Goal: Task Accomplishment & Management: Manage account settings

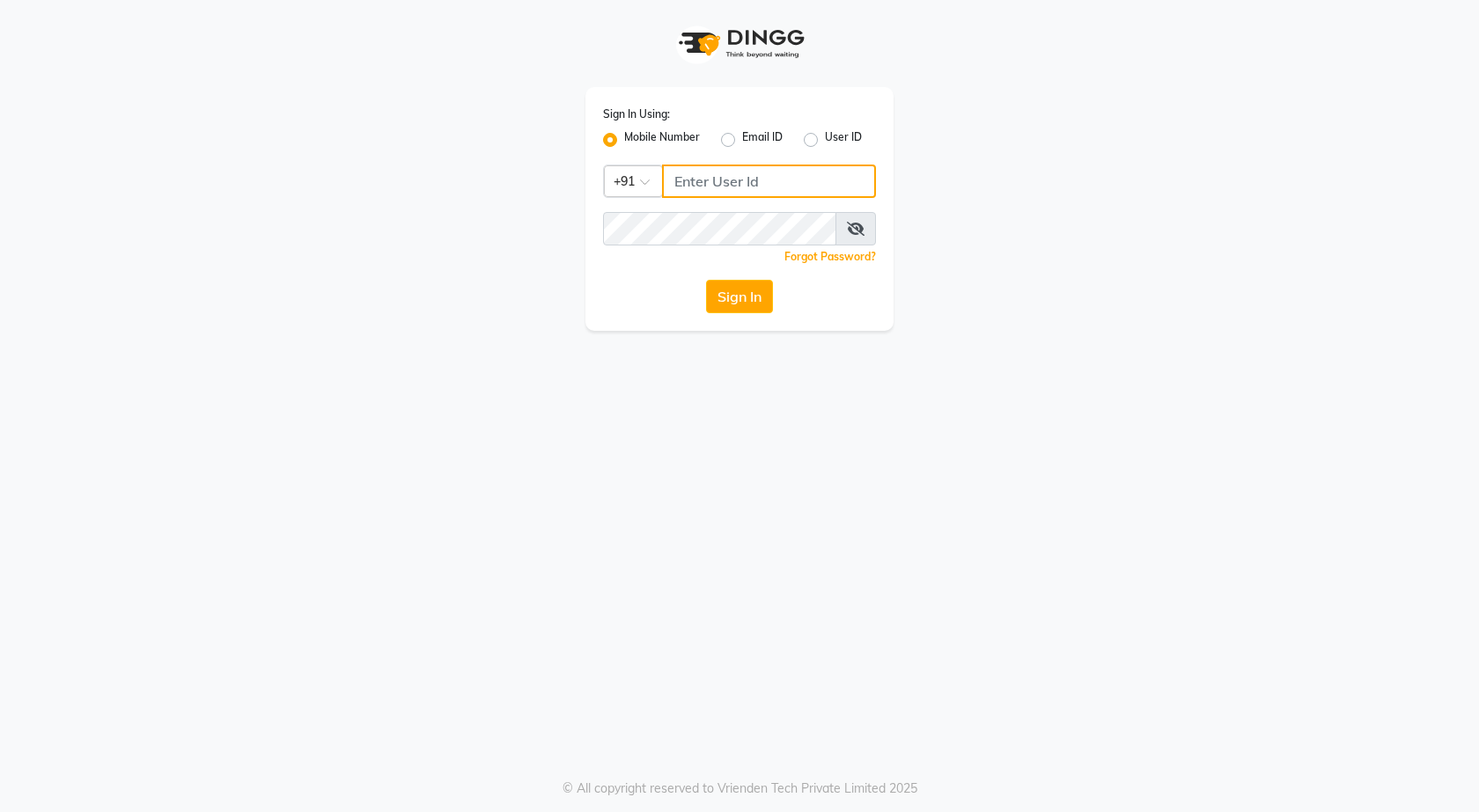
click at [748, 186] on input "Username" at bounding box center [769, 181] width 214 height 33
drag, startPoint x: 769, startPoint y: 185, endPoint x: 647, endPoint y: 169, distance: 123.0
click at [647, 169] on div "Country Code × +91 8483936778" at bounding box center [740, 181] width 273 height 33
type input "8483936778"
click at [734, 301] on button "Sign In" at bounding box center [740, 296] width 67 height 33
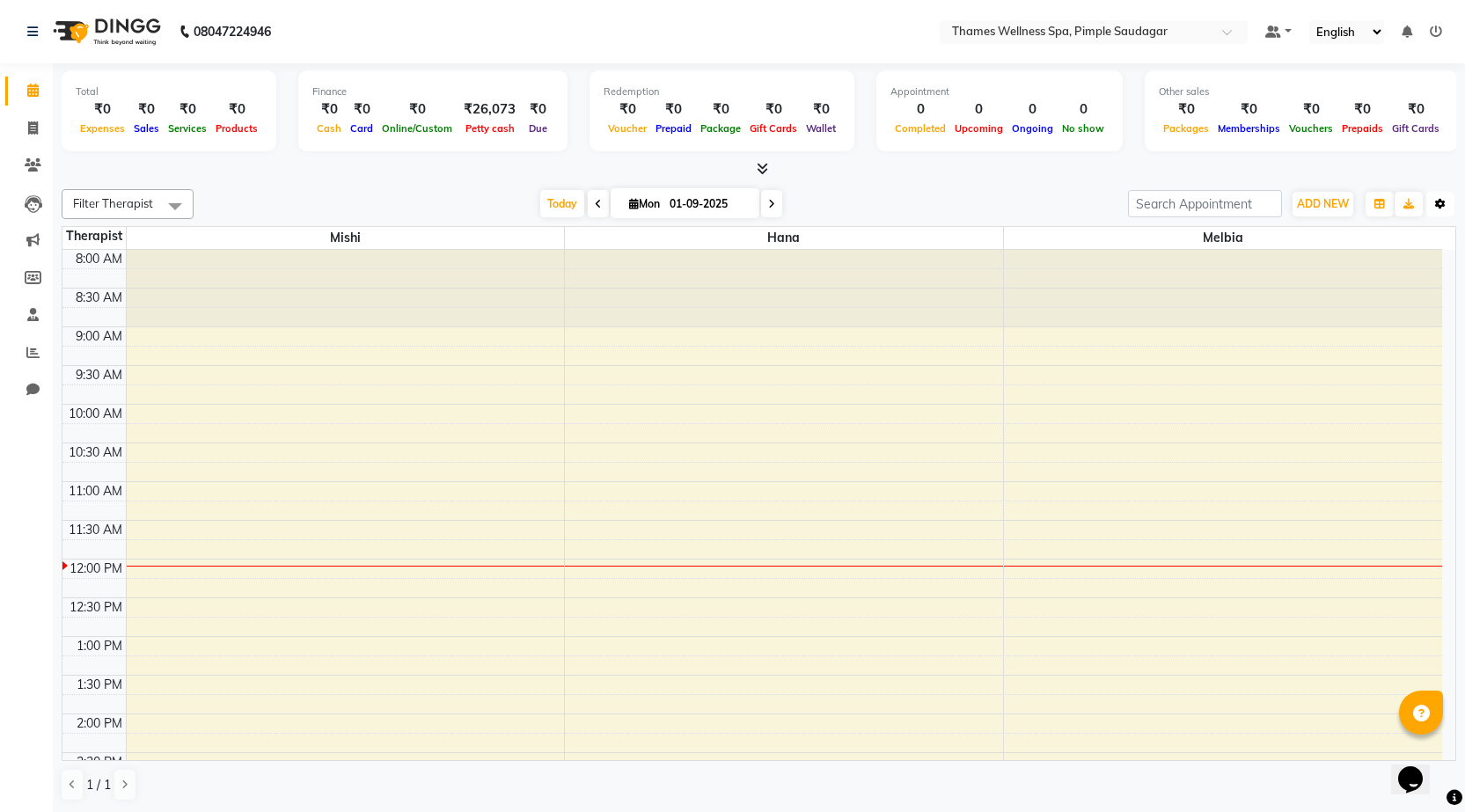
click at [1442, 199] on icon "button" at bounding box center [1440, 203] width 10 height 10
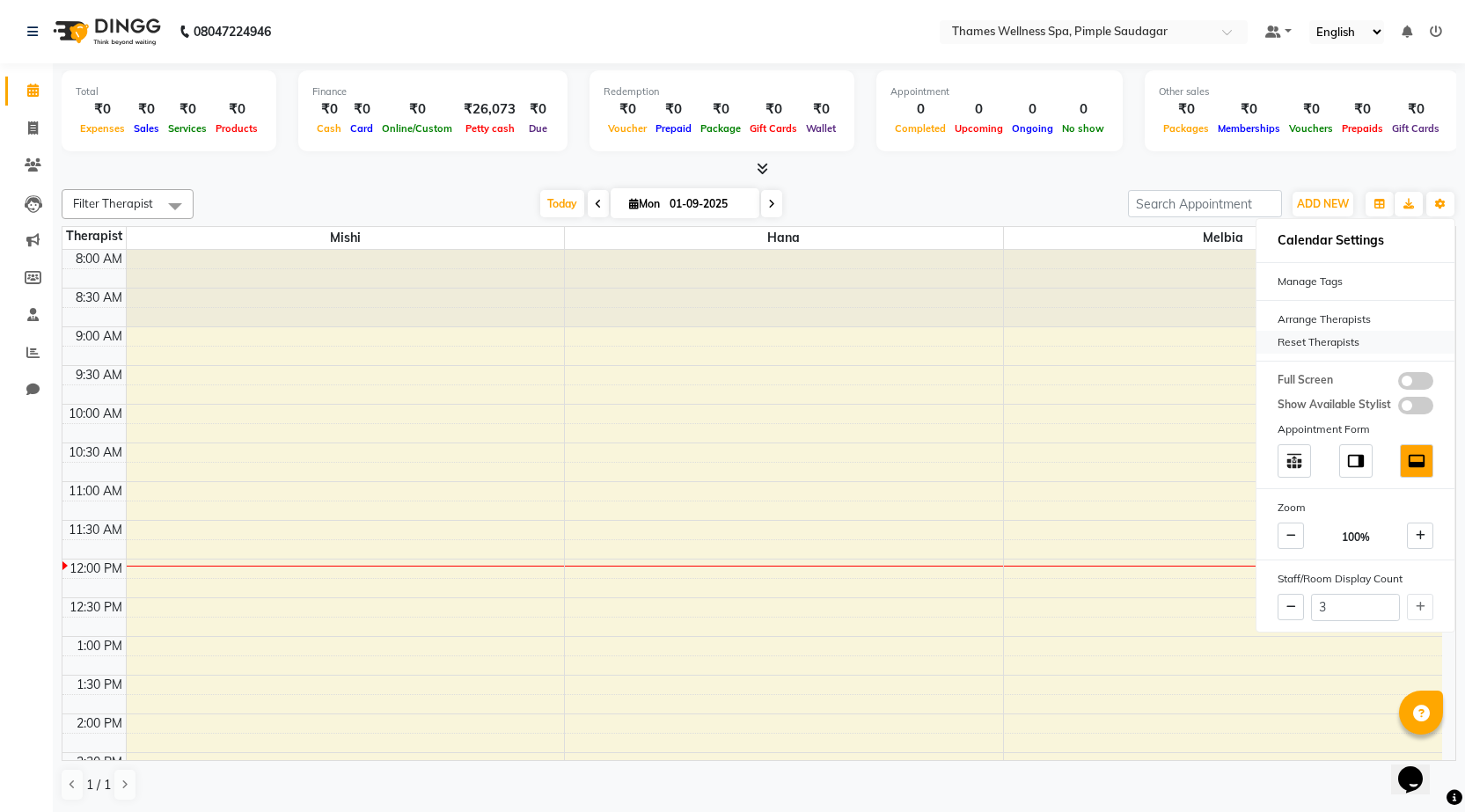
click at [1325, 333] on div "Reset Therapists" at bounding box center [1355, 343] width 198 height 23
click at [32, 315] on icon at bounding box center [33, 314] width 11 height 13
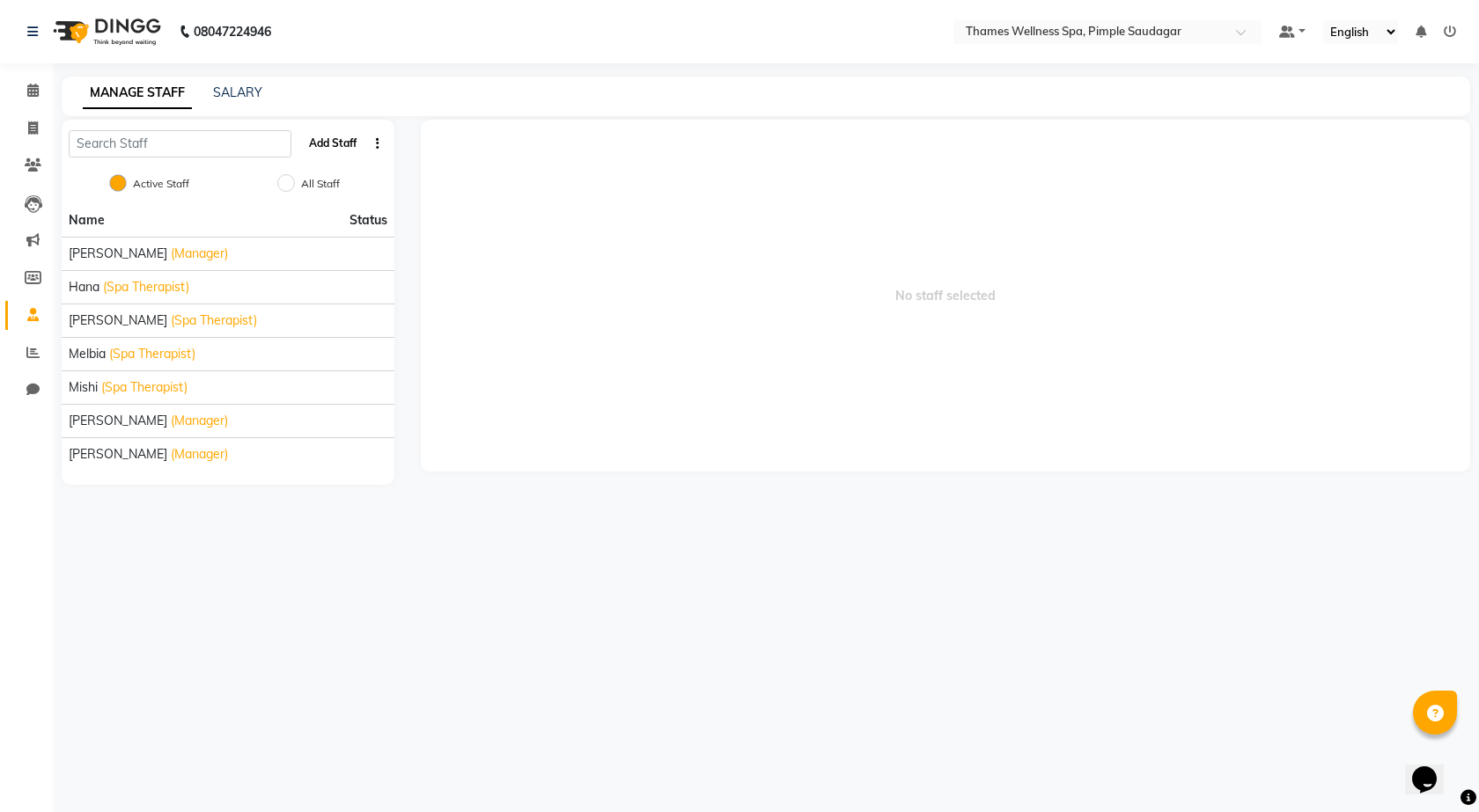
click at [339, 139] on button "Add Staff" at bounding box center [332, 144] width 62 height 30
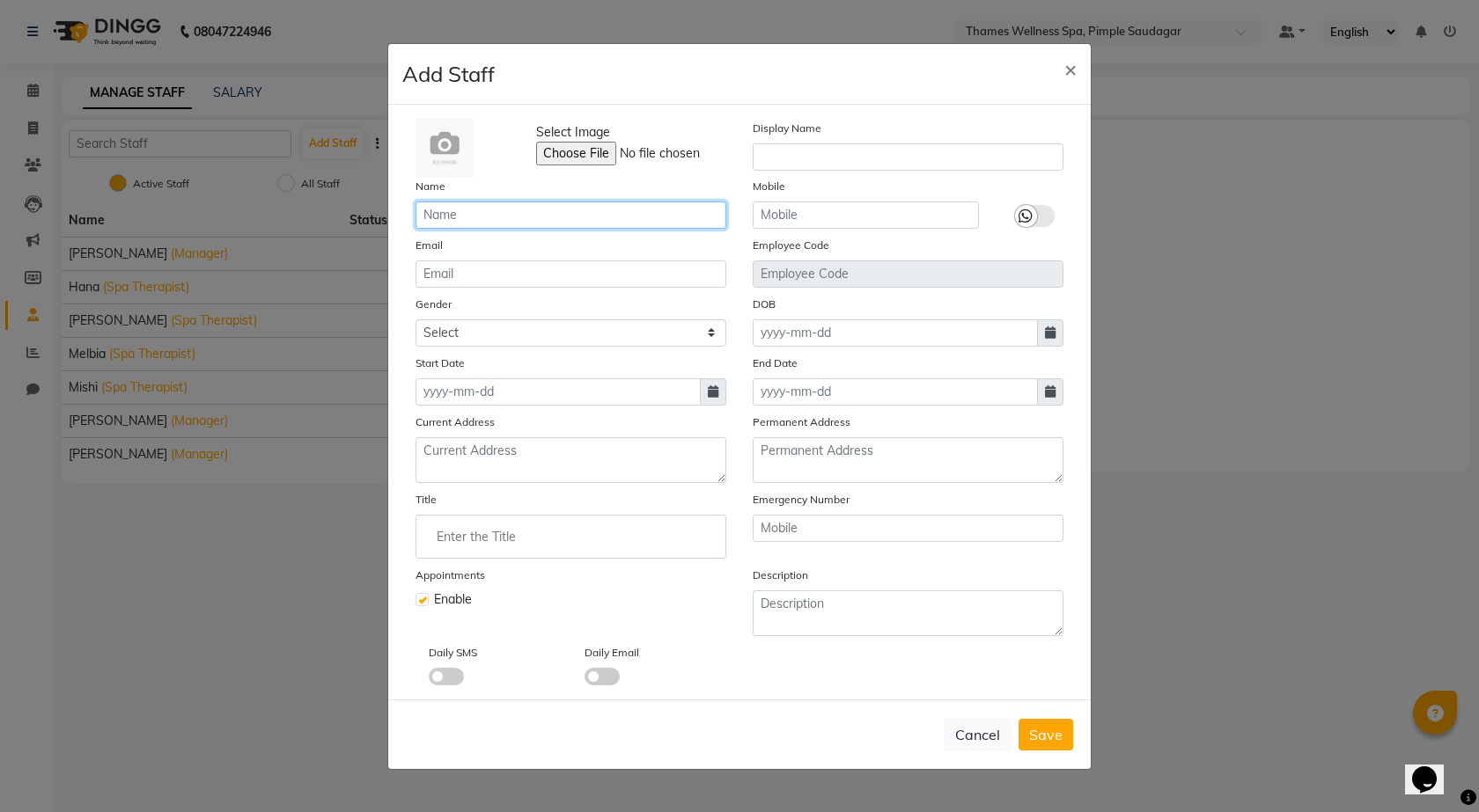
click at [471, 207] on input "text" at bounding box center [571, 215] width 311 height 27
type input "Bem"
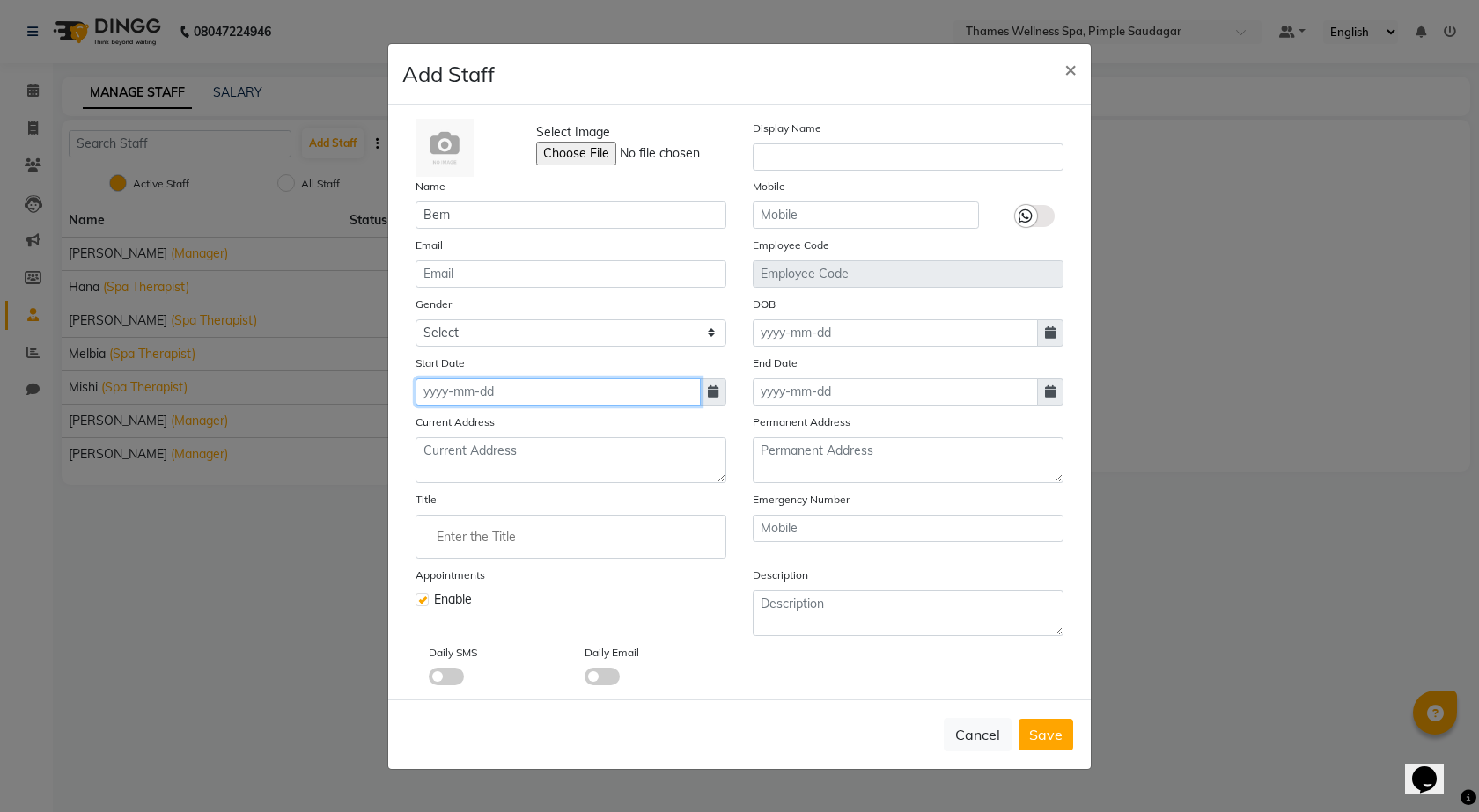
click at [582, 404] on input at bounding box center [558, 392] width 285 height 27
select select "9"
select select "2025"
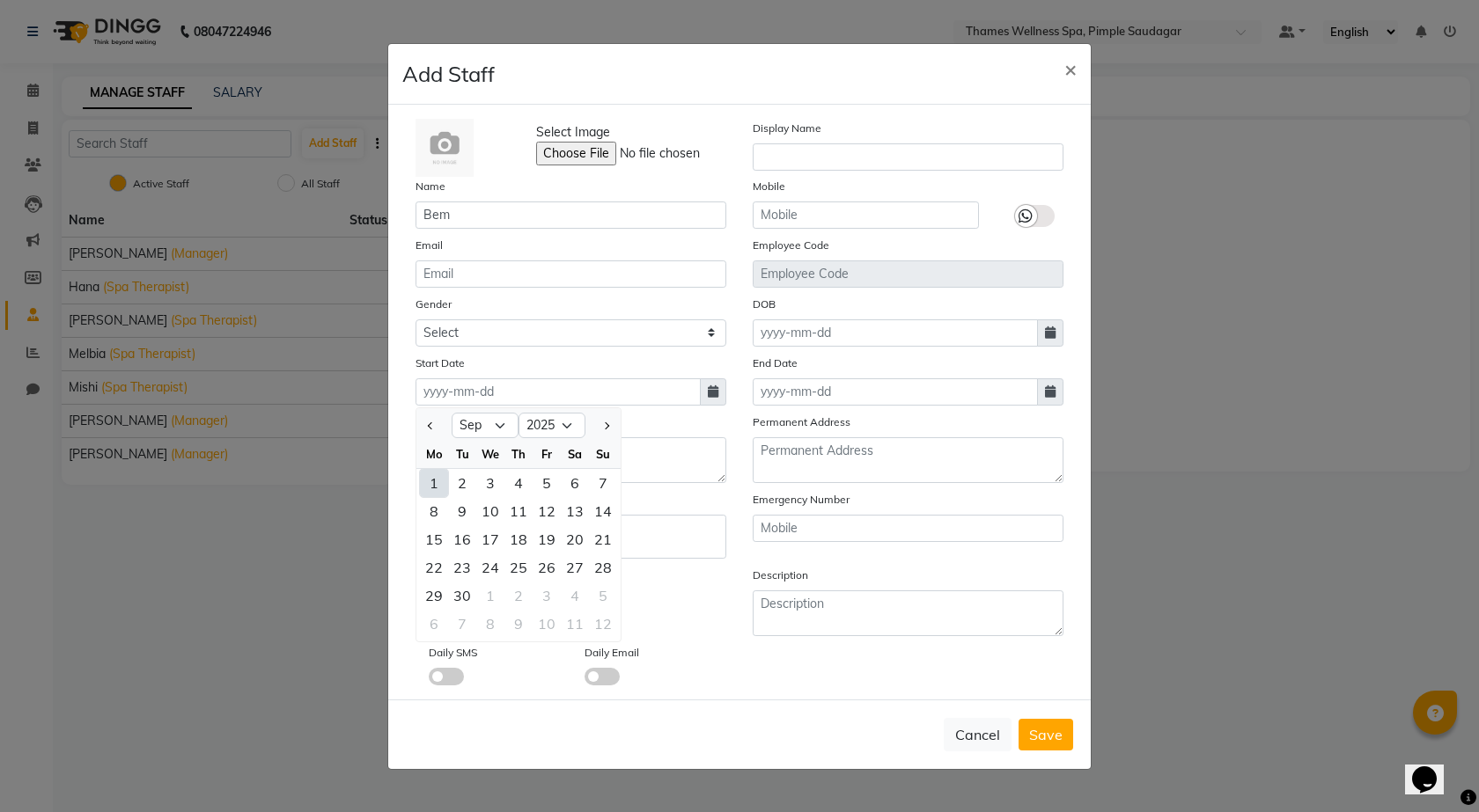
click at [428, 474] on div "1" at bounding box center [435, 484] width 28 height 28
type input "01-09-2025"
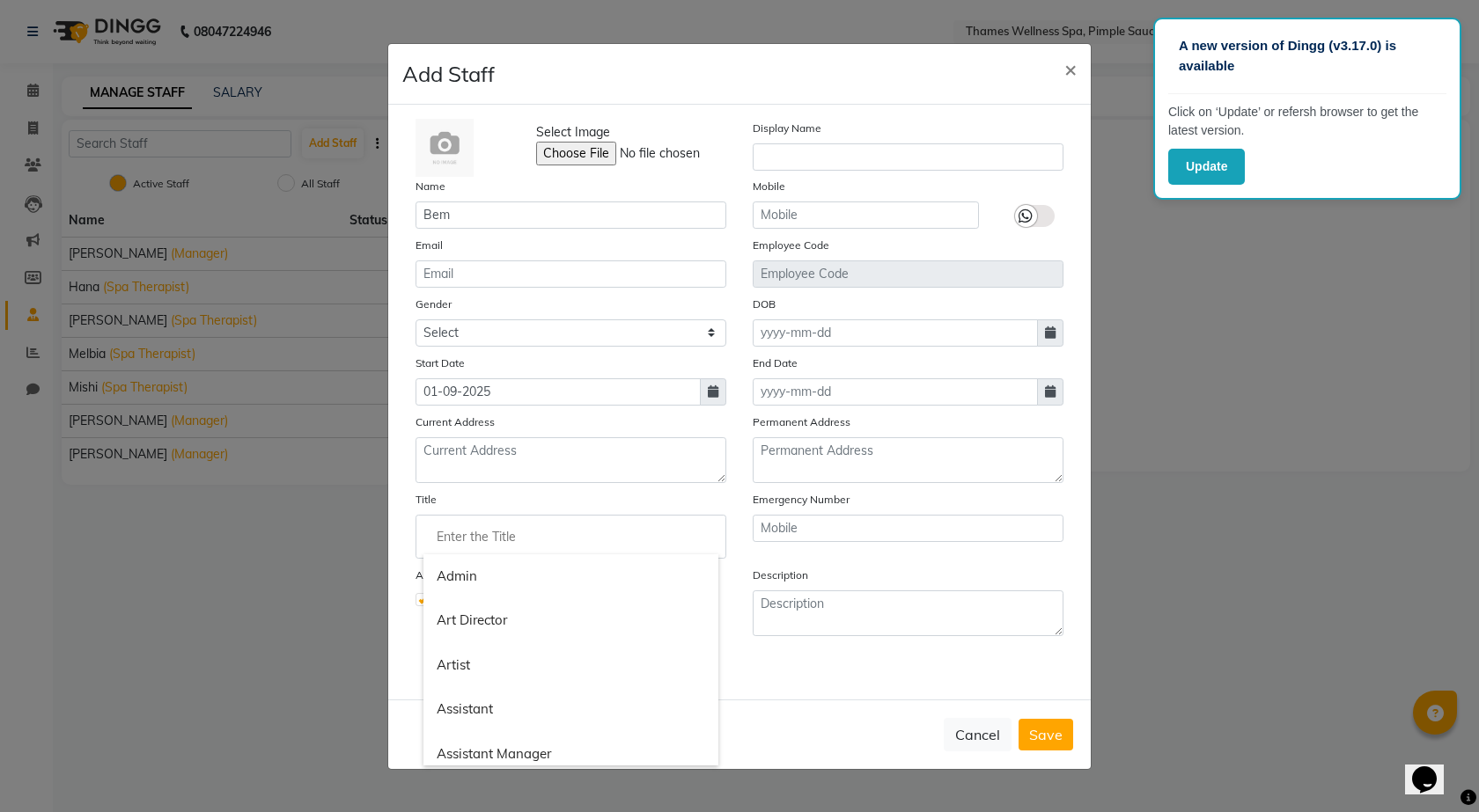
click at [508, 553] on input "Enter the Title" at bounding box center [571, 537] width 295 height 35
click at [436, 534] on input "erapist" at bounding box center [571, 537] width 295 height 35
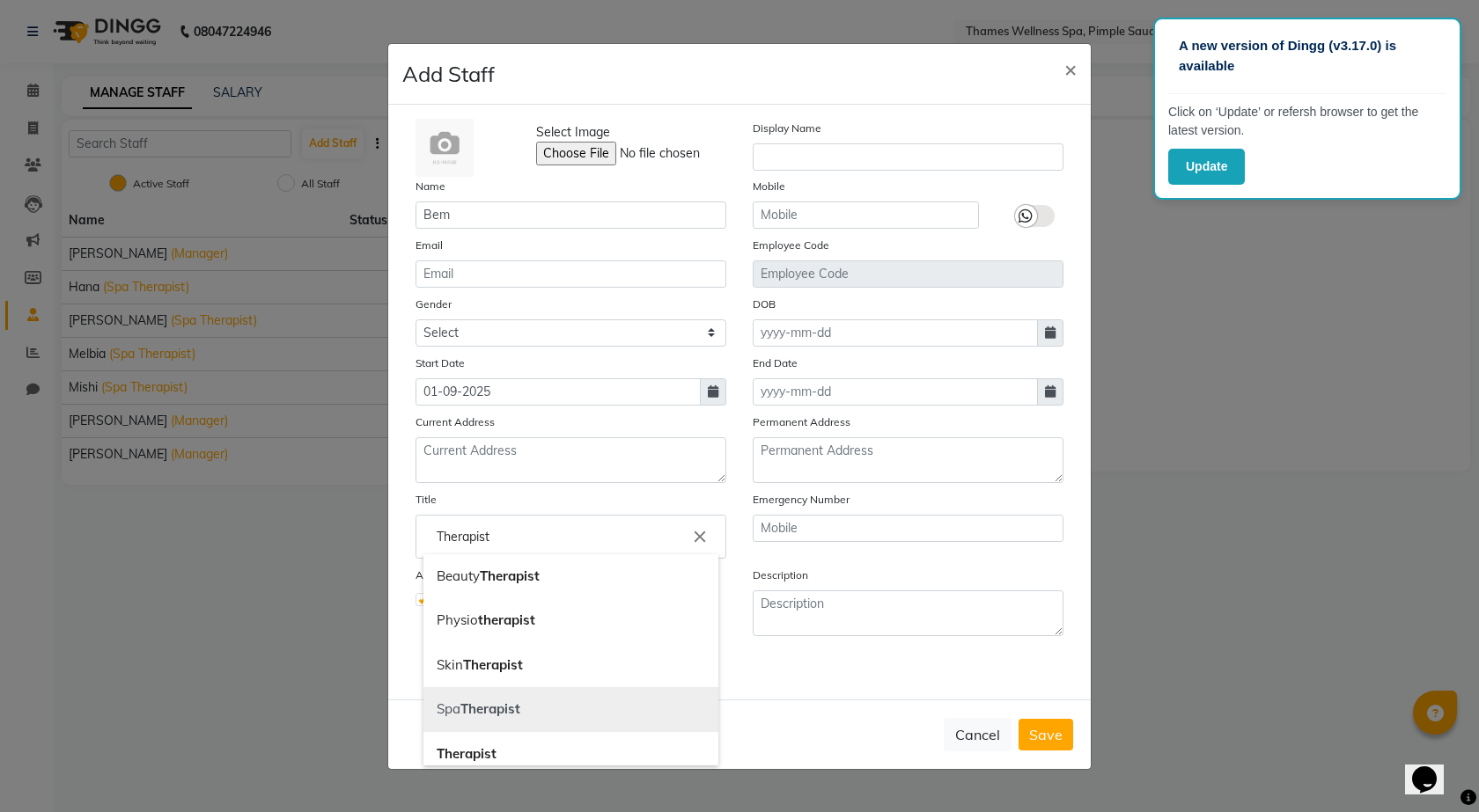
click at [592, 706] on link "Spa Therapist" at bounding box center [571, 709] width 295 height 44
type input "Spa Therapist"
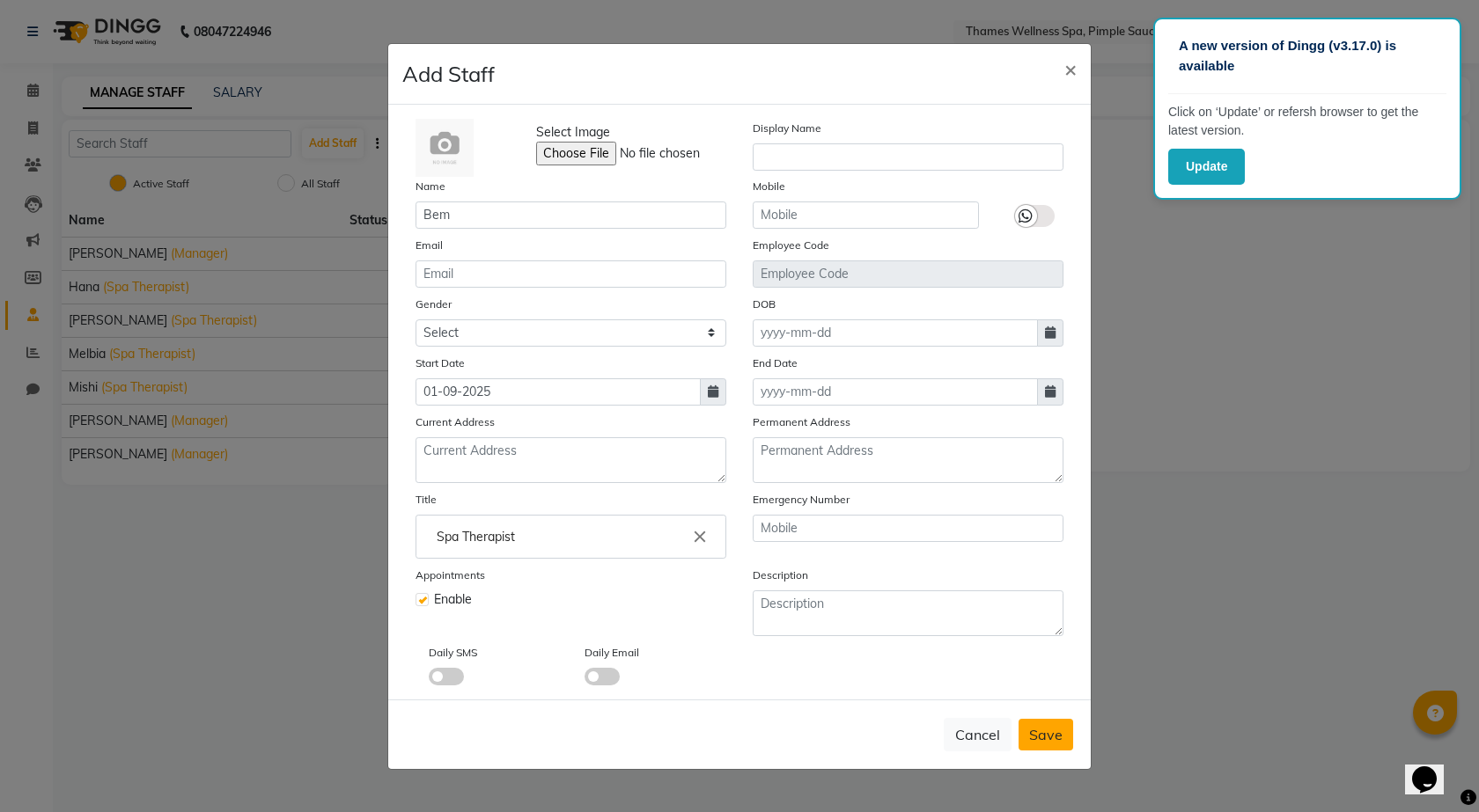
click at [1034, 733] on span "Save" at bounding box center [1045, 734] width 33 height 18
checkbox input "false"
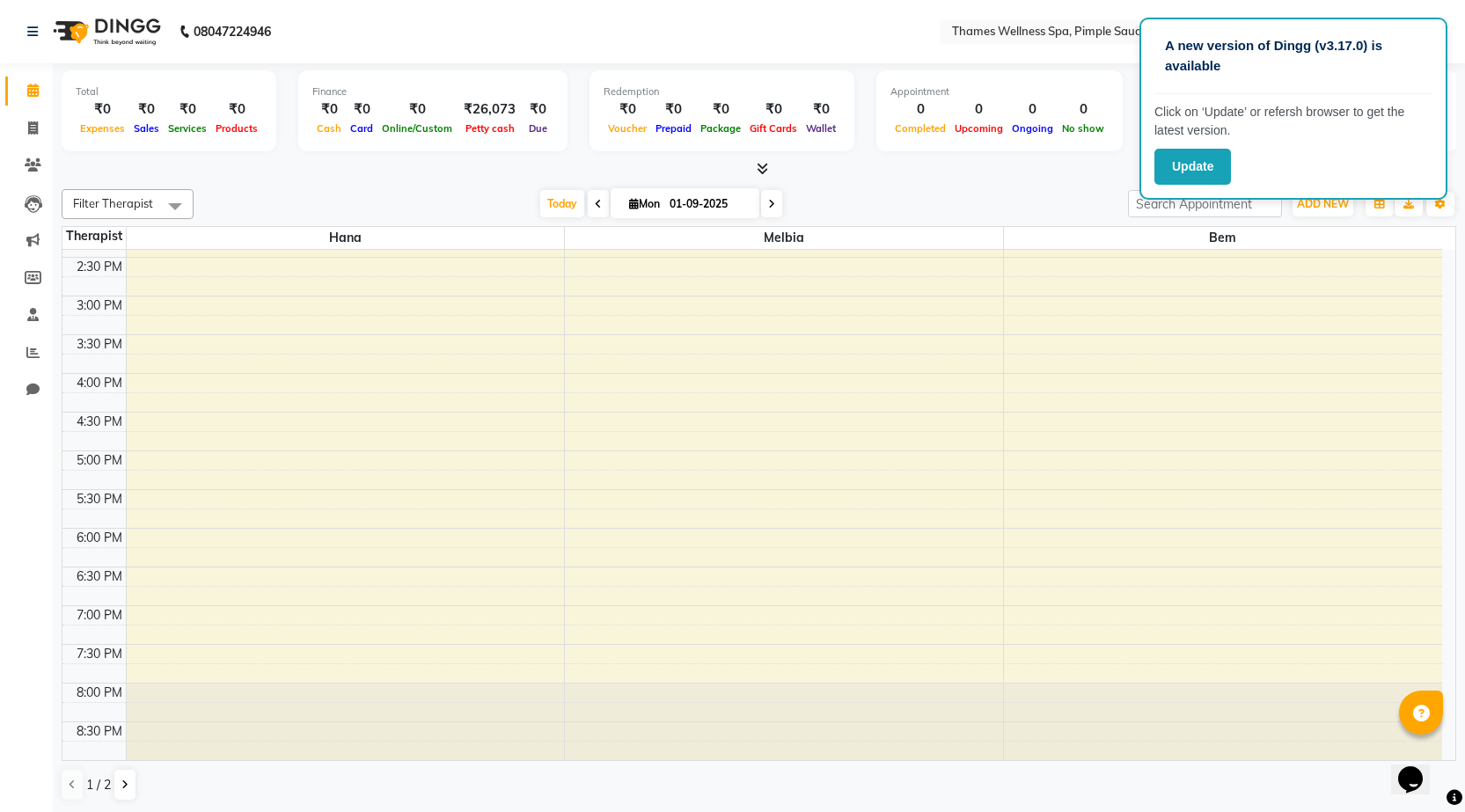
scroll to position [1, 0]
click at [116, 787] on button at bounding box center [125, 785] width 21 height 30
click at [69, 780] on icon at bounding box center [72, 784] width 7 height 10
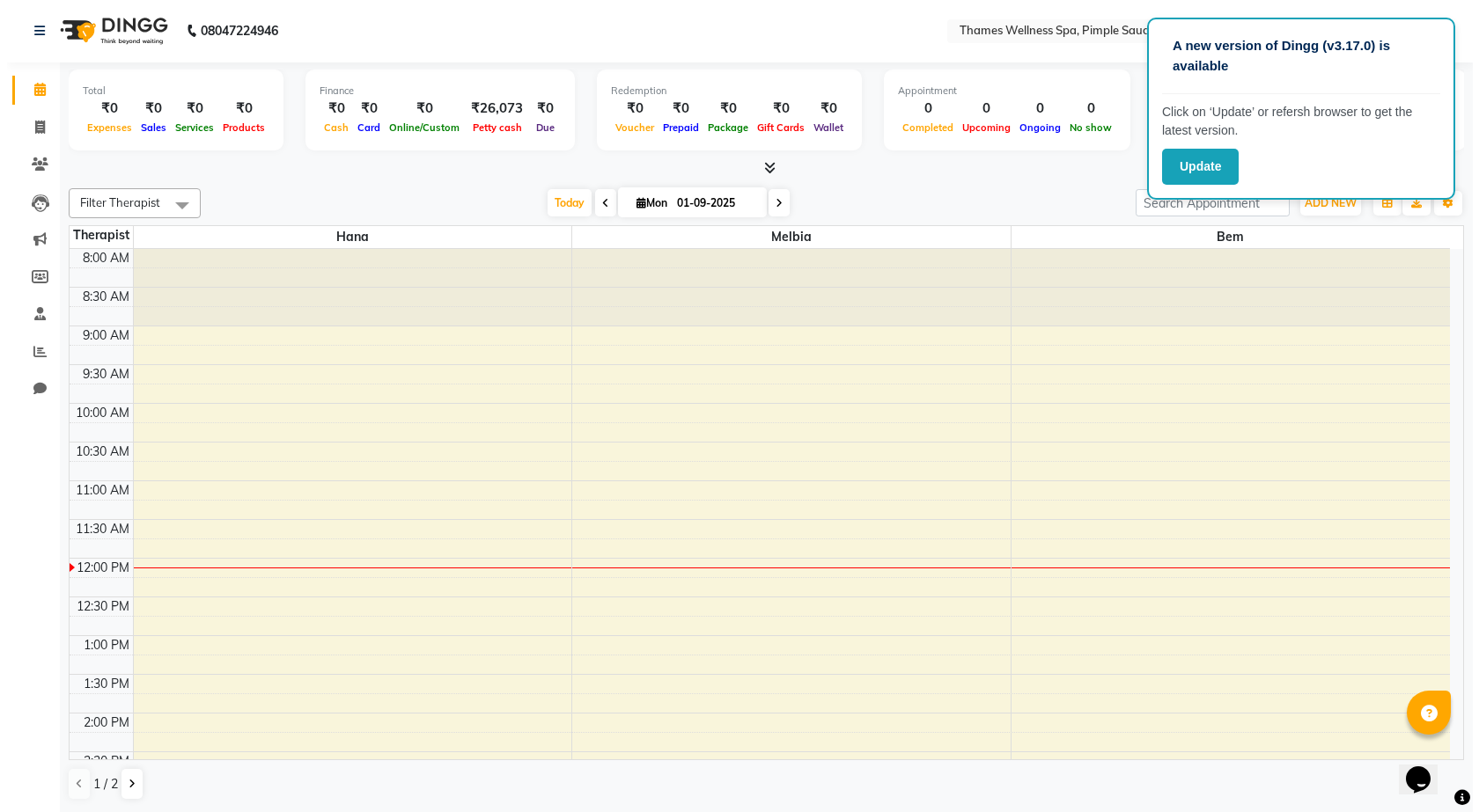
scroll to position [0, 0]
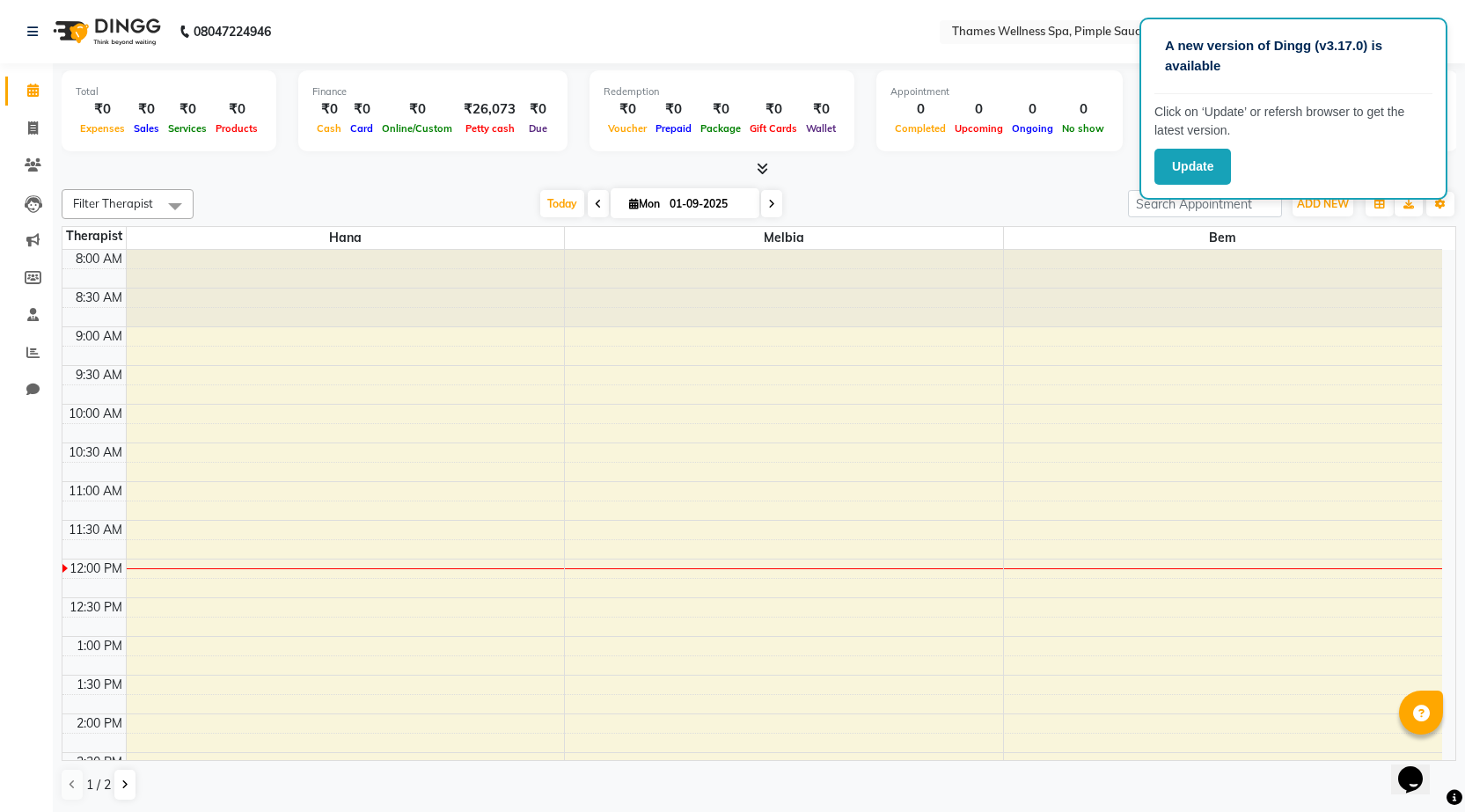
click at [713, 24] on nav "08047224946 Select Location × Thames Wellness Spa, Pimple Saudagar Default Pane…" at bounding box center [732, 31] width 1465 height 63
click at [29, 122] on icon at bounding box center [33, 128] width 9 height 13
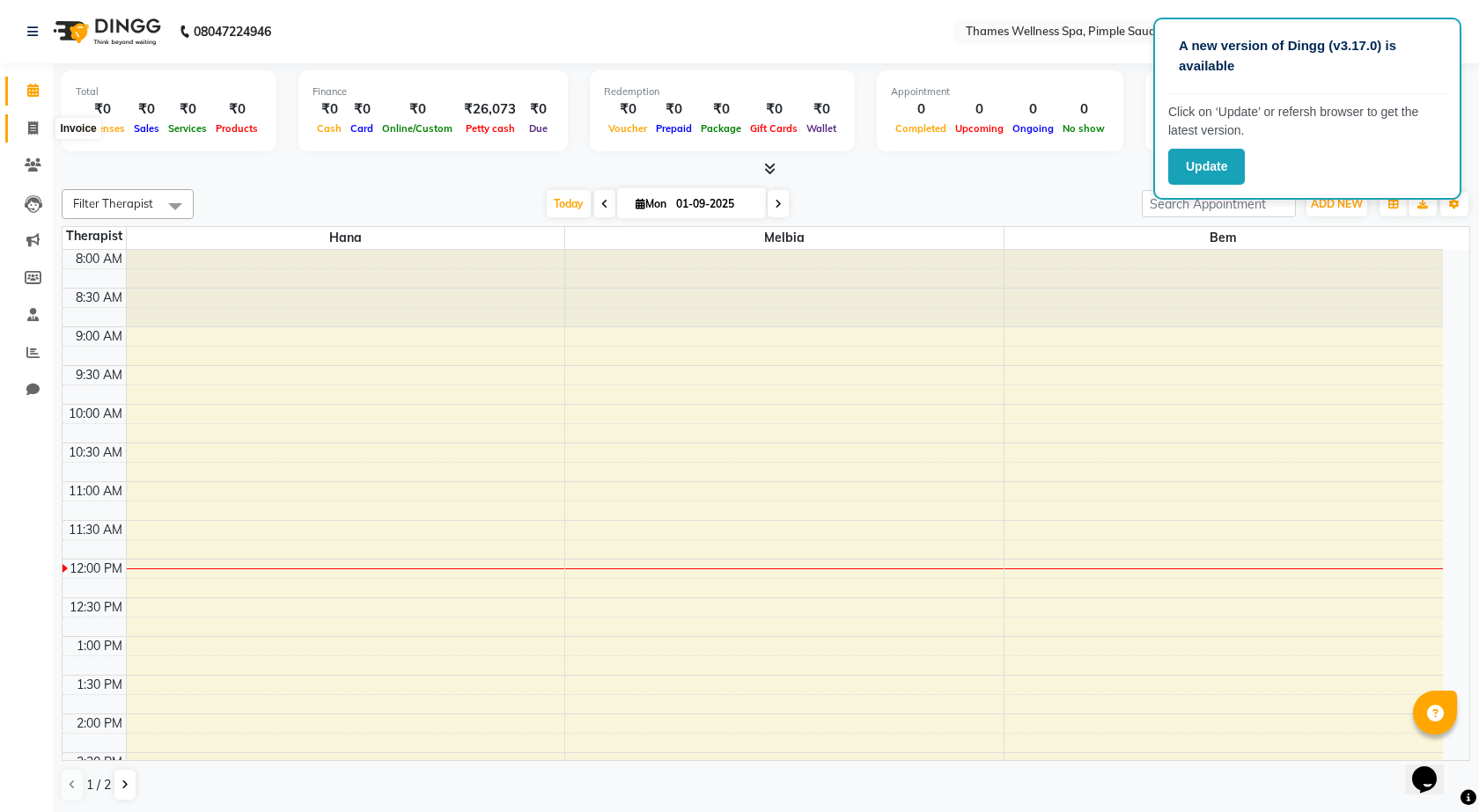
select select "service"
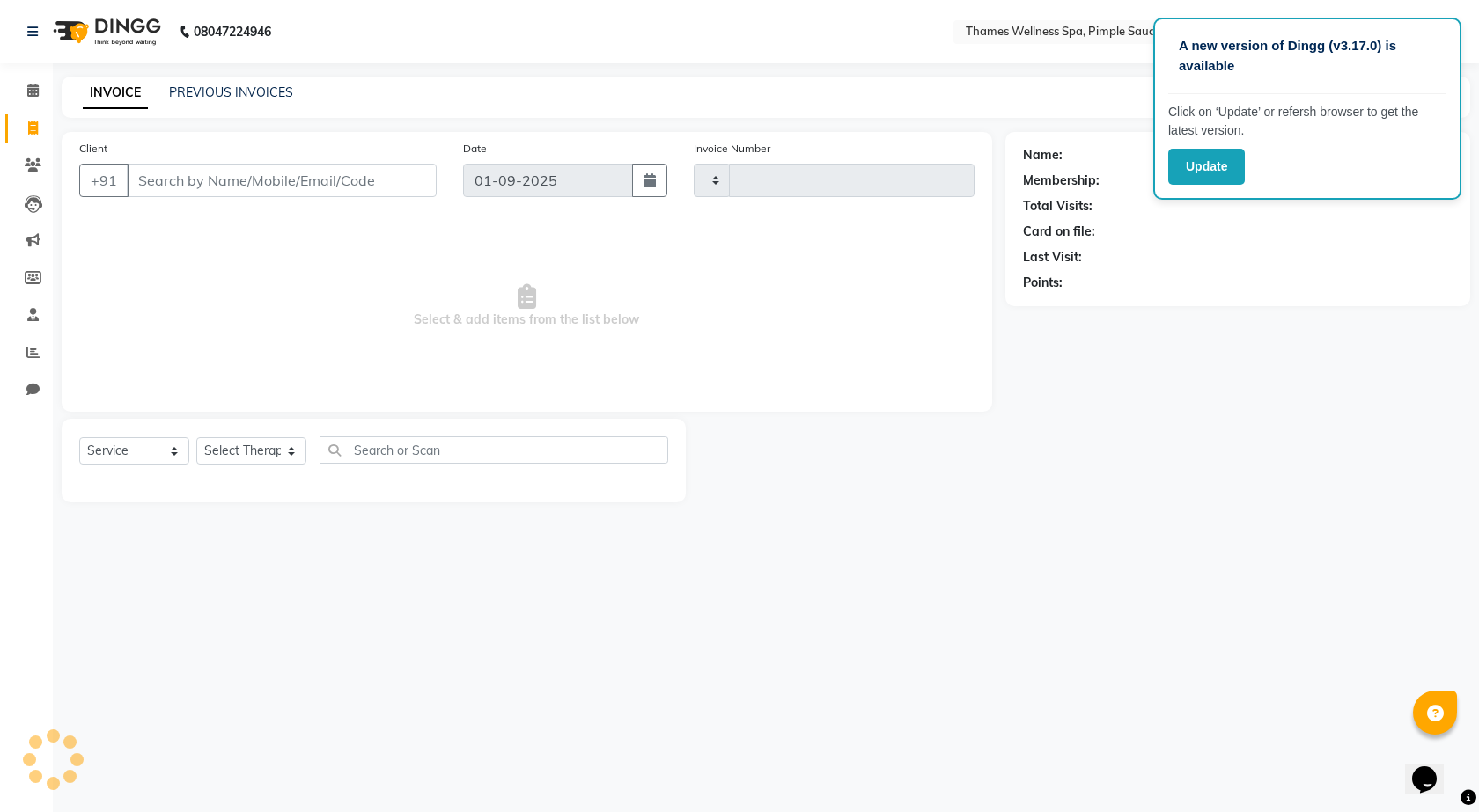
type input "0081"
select select "8709"
click at [1236, 172] on button "Update" at bounding box center [1206, 167] width 77 height 36
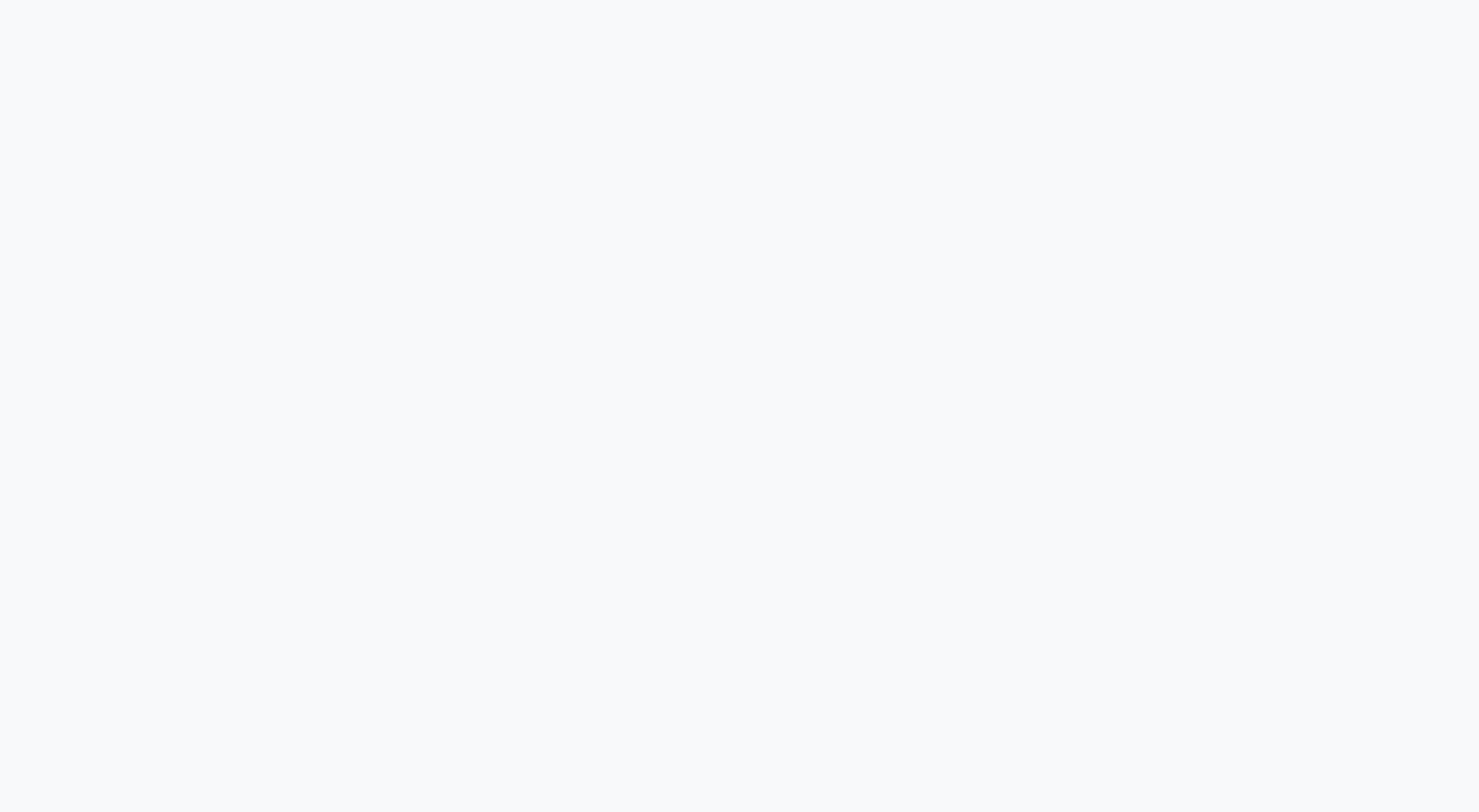
select select "service"
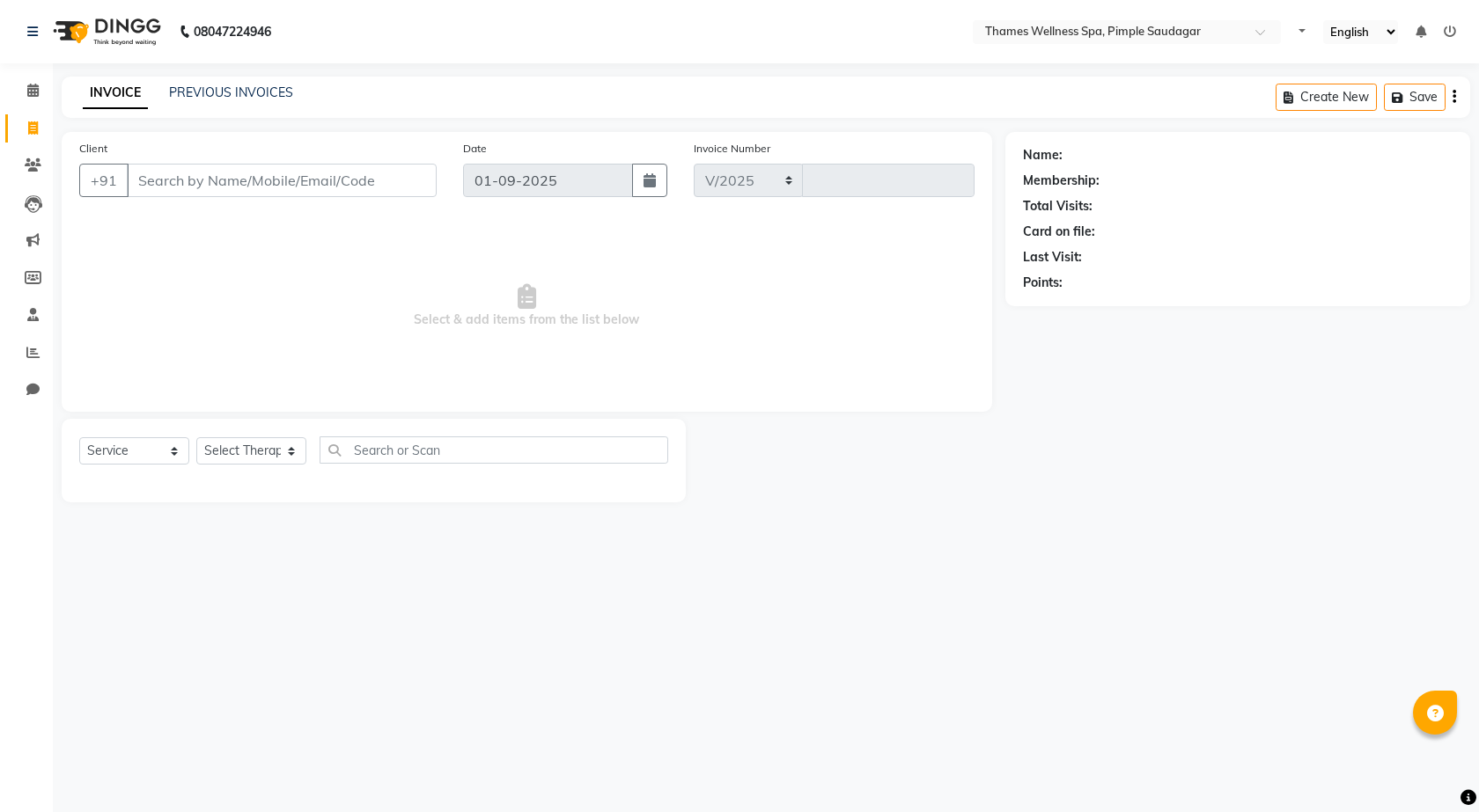
select select "en"
select select "8709"
type input "0081"
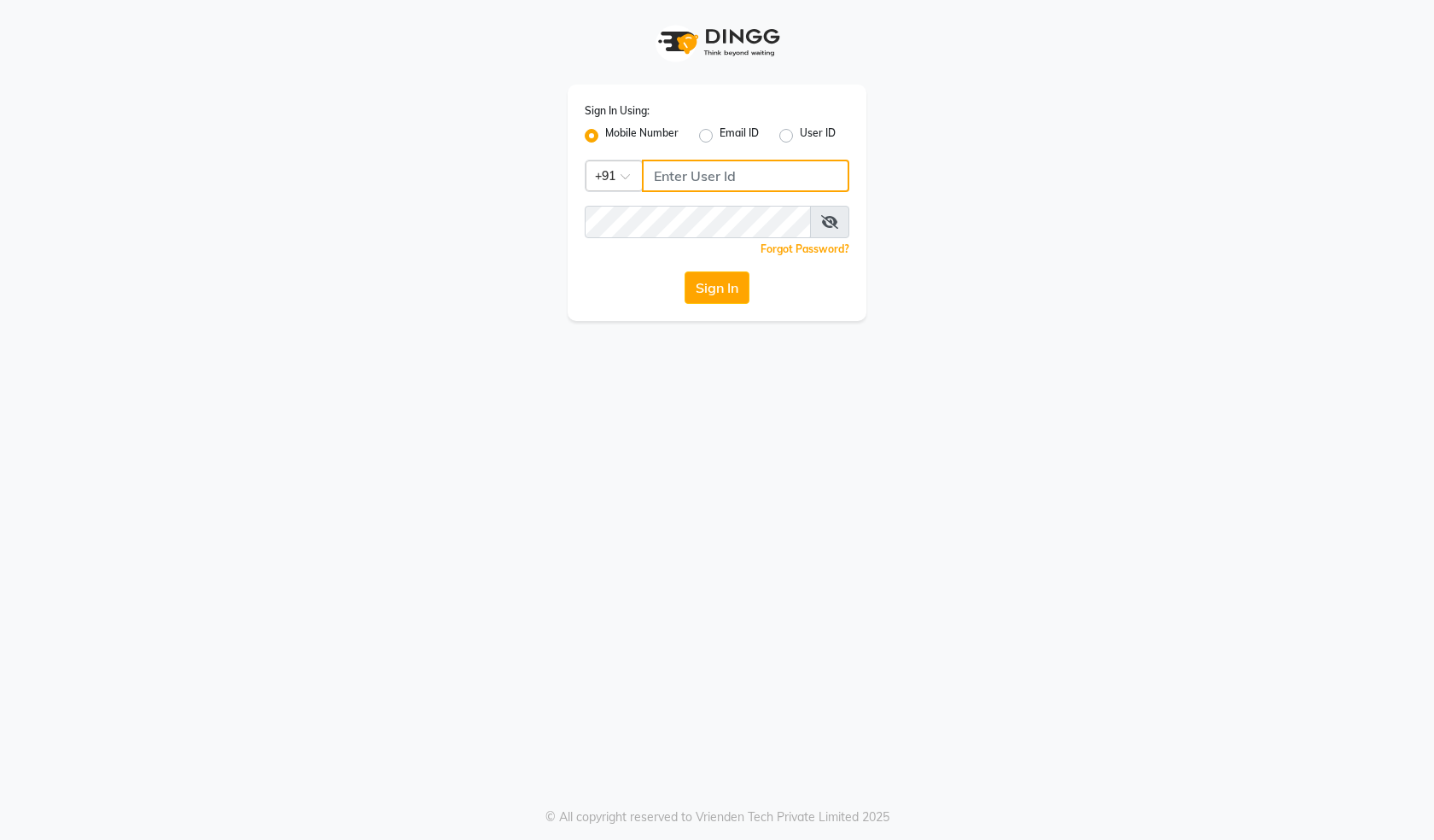
drag, startPoint x: 659, startPoint y: 174, endPoint x: 673, endPoint y: 175, distance: 14.0
click at [659, 174] on input "Username" at bounding box center [745, 175] width 207 height 32
drag, startPoint x: 767, startPoint y: 174, endPoint x: 213, endPoint y: 155, distance: 554.3
click at [213, 155] on app-login "Sign In Using: Mobile Number Email ID User ID Country Code × [PHONE_NUMBER] Rem…" at bounding box center [717, 161] width 1434 height 321
type input "8483936778"
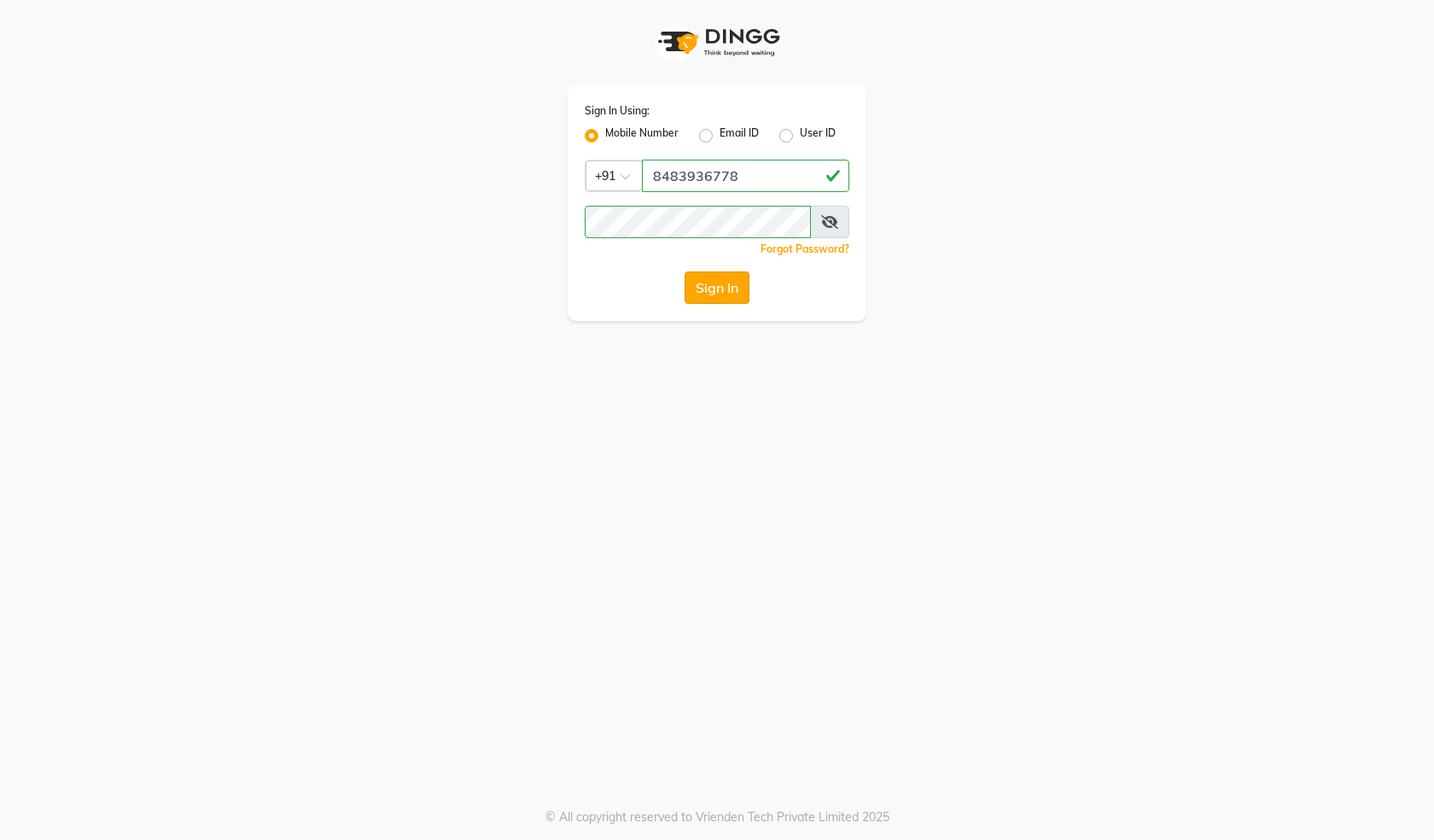
click at [689, 292] on button "Sign In" at bounding box center [717, 287] width 65 height 32
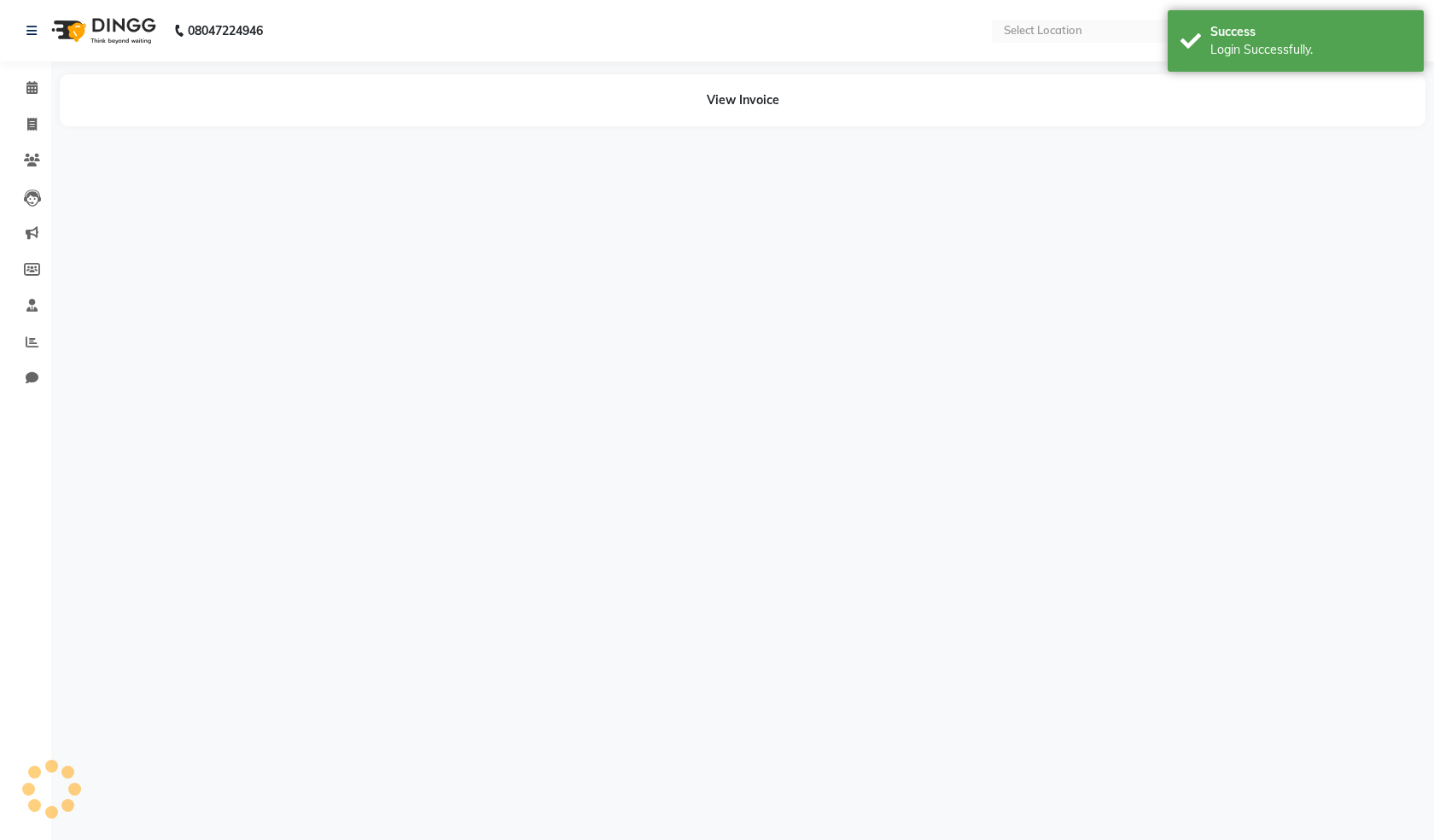
select select "en"
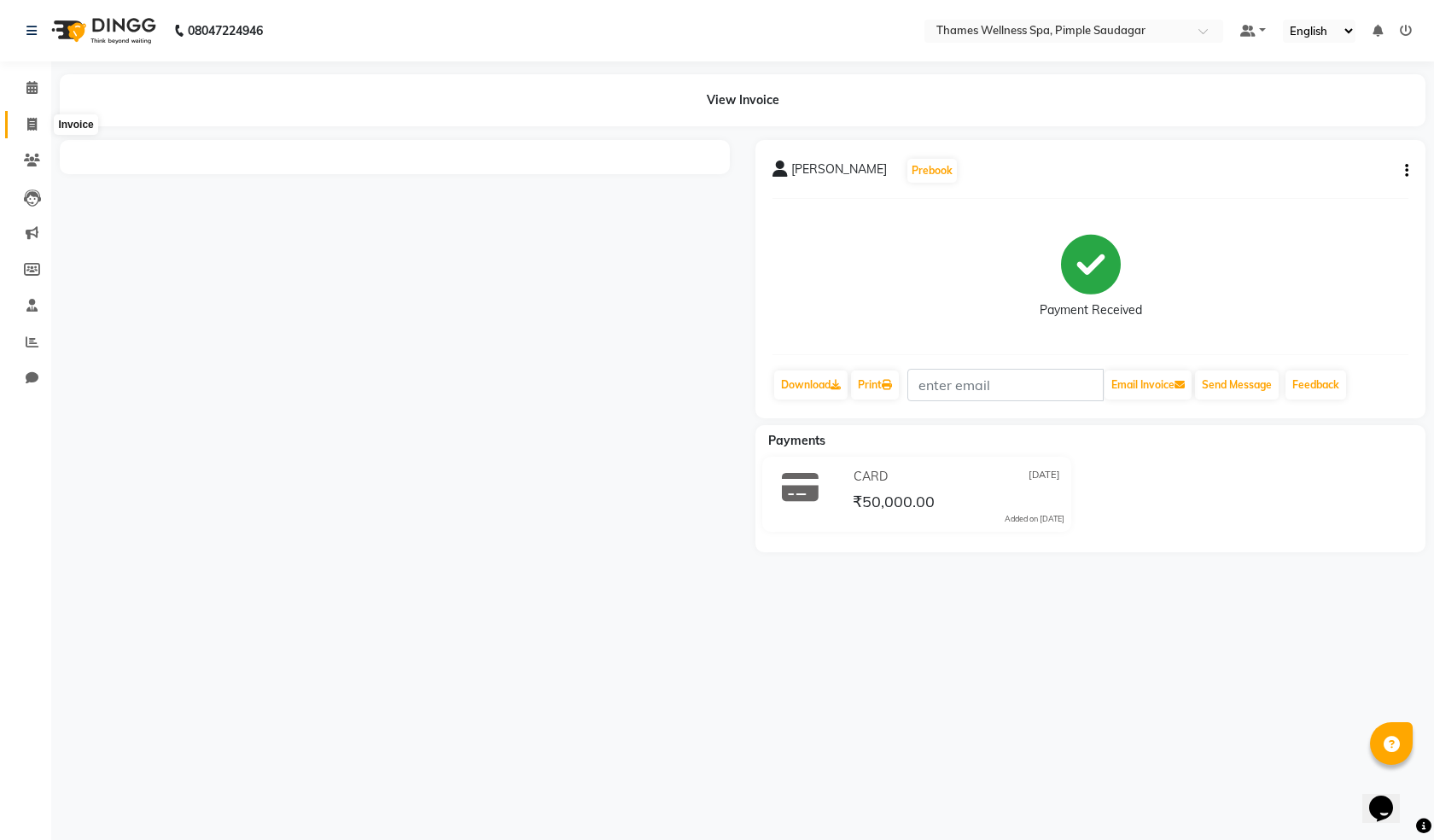
click at [30, 122] on icon at bounding box center [32, 124] width 9 height 13
select select "8709"
select select "service"
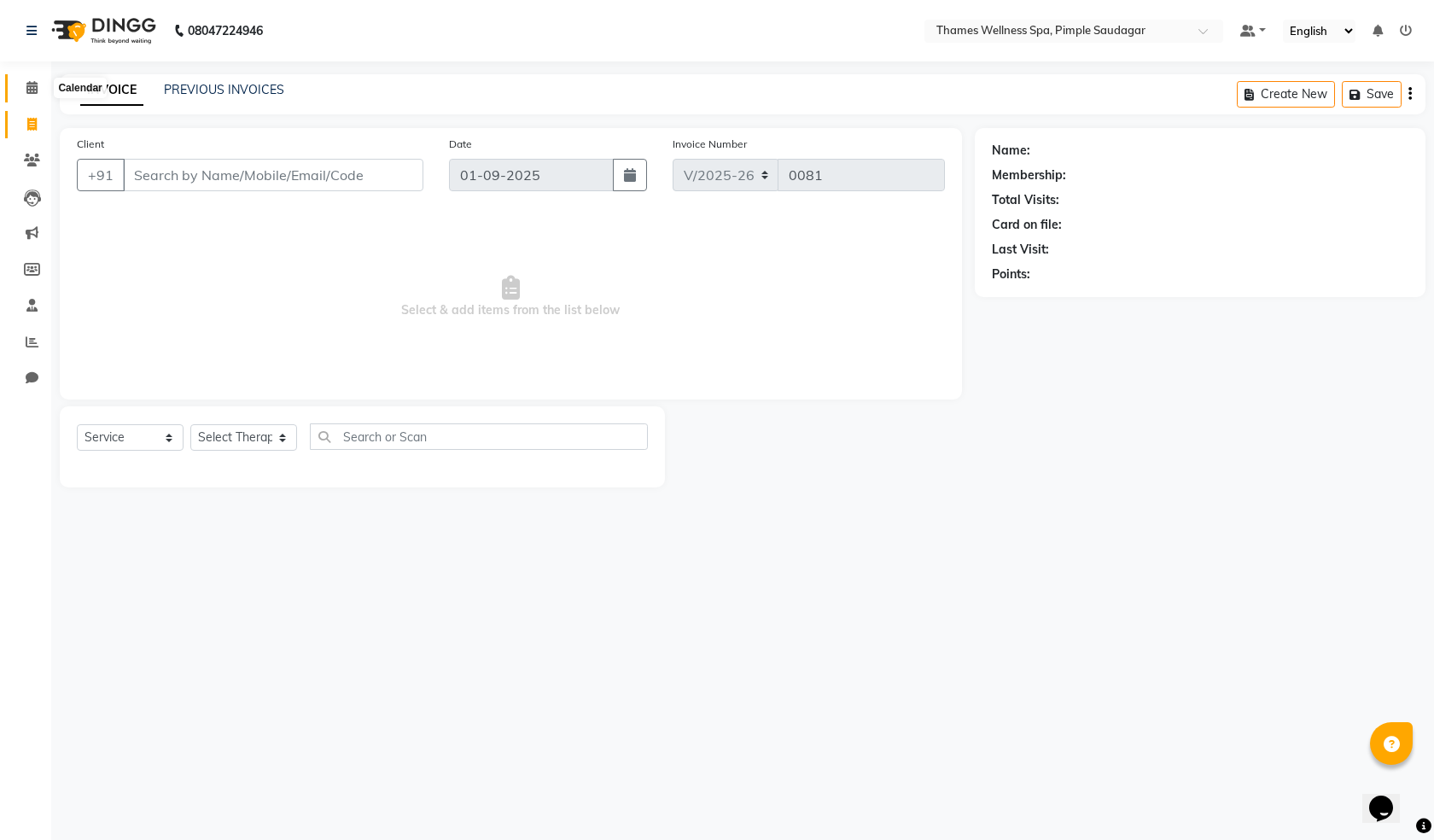
click at [39, 84] on span at bounding box center [32, 88] width 30 height 19
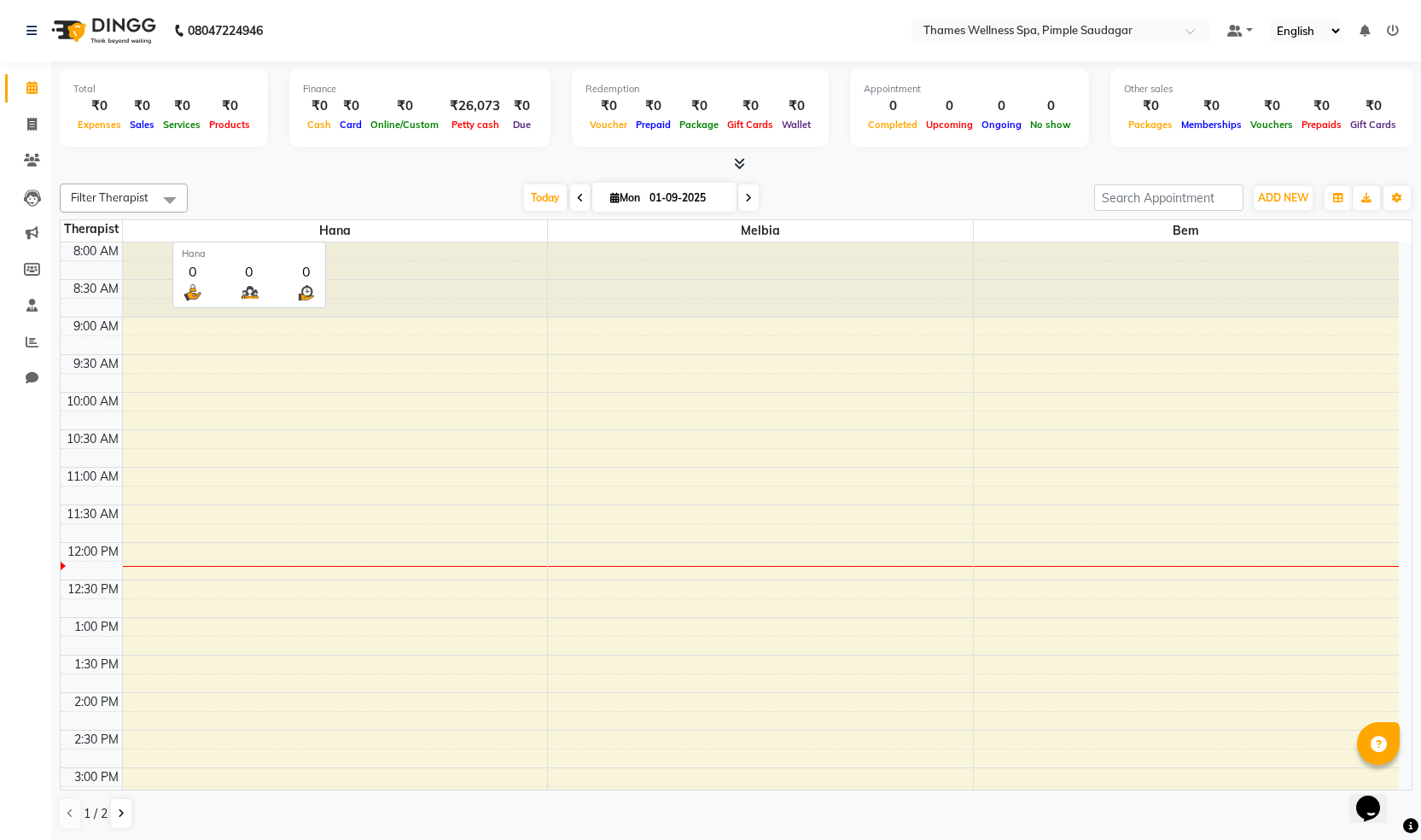
drag, startPoint x: 545, startPoint y: 222, endPoint x: 512, endPoint y: 222, distance: 33.0
click at [512, 222] on span "Hana" at bounding box center [335, 230] width 425 height 21
click at [31, 269] on icon at bounding box center [32, 269] width 17 height 13
select select
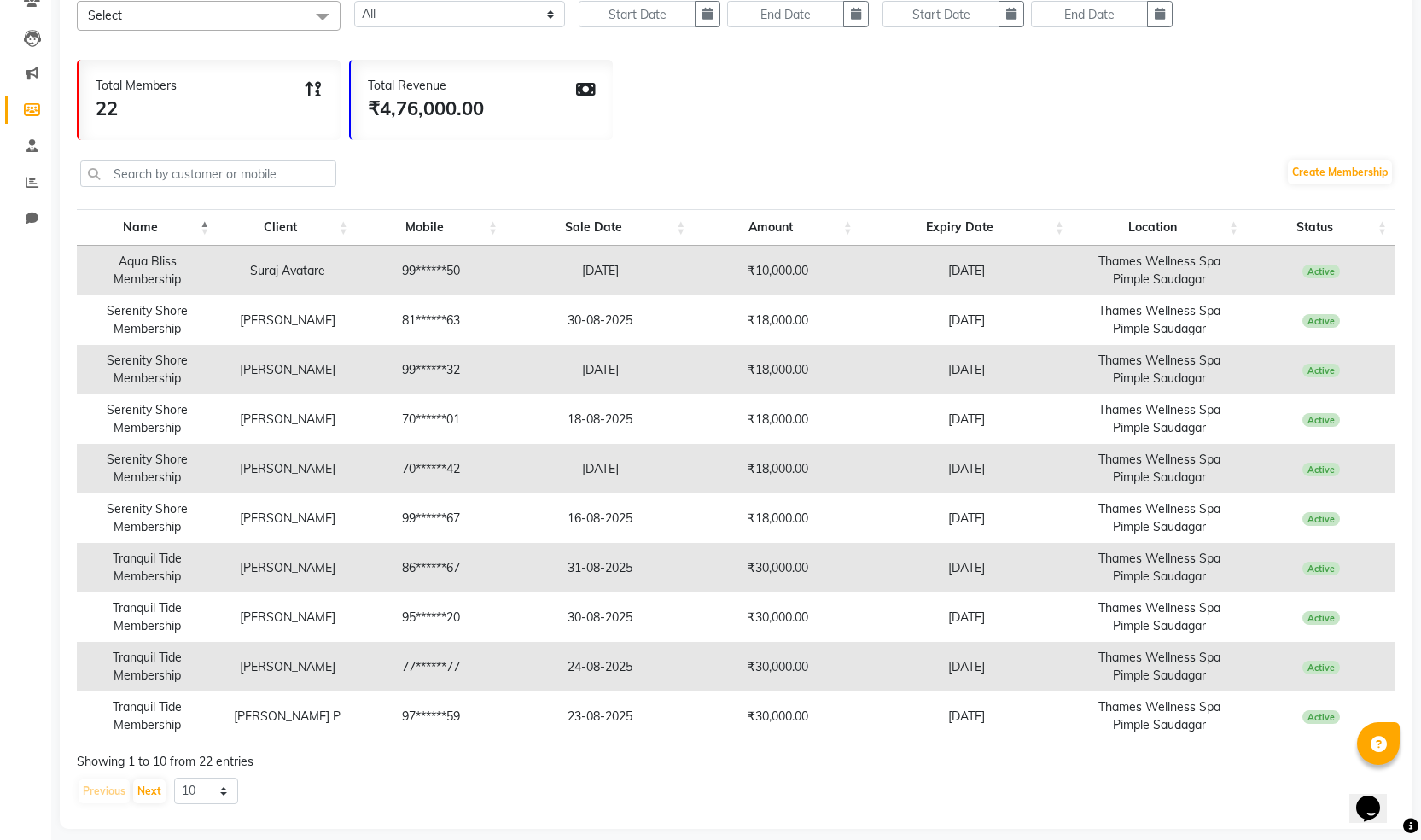
scroll to position [174, 0]
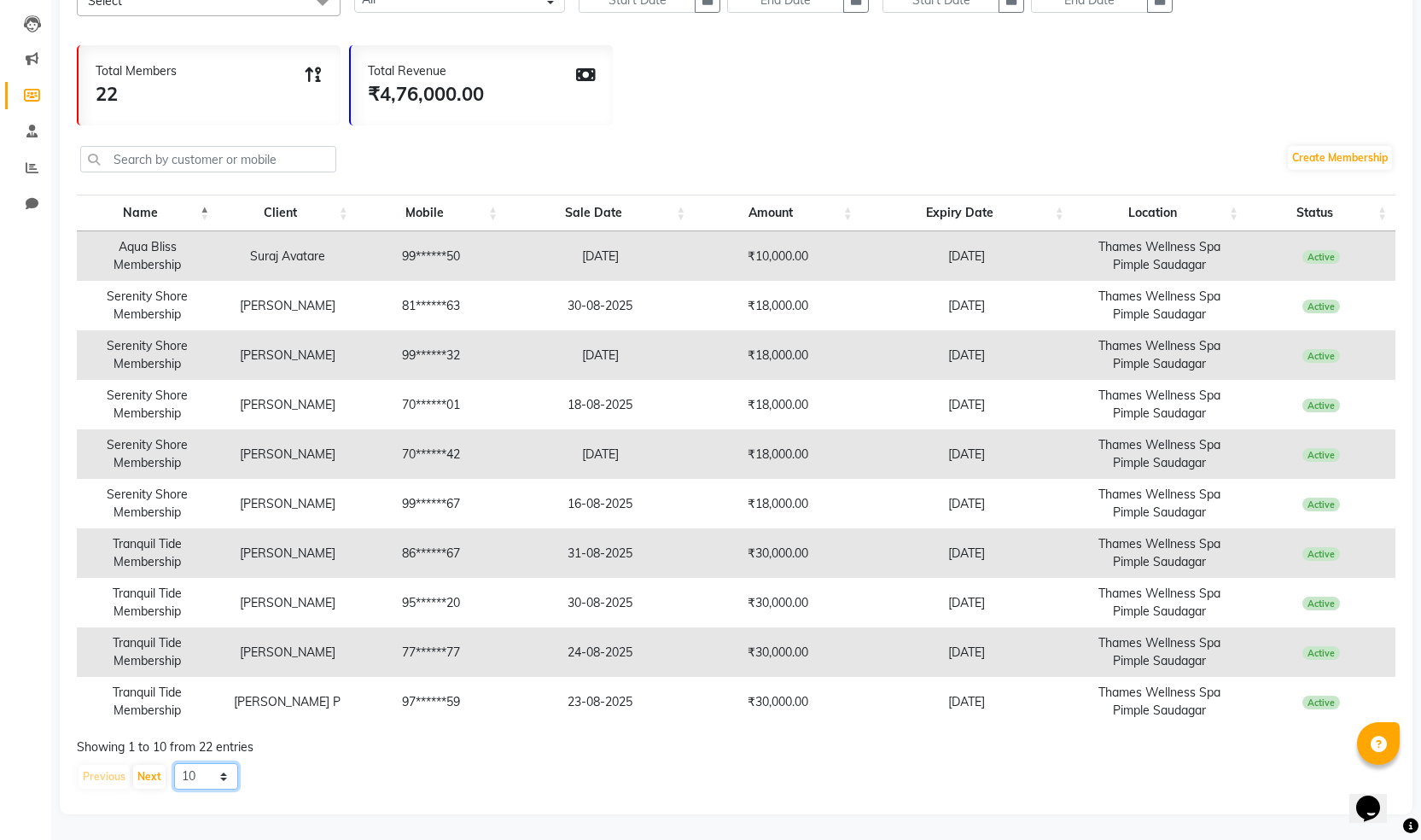
click at [222, 786] on select "10 20 50 100" at bounding box center [207, 776] width 64 height 27
click at [689, 464] on td "₹18,000.00" at bounding box center [778, 454] width 167 height 50
click at [159, 774] on button "Next" at bounding box center [149, 777] width 32 height 24
click at [105, 777] on button "Previous" at bounding box center [105, 777] width 51 height 24
click at [238, 752] on div "Showing 1 to 10 from 22 entries" at bounding box center [736, 747] width 1319 height 18
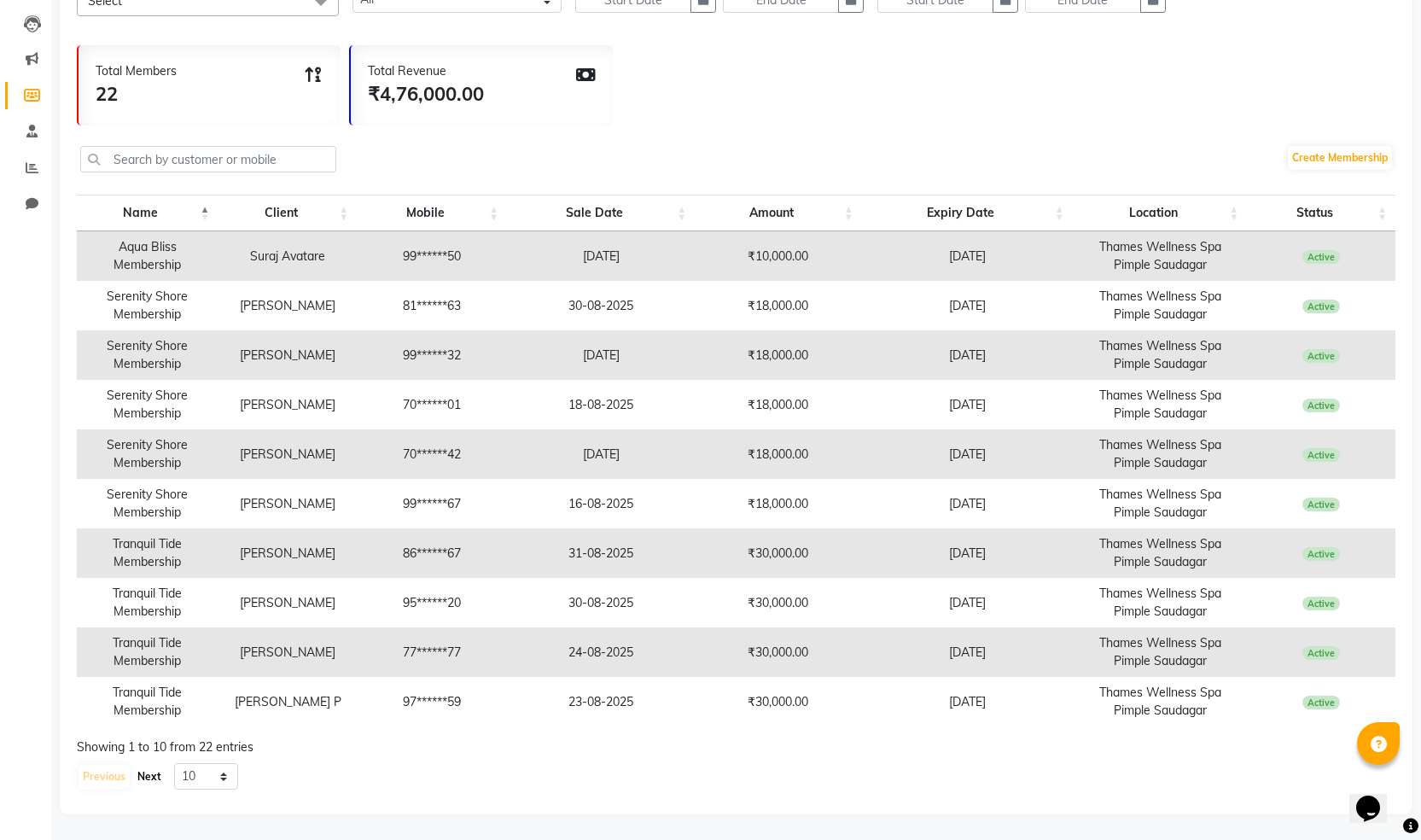
click at [150, 782] on button "Next" at bounding box center [149, 777] width 32 height 24
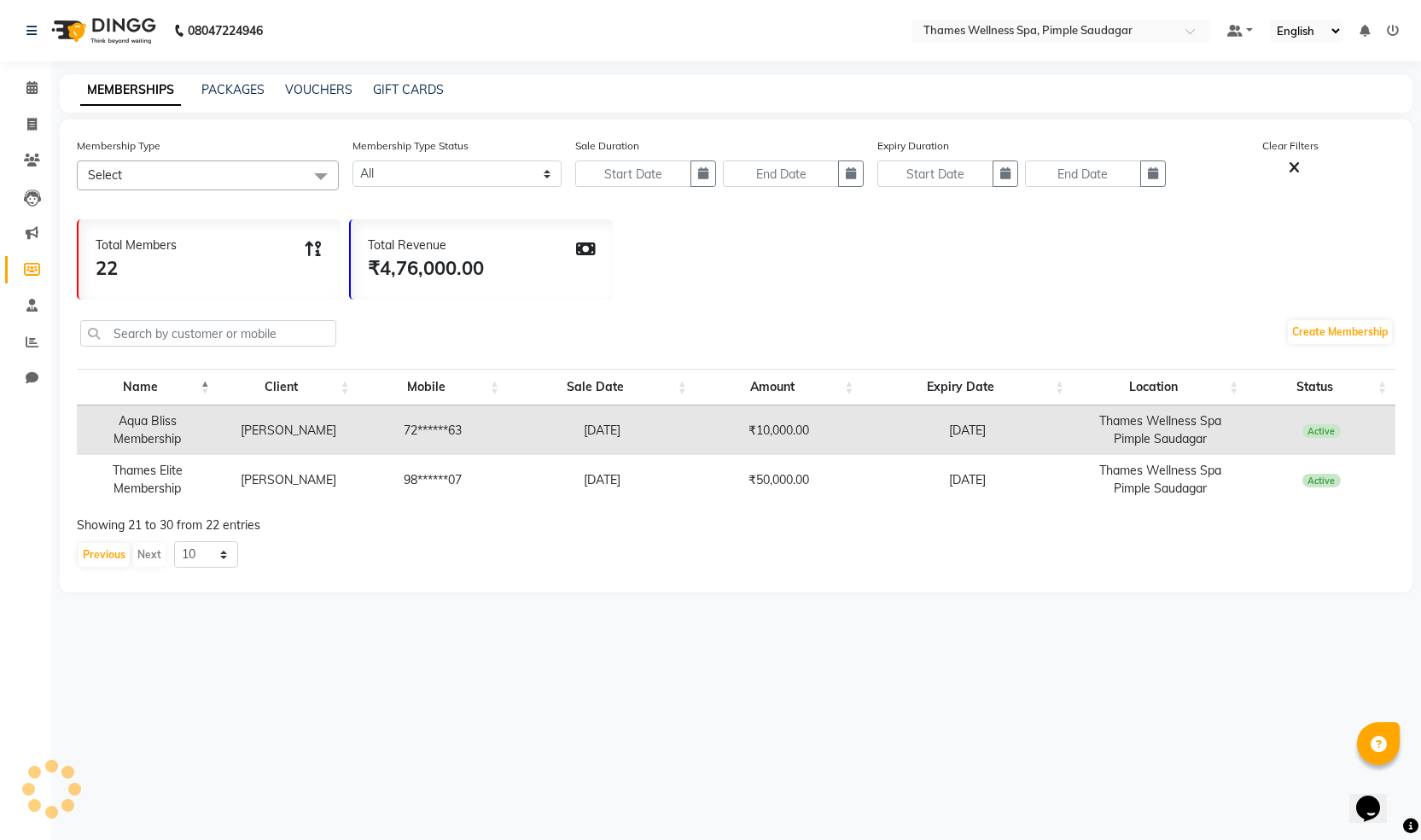
scroll to position [0, 0]
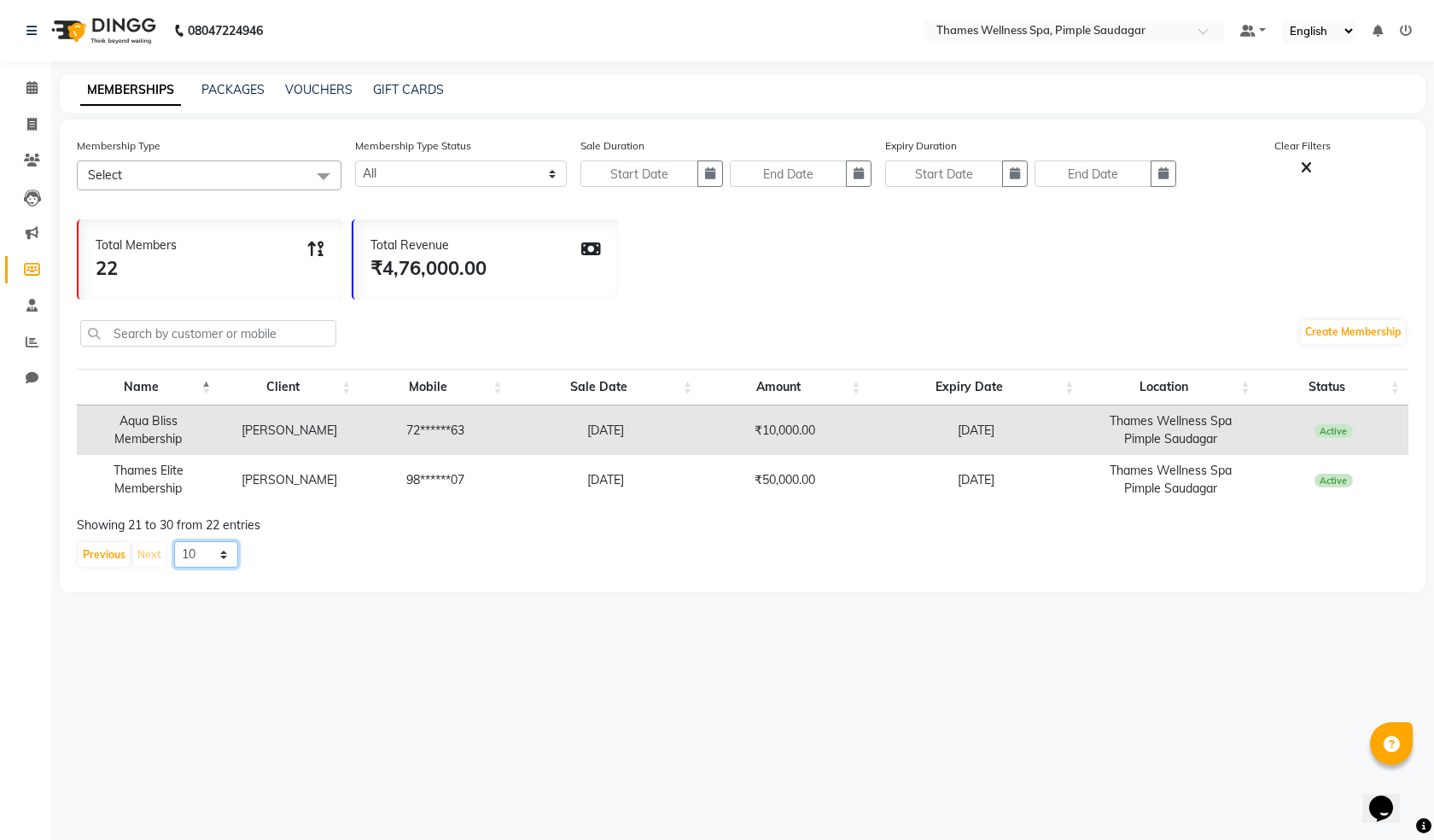
click at [215, 556] on select "10 20 50 100" at bounding box center [207, 554] width 64 height 27
drag, startPoint x: 591, startPoint y: 721, endPoint x: 563, endPoint y: 707, distance: 31.3
click at [591, 721] on div "08047224946 Select Location × Thames Wellness Spa, Pimple Saudagar Default Pane…" at bounding box center [717, 420] width 1434 height 840
click at [82, 556] on button "Previous" at bounding box center [105, 554] width 51 height 24
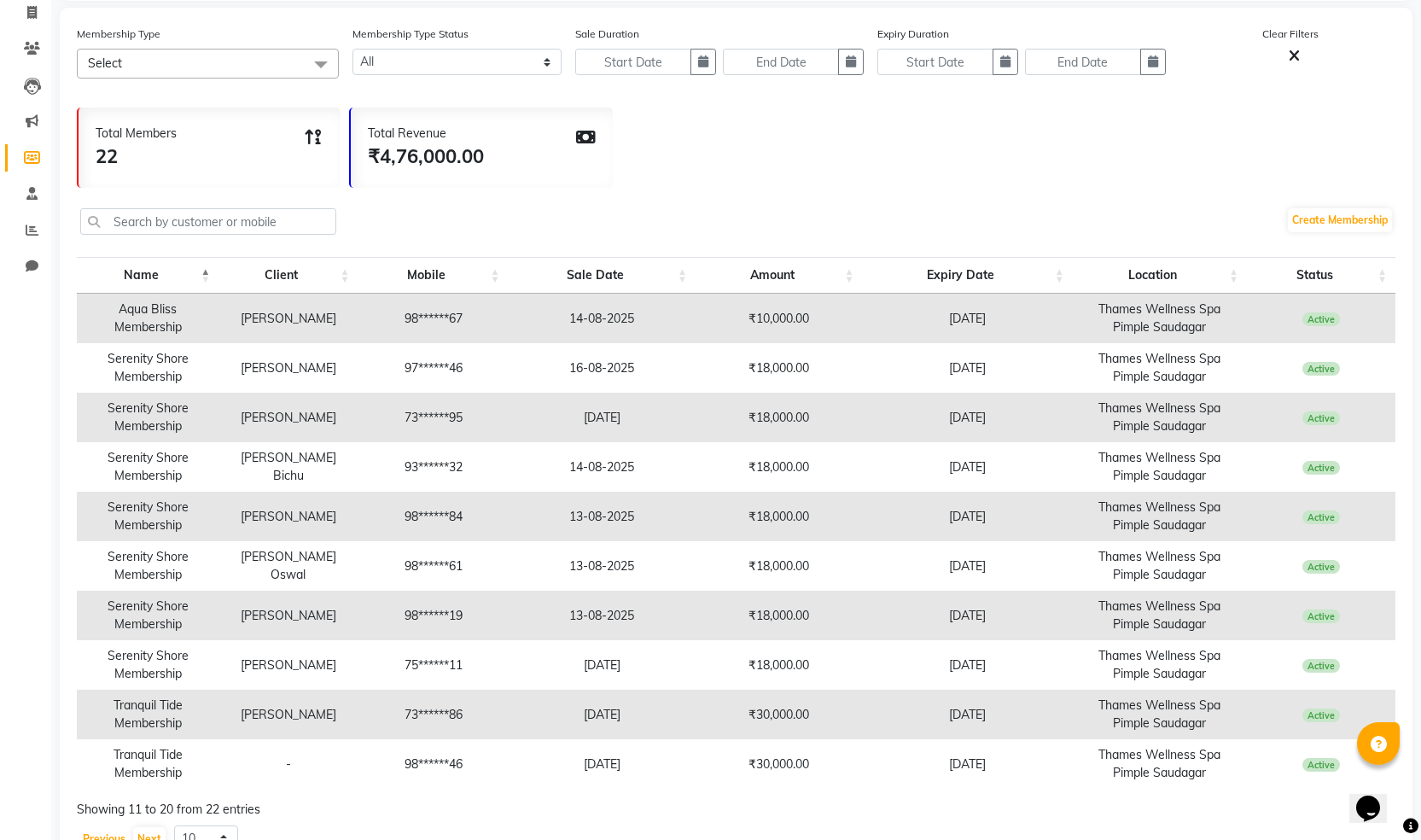
scroll to position [171, 0]
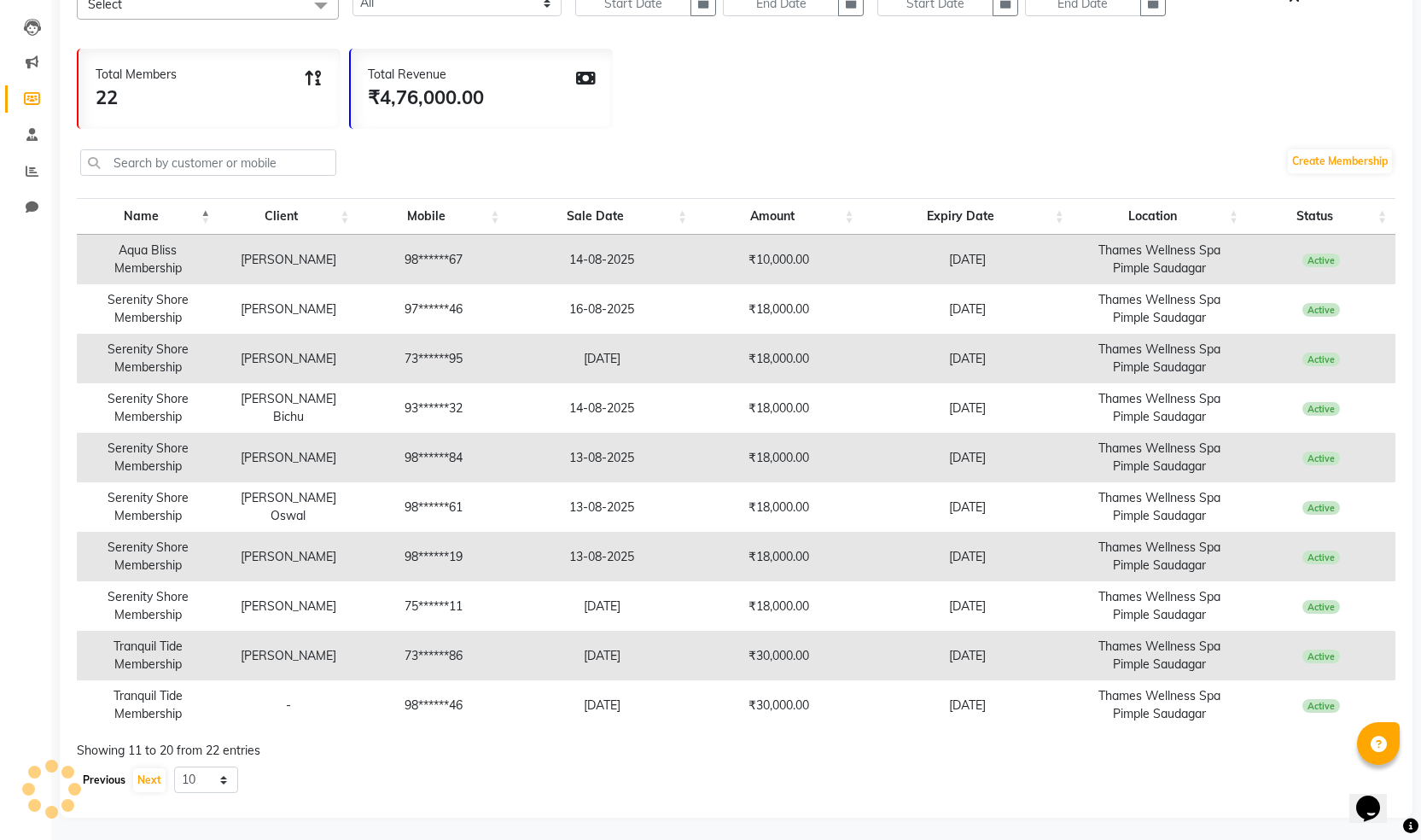
click at [104, 776] on button "Previous" at bounding box center [105, 780] width 51 height 24
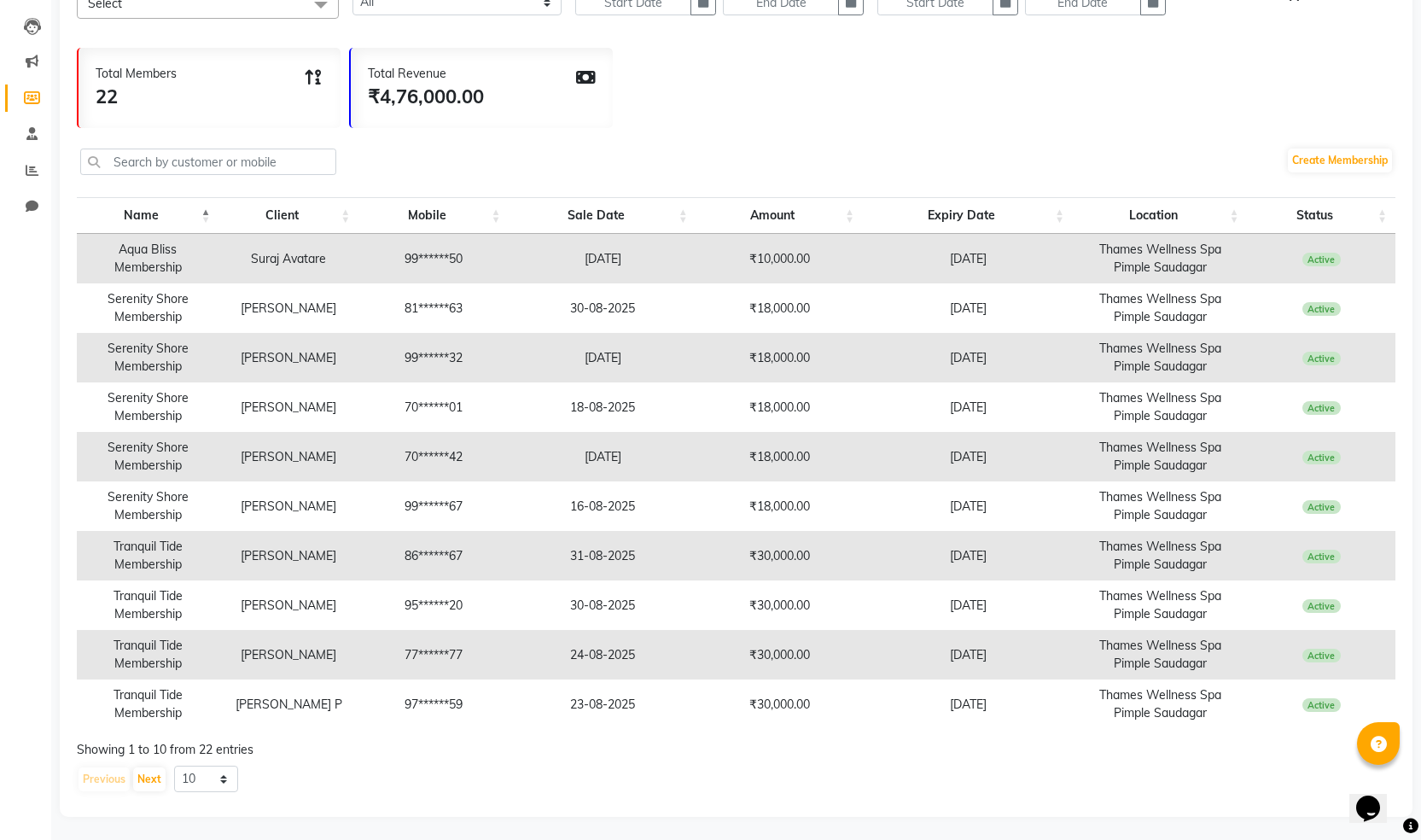
scroll to position [174, 0]
click at [148, 774] on button "Next" at bounding box center [149, 777] width 32 height 24
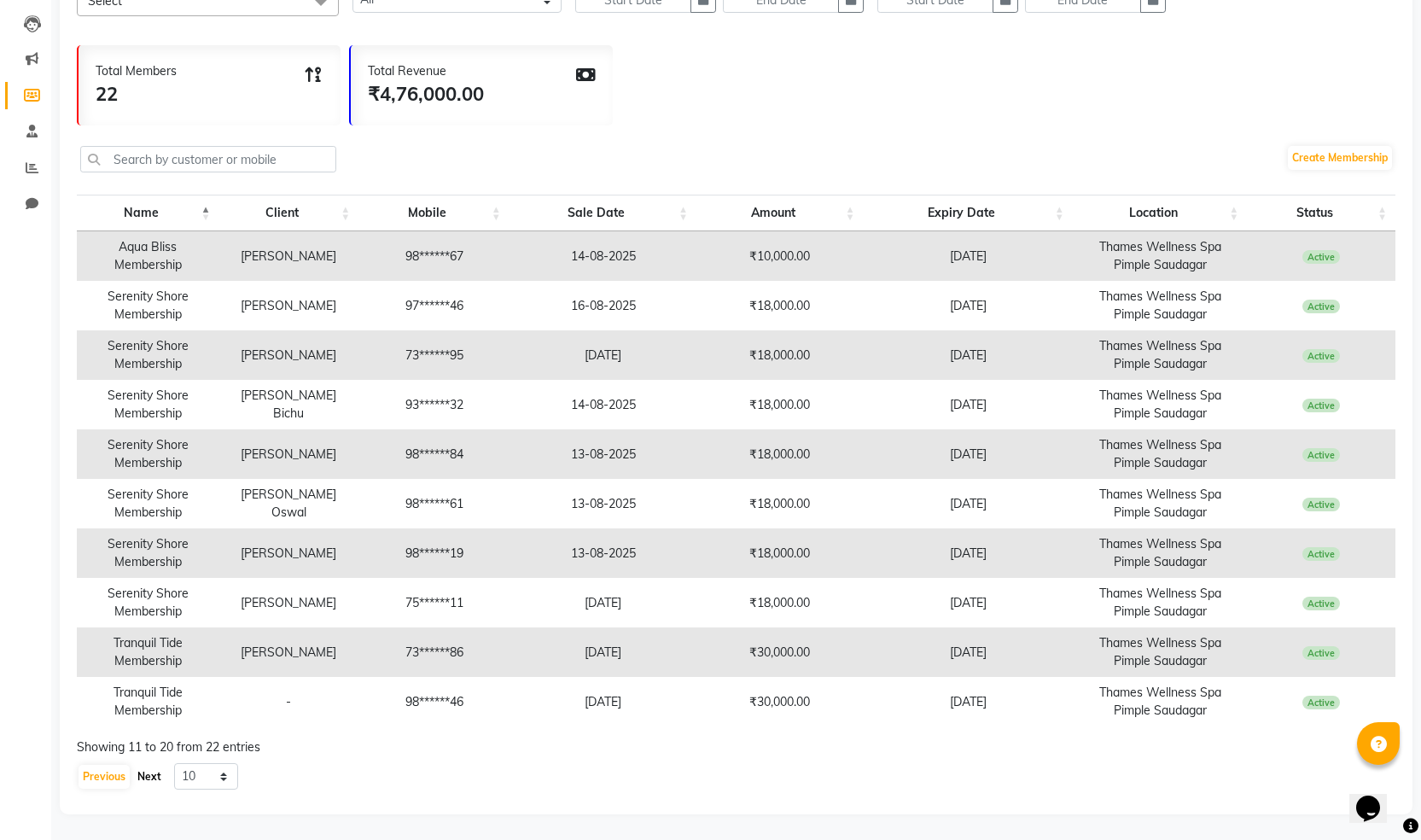
click at [146, 778] on button "Next" at bounding box center [149, 777] width 32 height 24
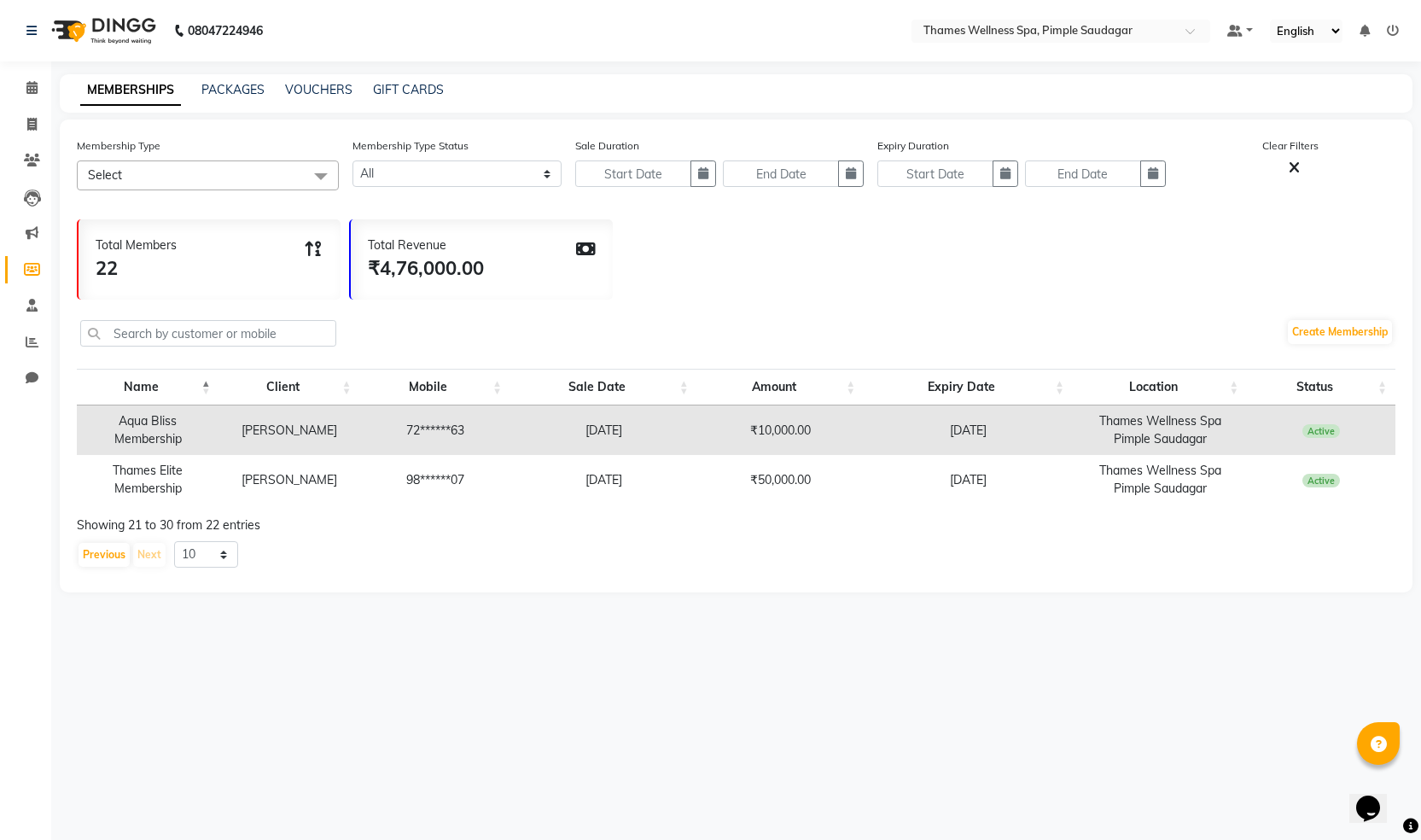
scroll to position [0, 0]
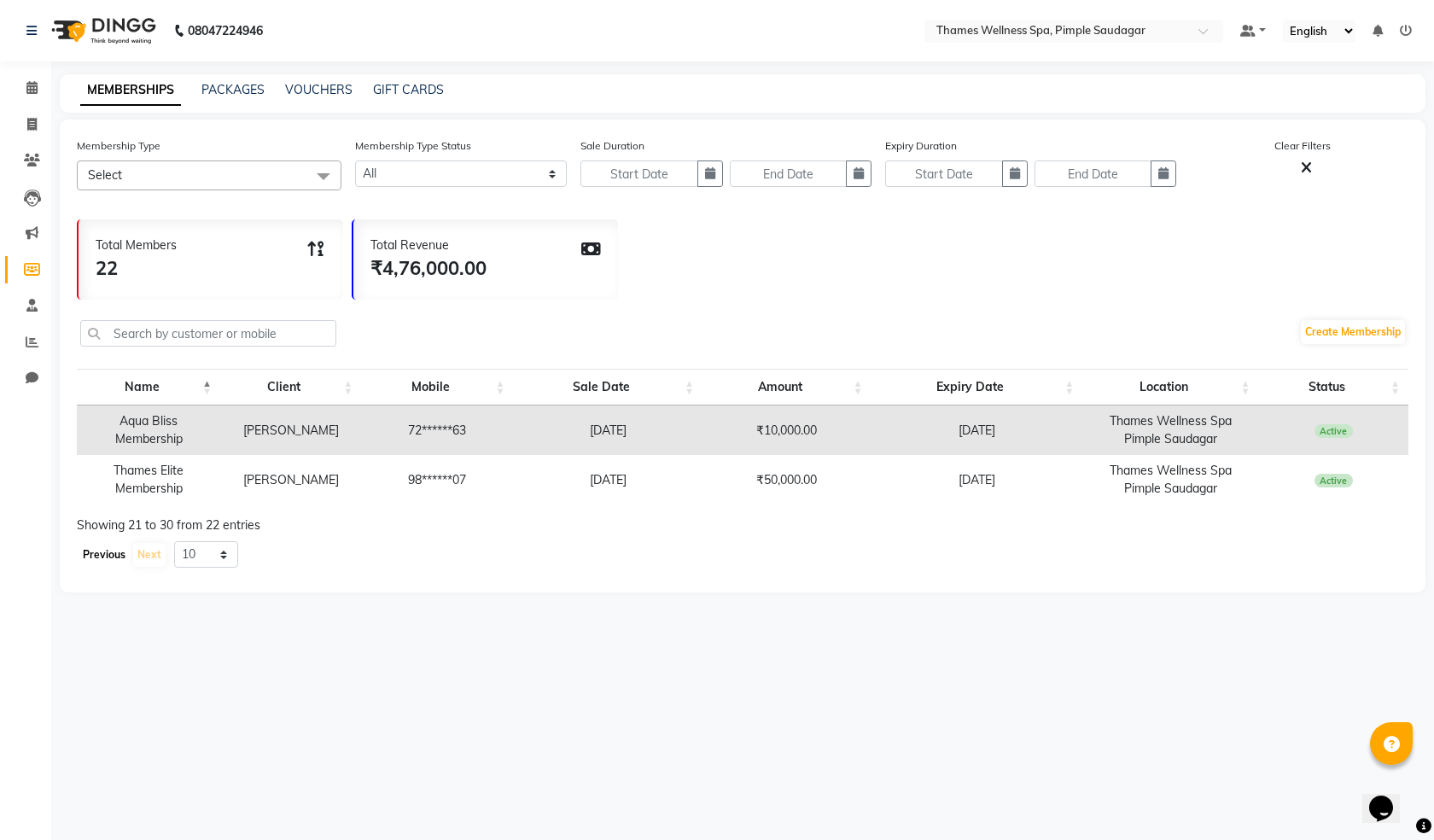
click at [101, 554] on button "Previous" at bounding box center [105, 554] width 51 height 24
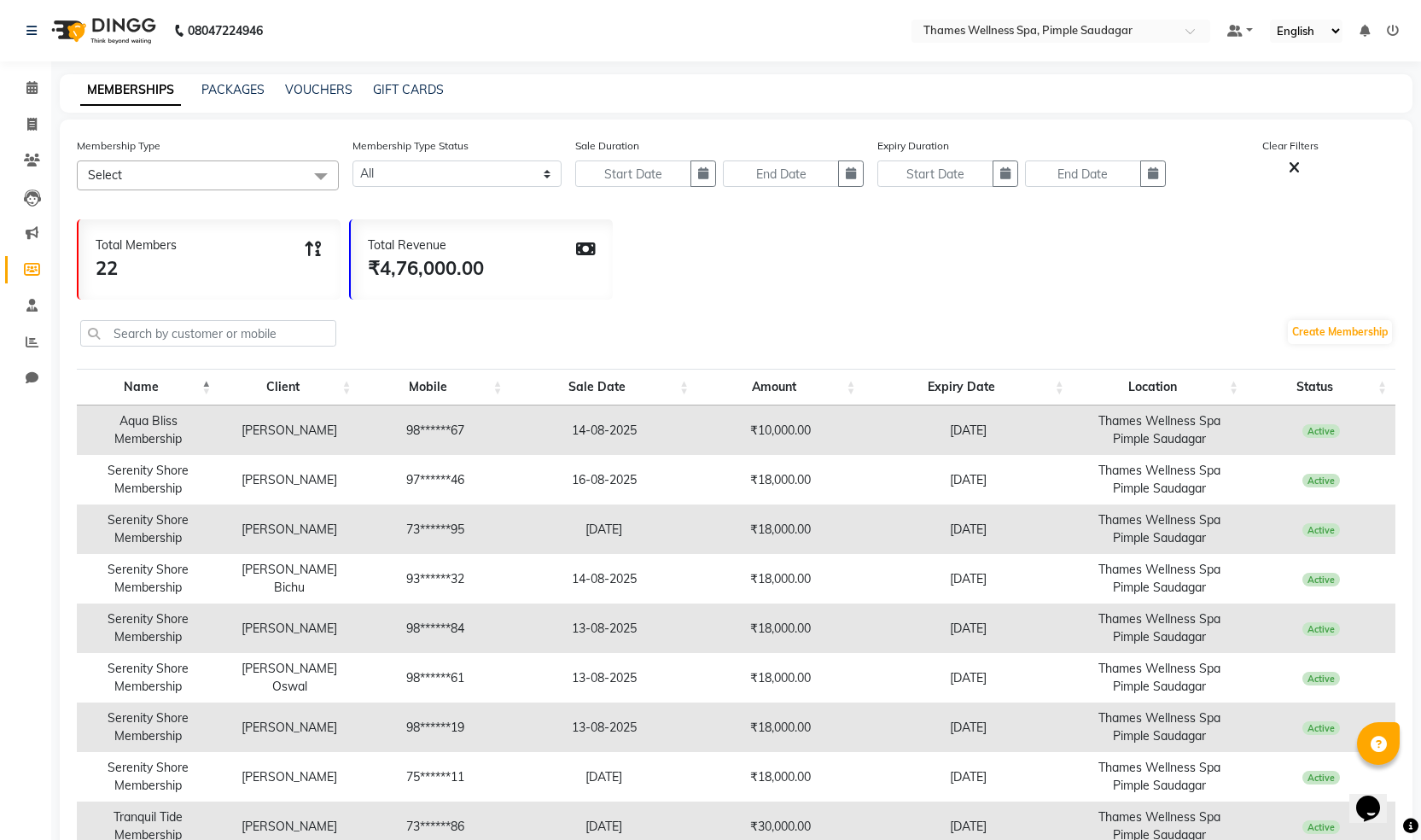
scroll to position [174, 0]
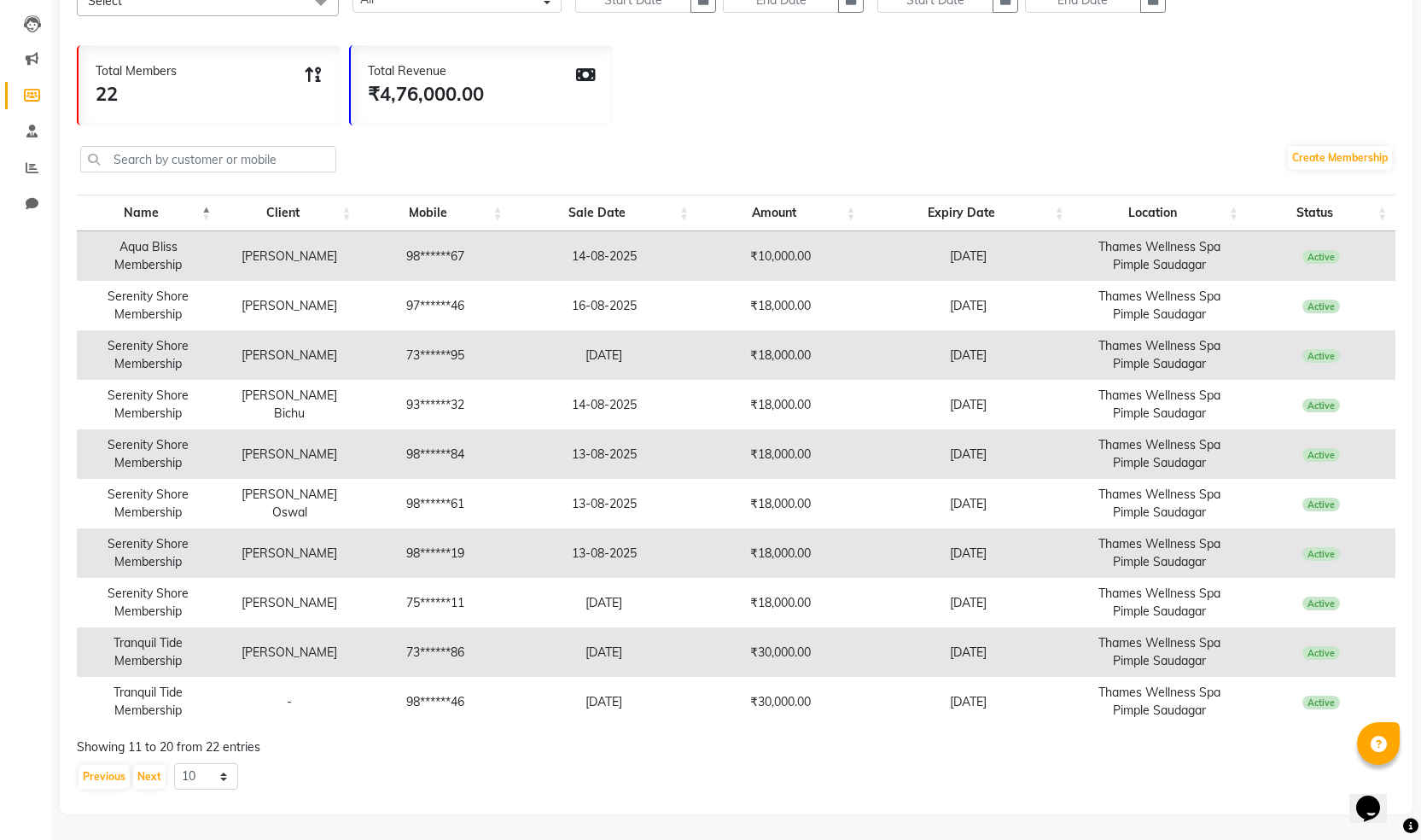
drag, startPoint x: 310, startPoint y: 701, endPoint x: 287, endPoint y: 701, distance: 23.0
click at [287, 701] on td "-" at bounding box center [289, 701] width 140 height 50
click at [689, 695] on td "Active" at bounding box center [1322, 701] width 149 height 50
click at [689, 706] on span "Active" at bounding box center [1322, 702] width 39 height 14
drag, startPoint x: 1330, startPoint y: 705, endPoint x: 1325, endPoint y: 696, distance: 10.3
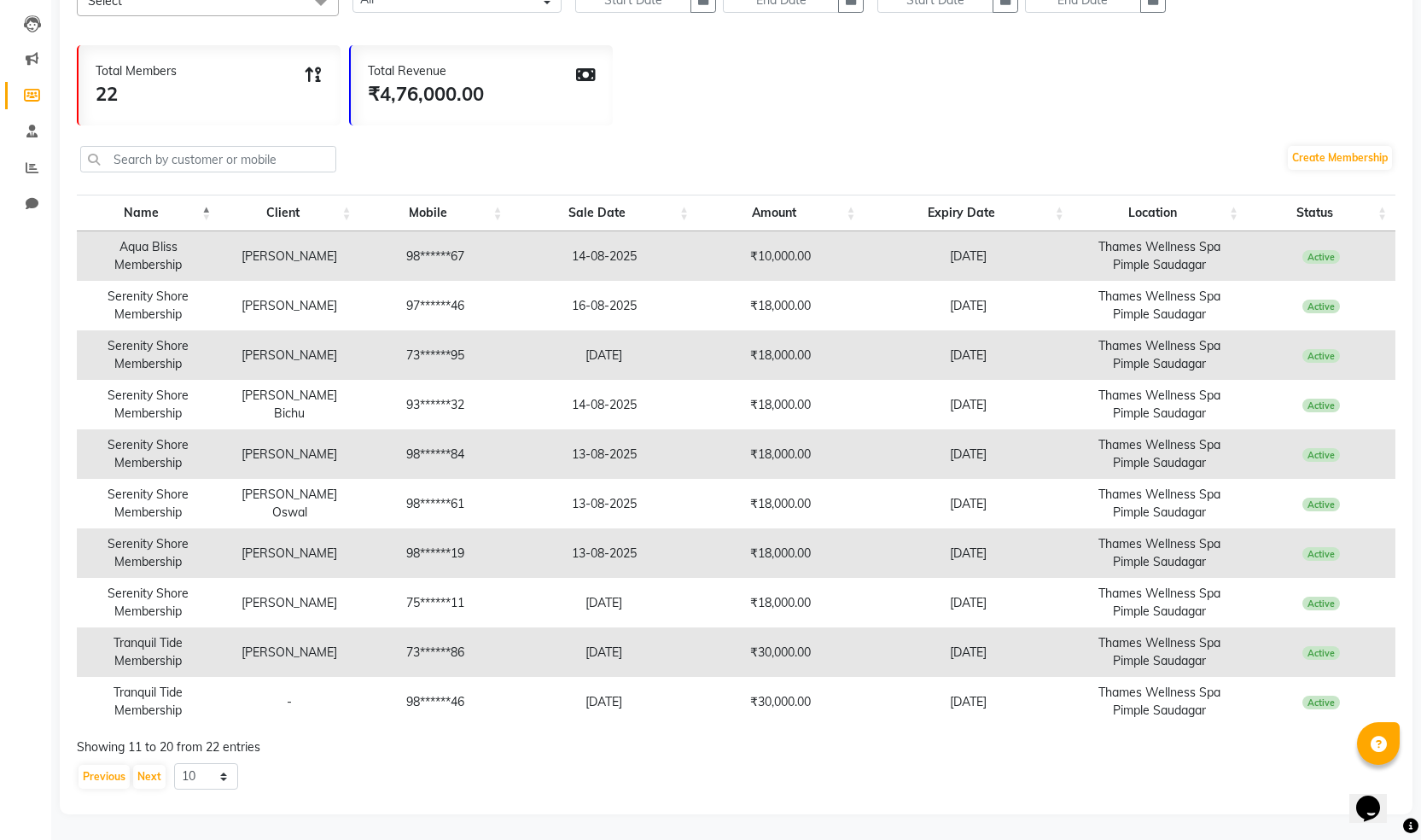
click at [689, 700] on span "Active" at bounding box center [1322, 702] width 39 height 14
click at [428, 706] on td "98******46" at bounding box center [435, 701] width 151 height 50
click at [135, 705] on td "Tranquil Tide Membership" at bounding box center [148, 701] width 142 height 50
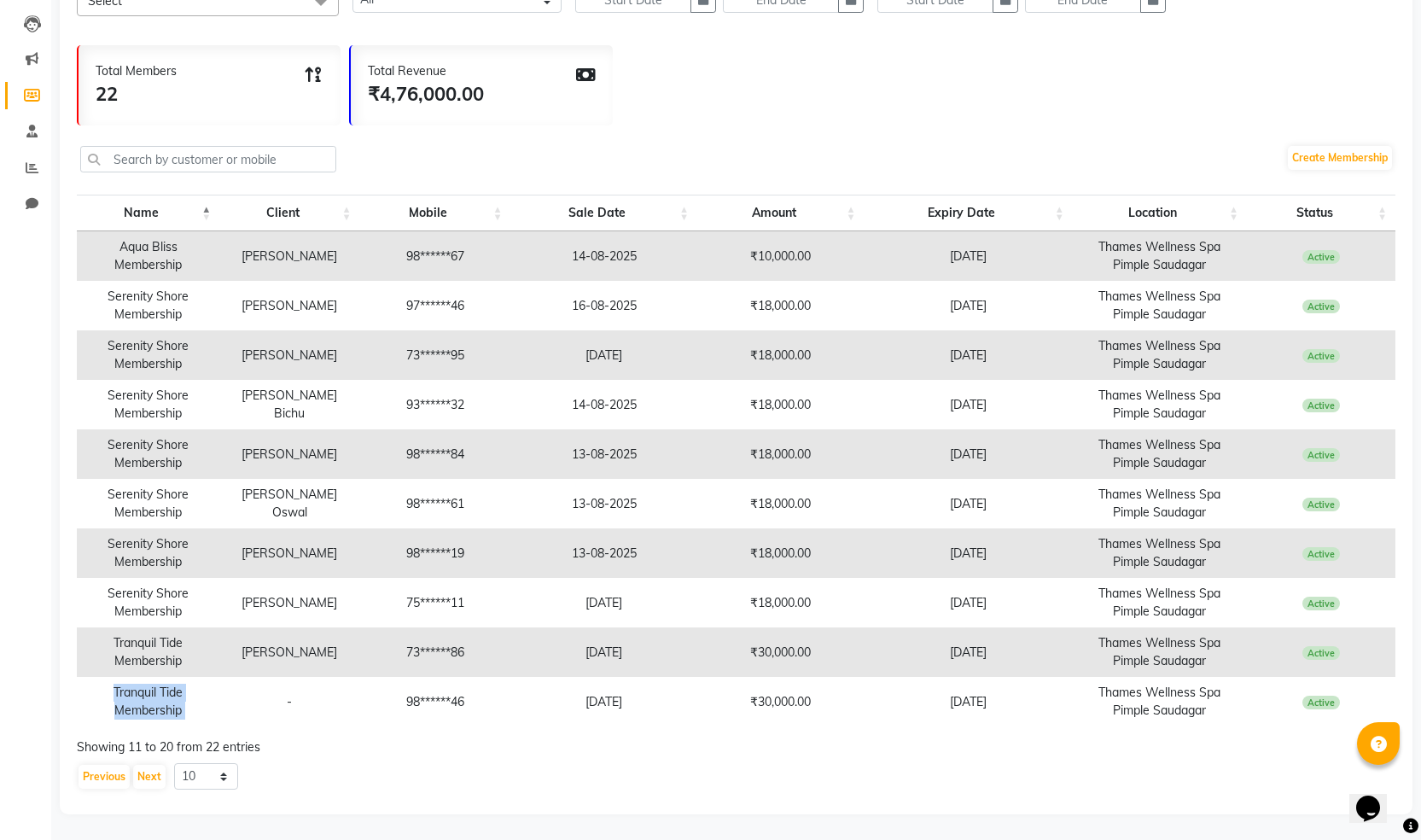
click at [229, 708] on td "-" at bounding box center [289, 701] width 140 height 50
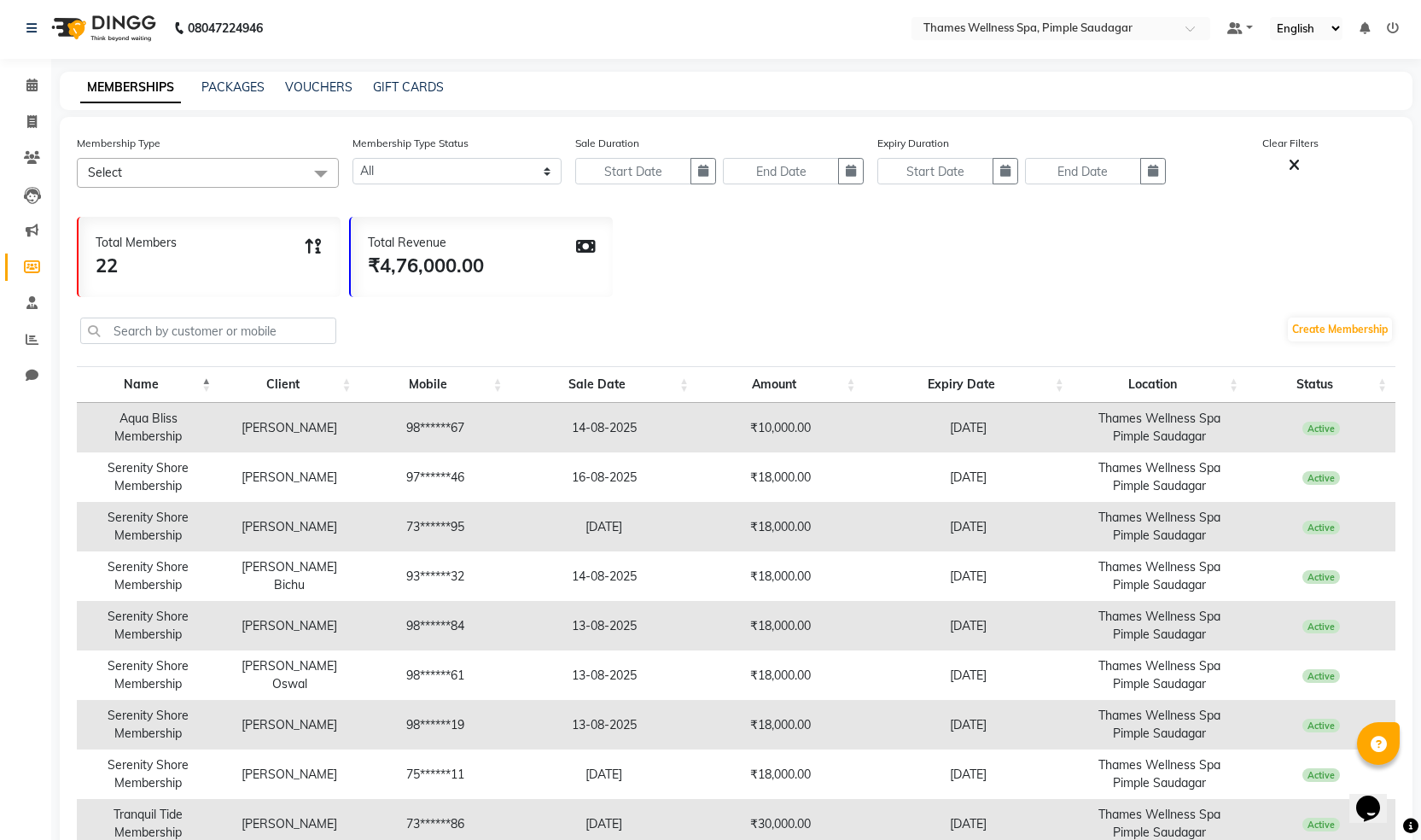
scroll to position [0, 0]
click at [25, 124] on span at bounding box center [32, 125] width 30 height 19
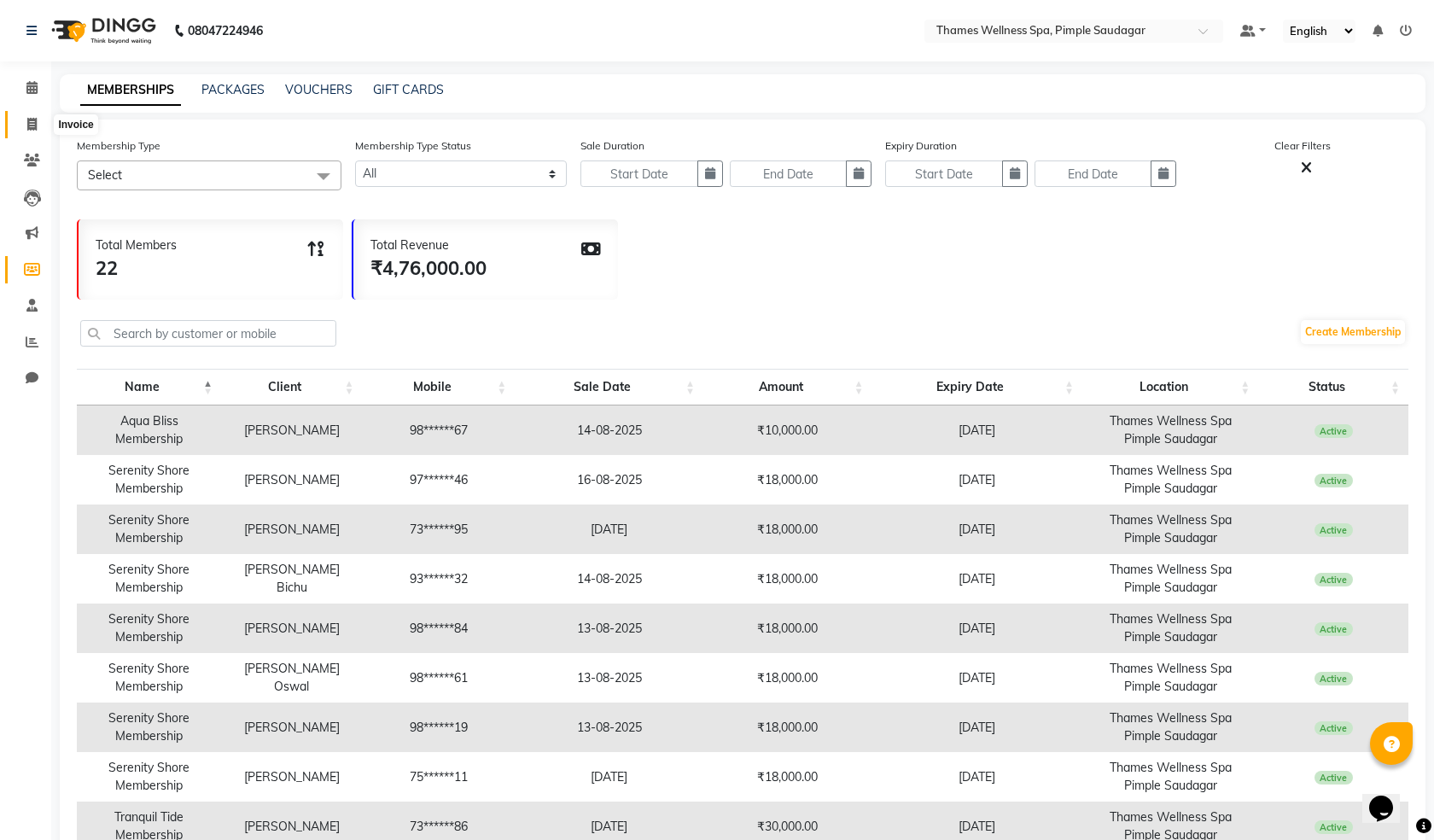
select select "8709"
select select "service"
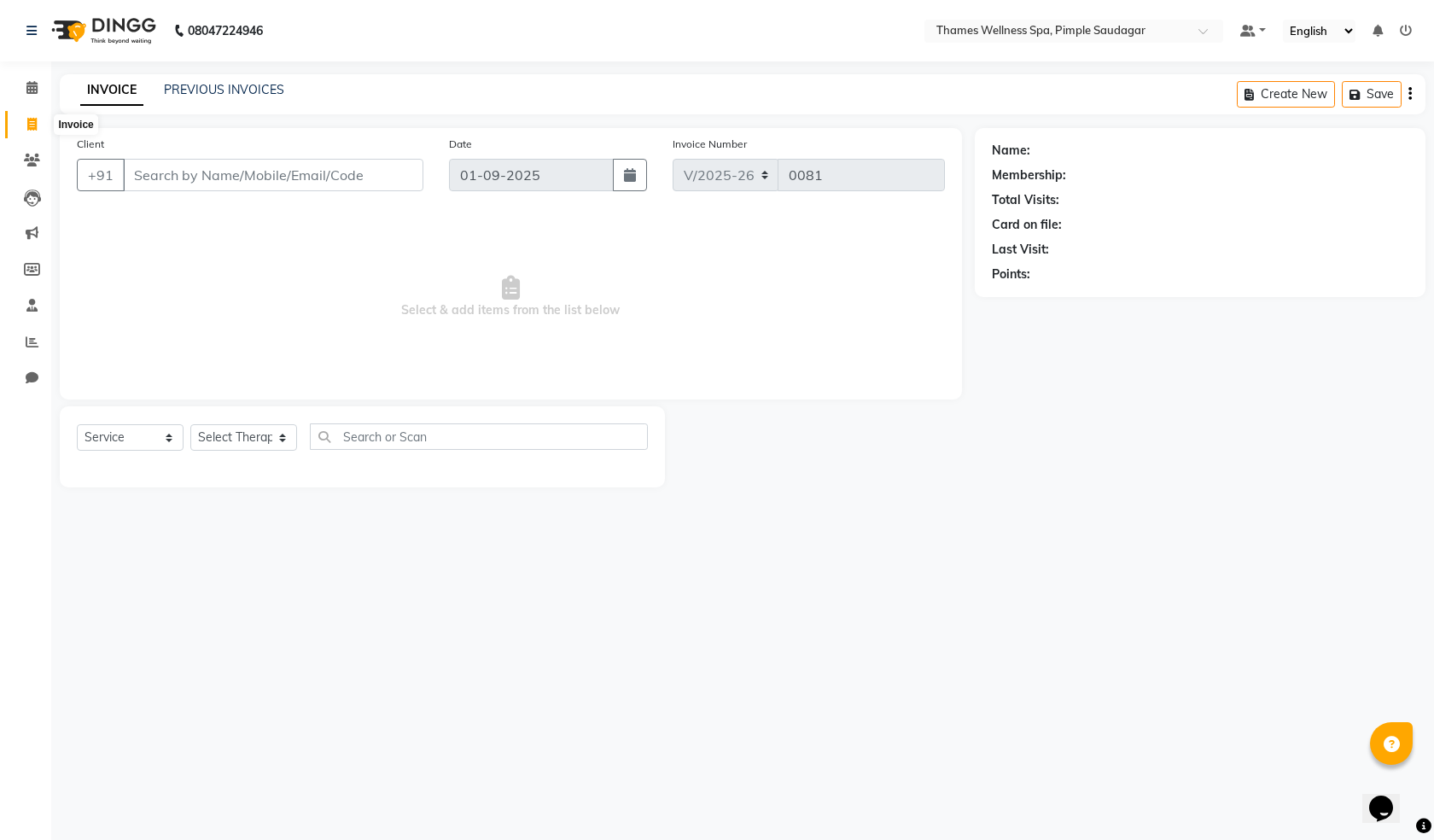
click at [22, 121] on span at bounding box center [32, 125] width 30 height 19
select select "service"
type input "0081"
select select "8709"
paste input "9881230707"
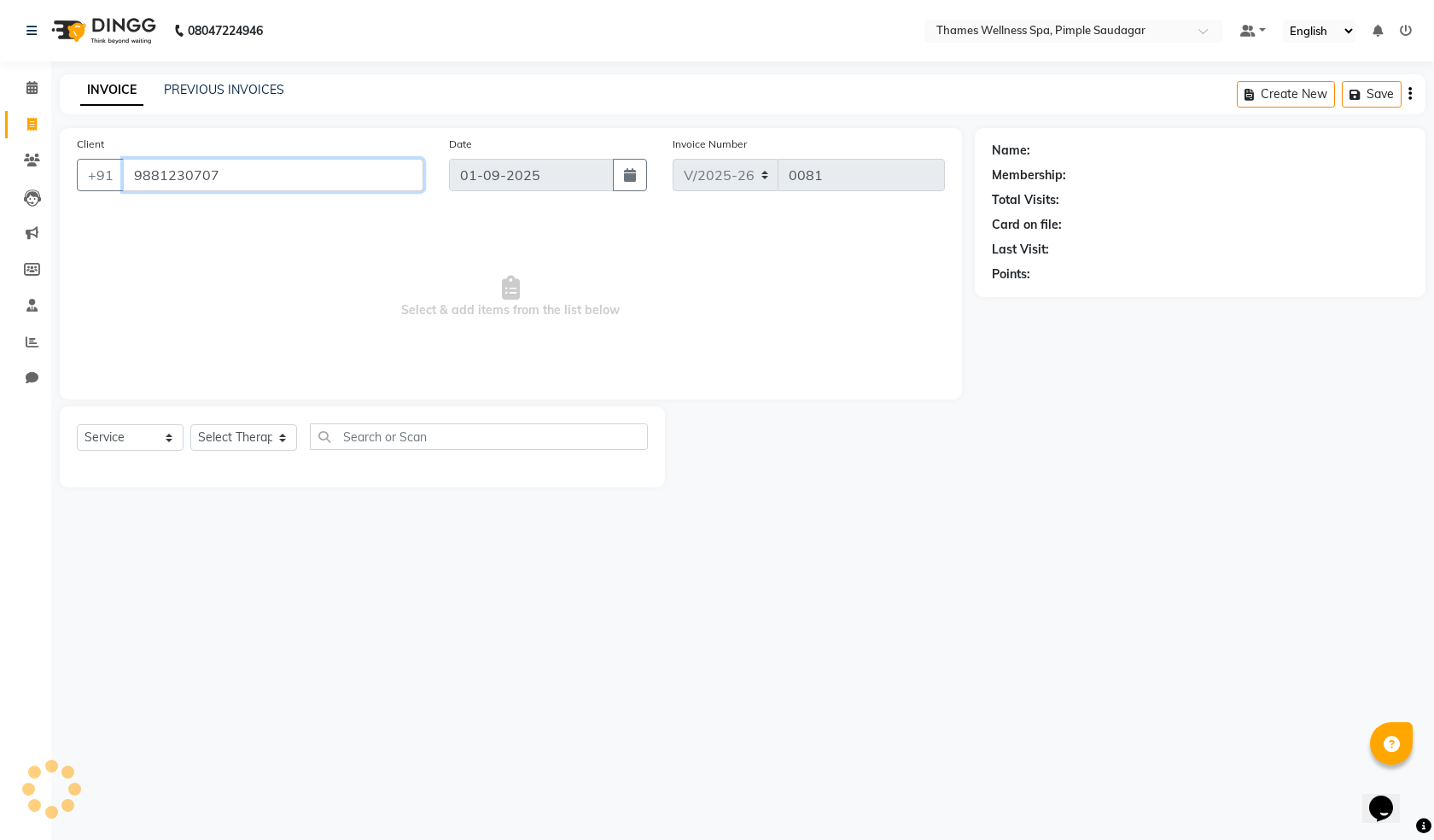
type input "9881230707"
select select "1: Object"
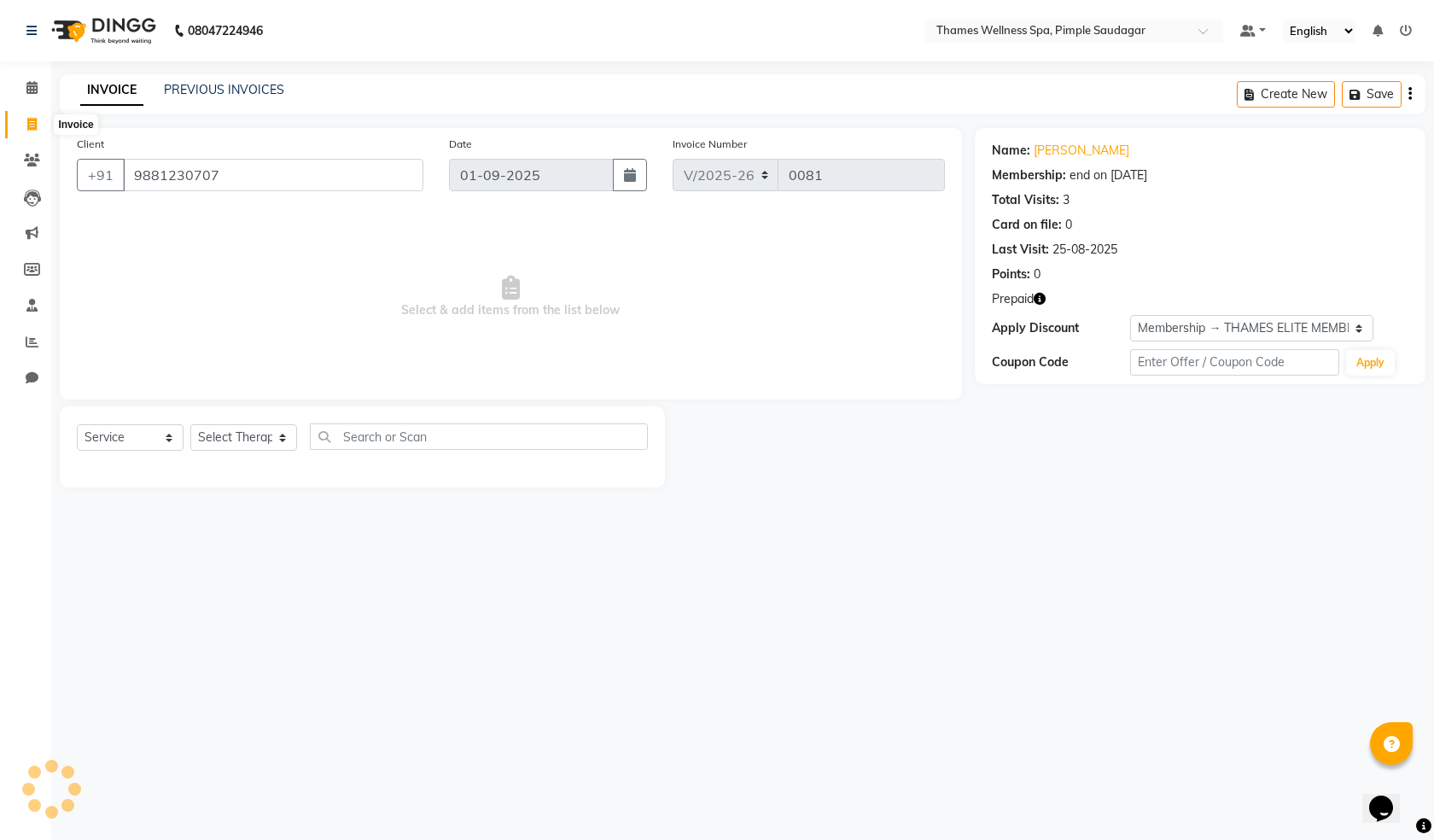
click at [32, 121] on icon at bounding box center [32, 124] width 9 height 13
select select "service"
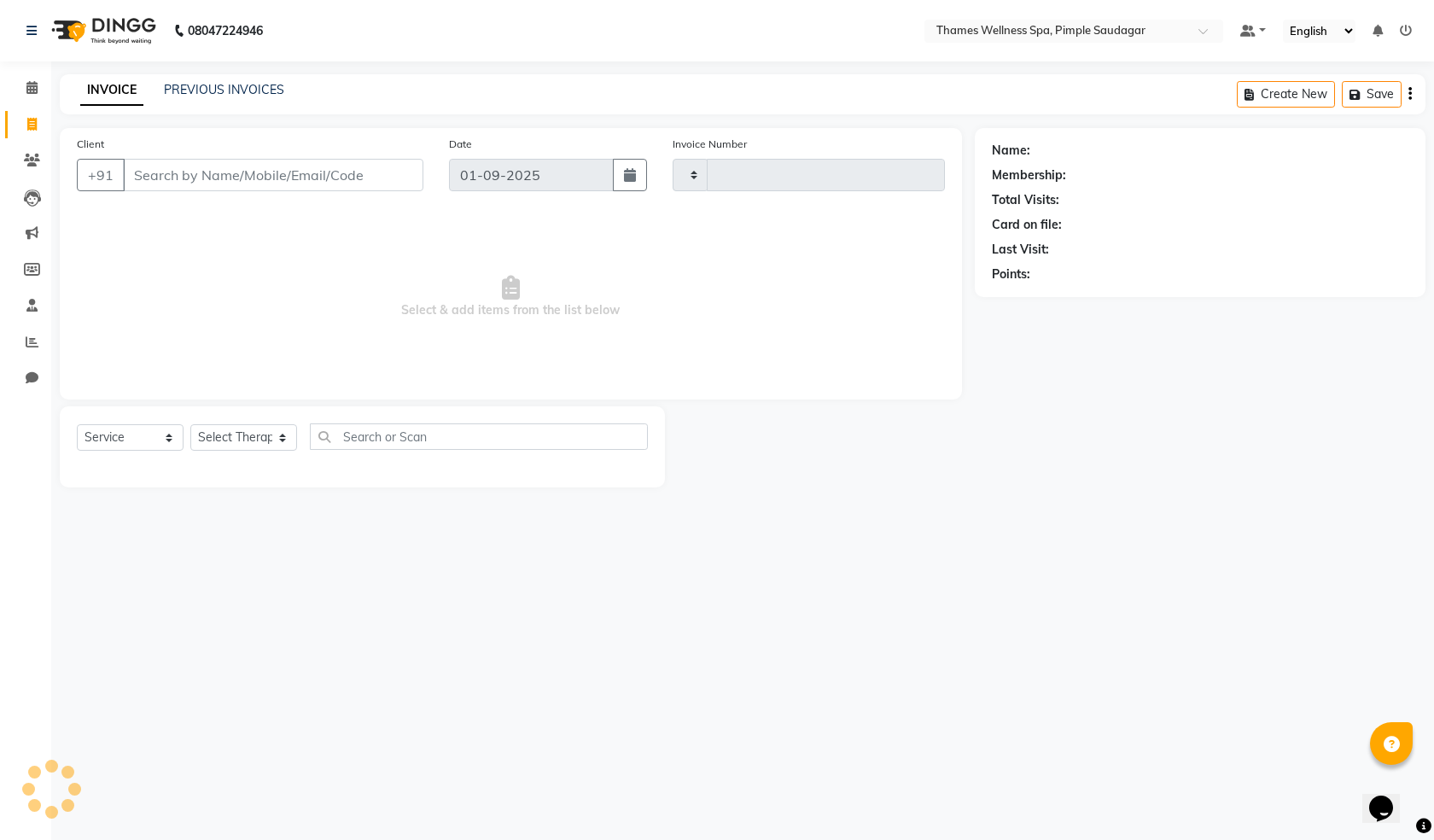
type input "0081"
select select "8709"
paste input "7263086363"
type input "7263086363"
select select "1: Object"
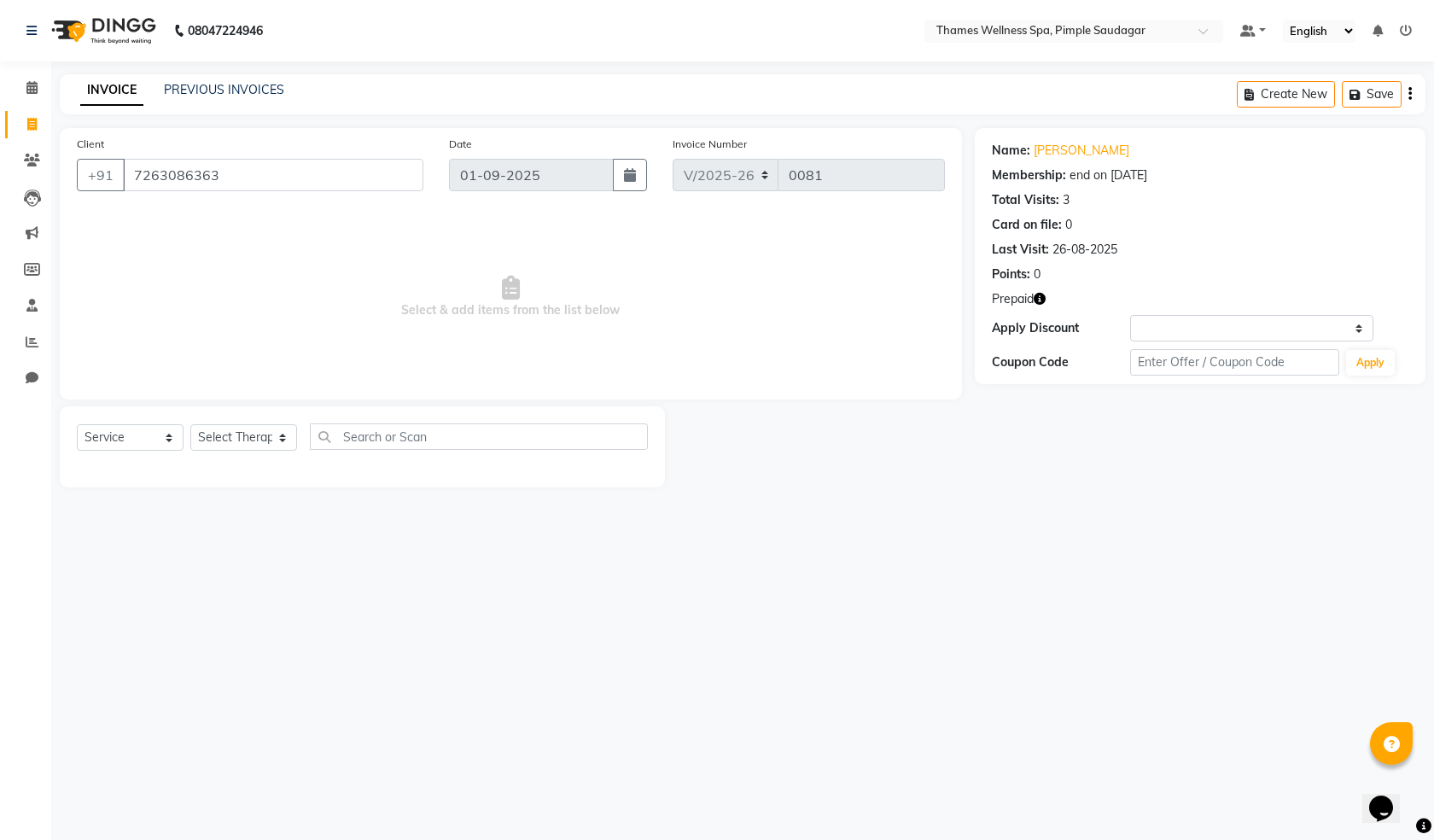
select select
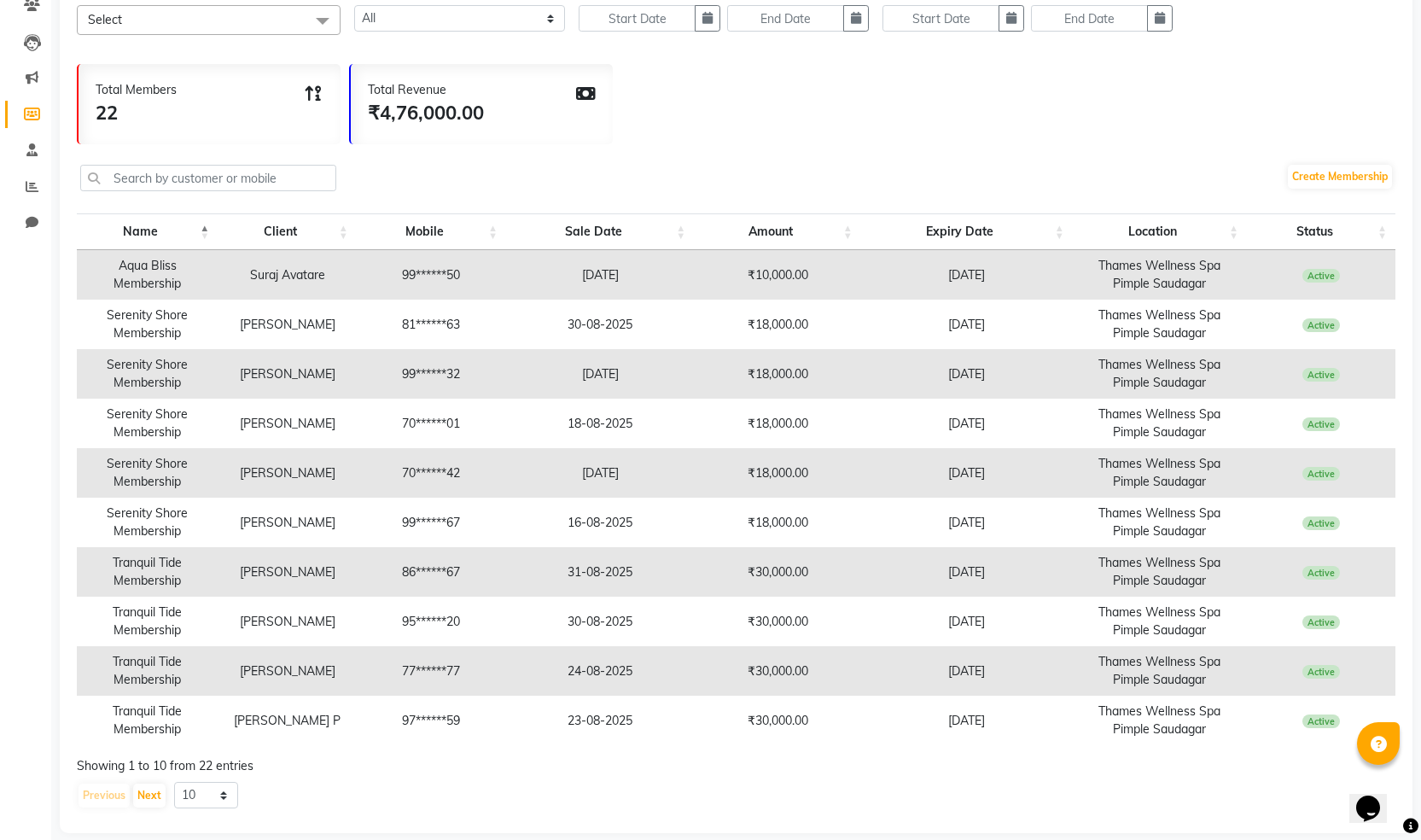
scroll to position [174, 0]
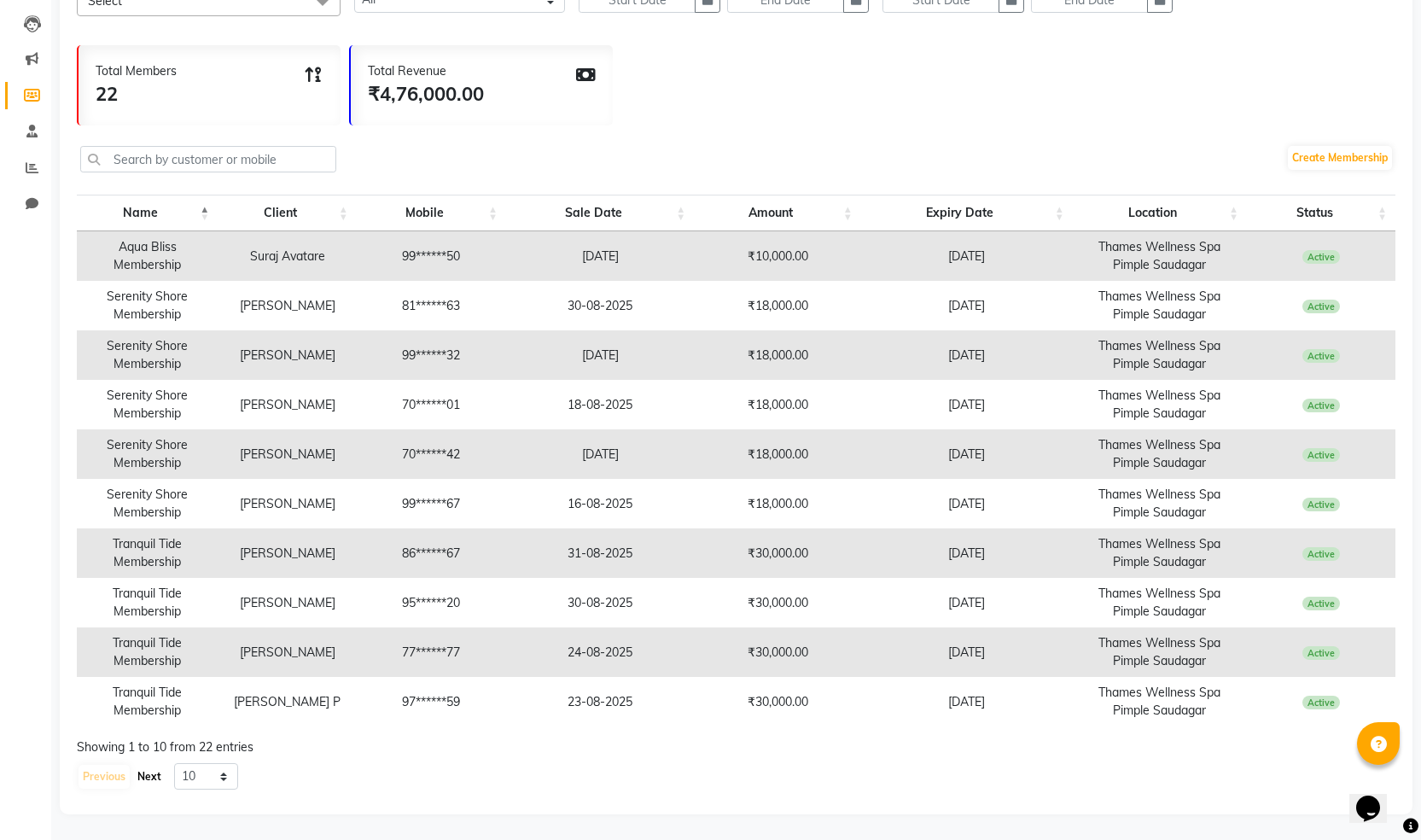
click at [154, 776] on button "Next" at bounding box center [149, 777] width 32 height 24
click at [114, 776] on button "Previous" at bounding box center [105, 777] width 51 height 24
click at [149, 767] on button "Next" at bounding box center [149, 777] width 32 height 24
click at [144, 776] on button "Next" at bounding box center [149, 777] width 32 height 24
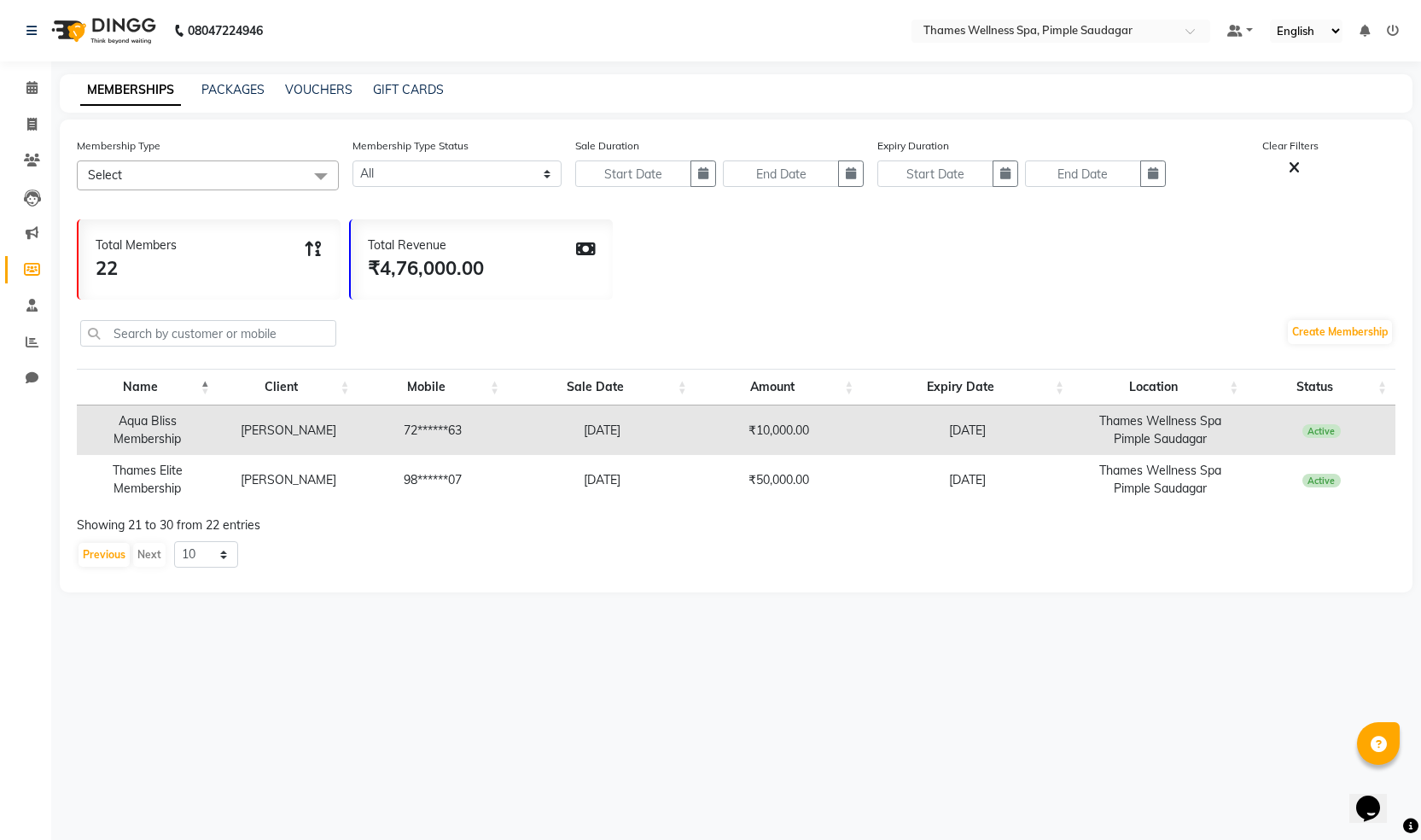
scroll to position [0, 0]
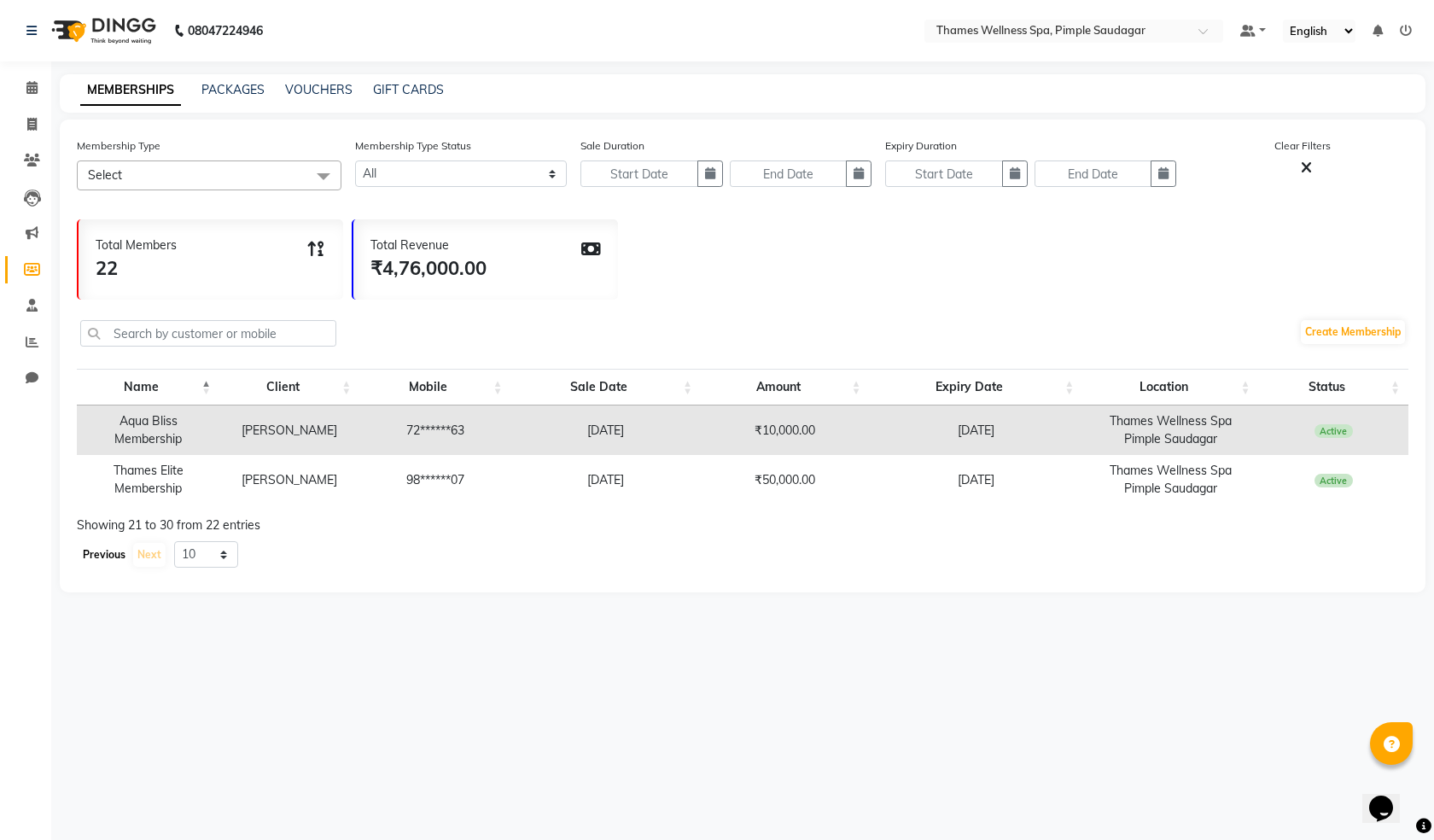
click at [106, 543] on button "Previous" at bounding box center [105, 554] width 51 height 24
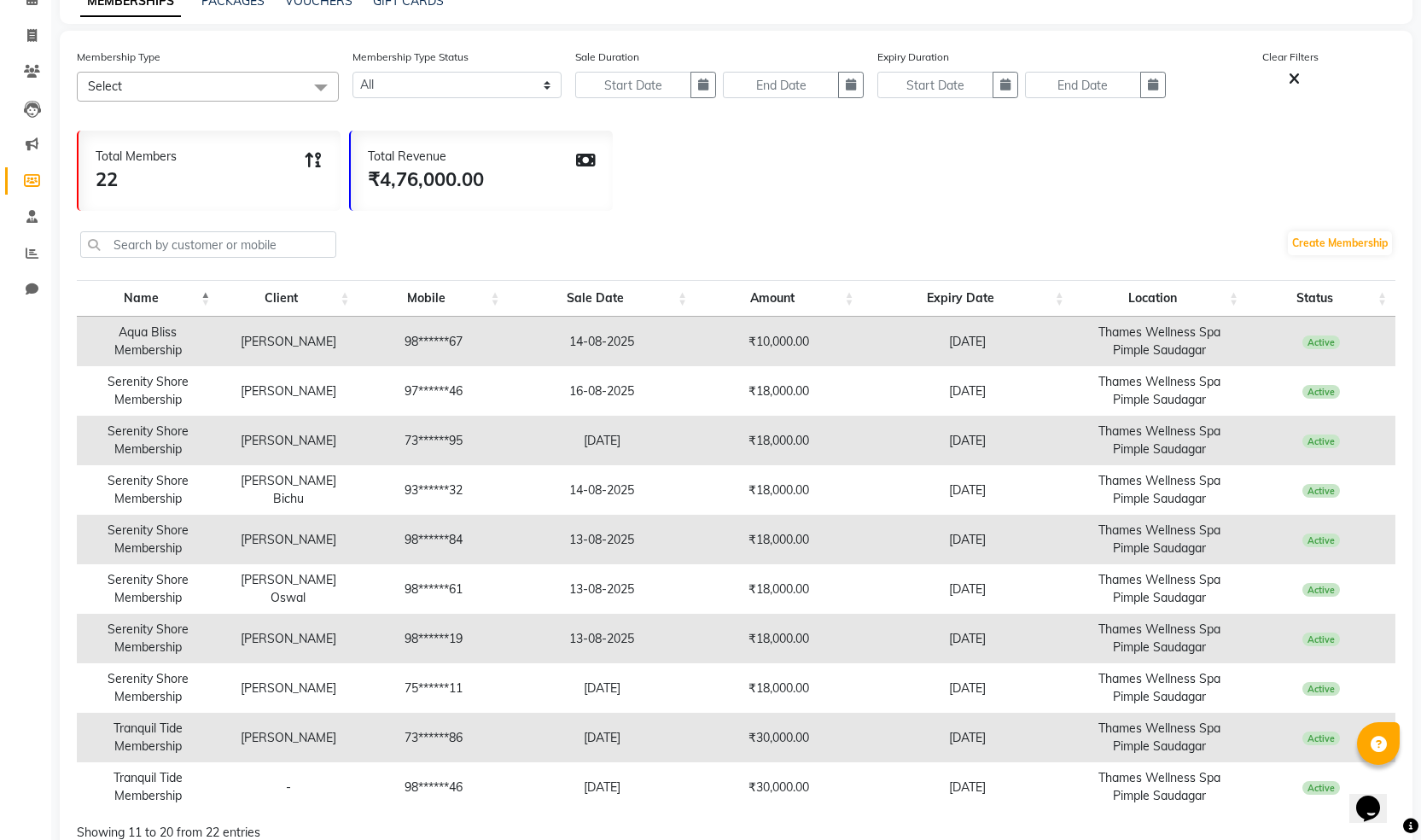
scroll to position [174, 0]
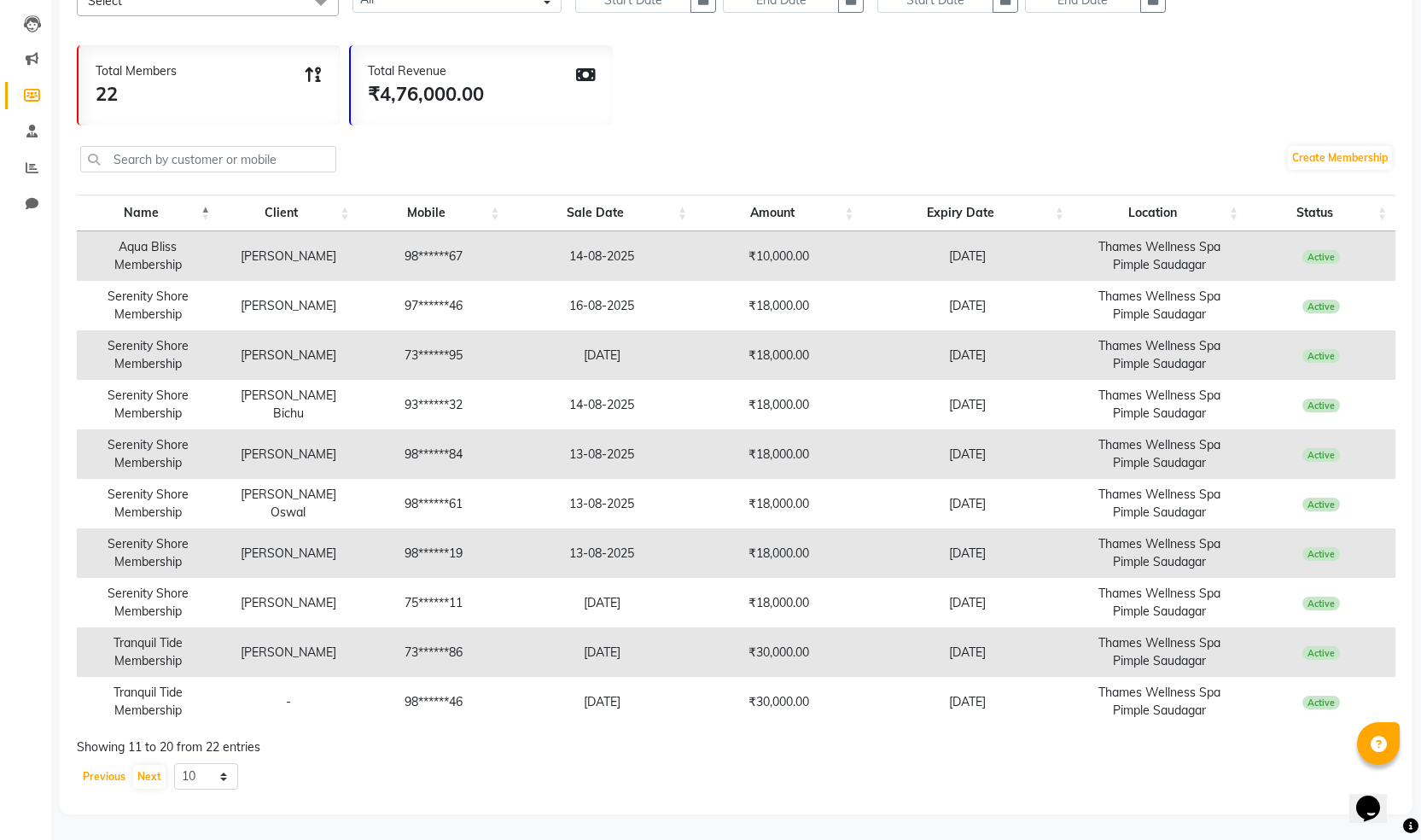
drag, startPoint x: 103, startPoint y: 775, endPoint x: 77, endPoint y: 750, distance: 36.1
click at [96, 772] on button "Previous" at bounding box center [105, 777] width 51 height 24
click at [144, 778] on button "Next" at bounding box center [149, 777] width 32 height 24
click at [283, 698] on td "-" at bounding box center [289, 701] width 140 height 50
click at [247, 693] on td "-" at bounding box center [289, 701] width 140 height 50
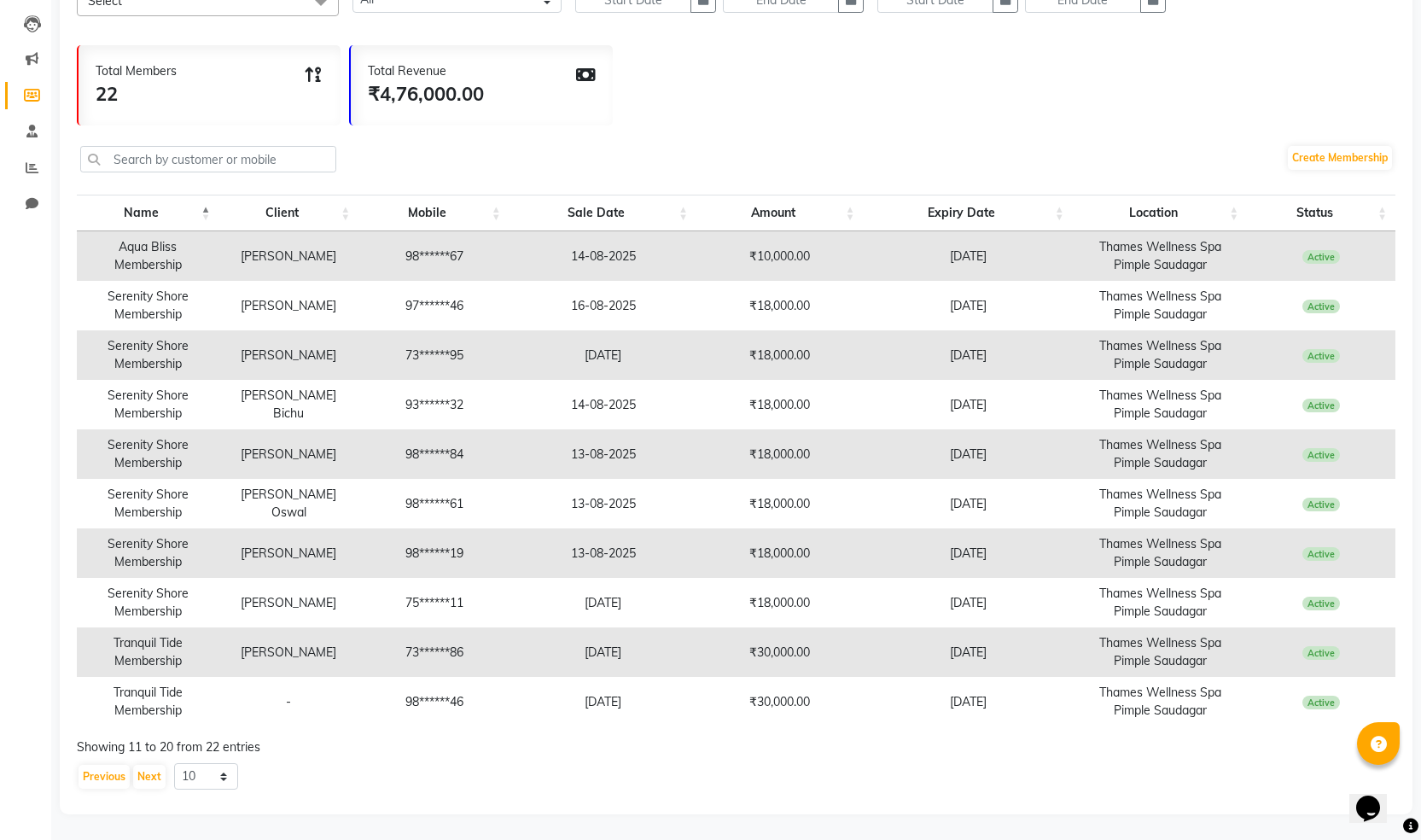
click at [261, 701] on td "-" at bounding box center [289, 701] width 140 height 50
click at [155, 779] on button "Next" at bounding box center [149, 777] width 32 height 24
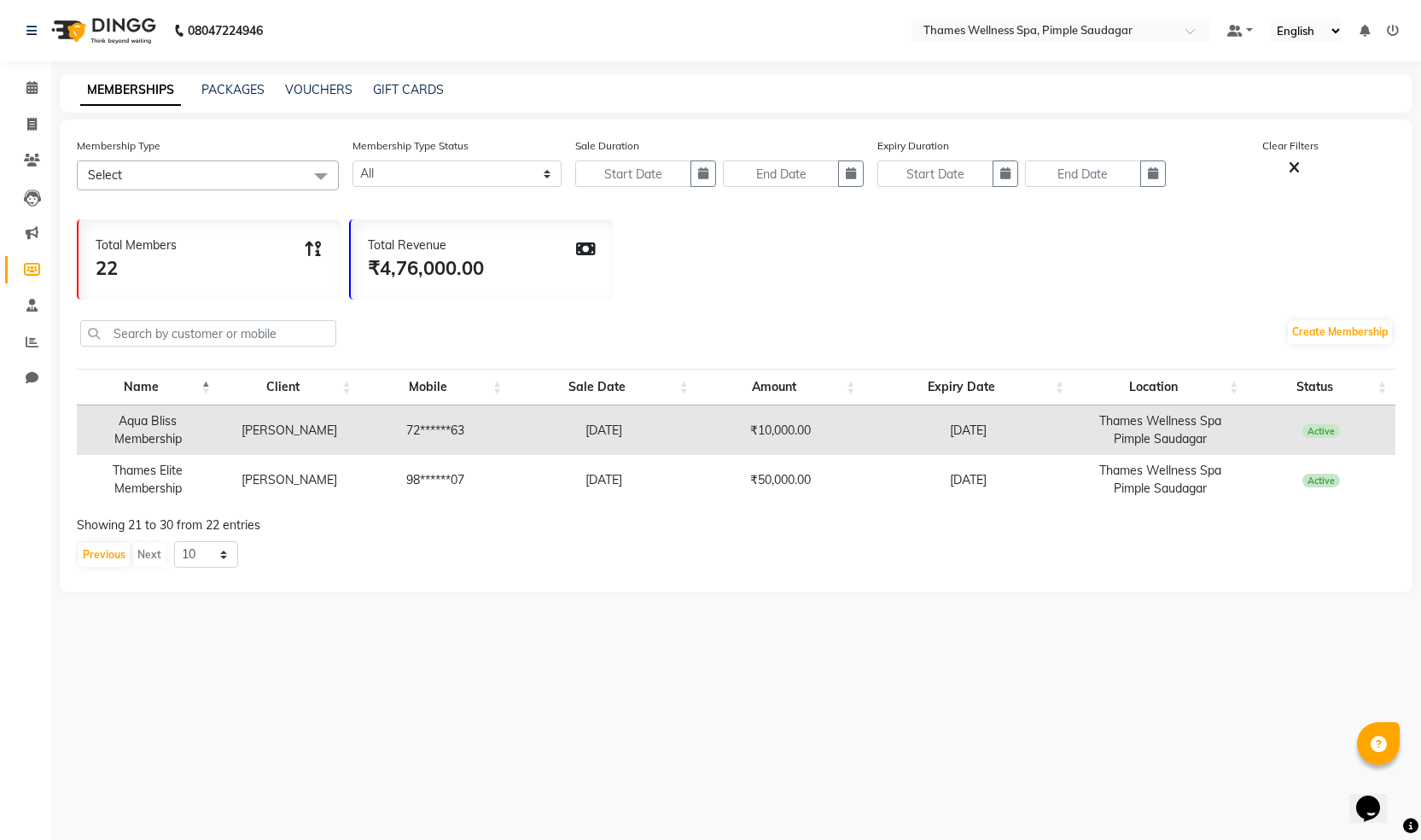
scroll to position [0, 0]
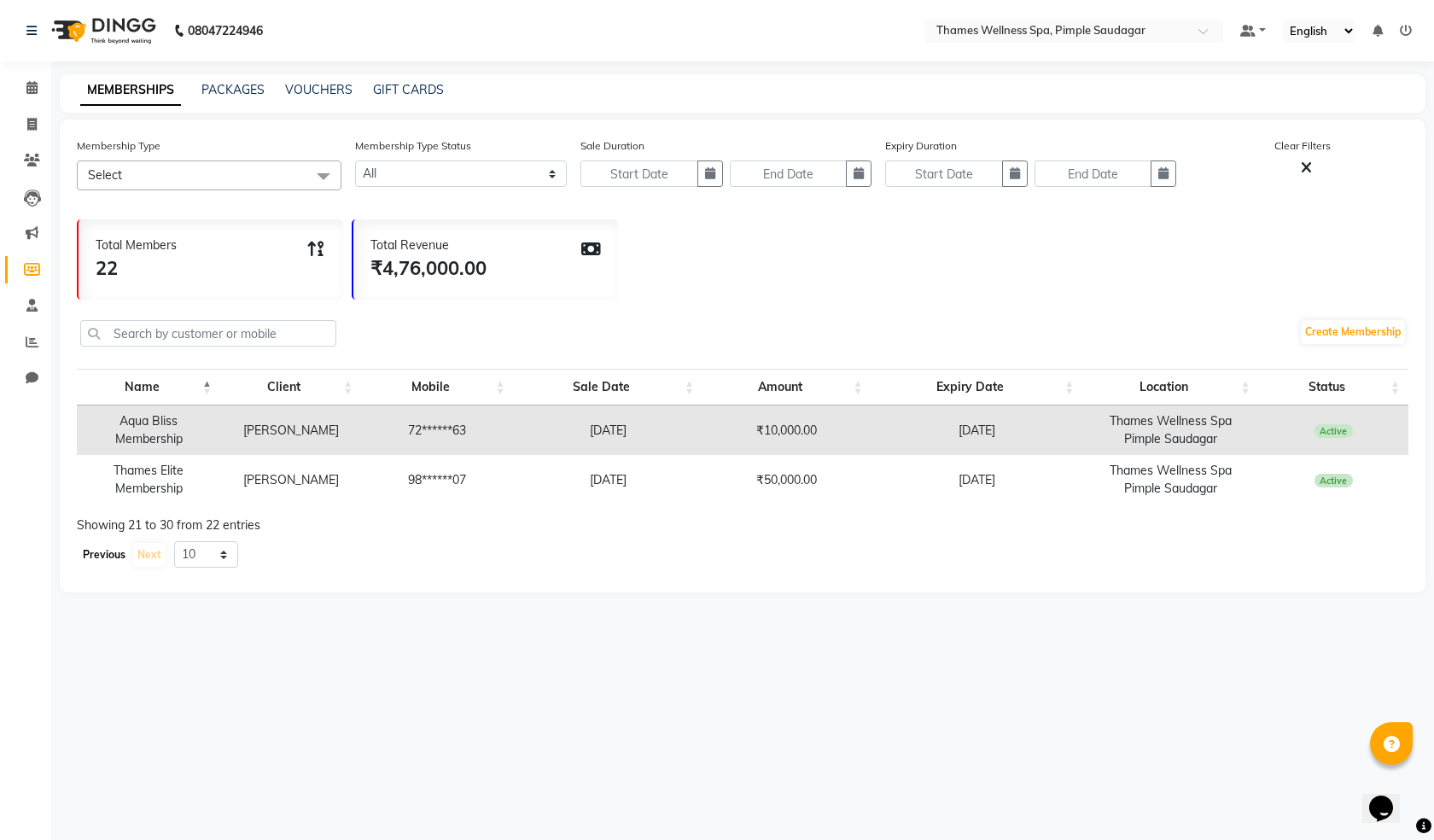
click at [104, 546] on button "Previous" at bounding box center [105, 554] width 51 height 24
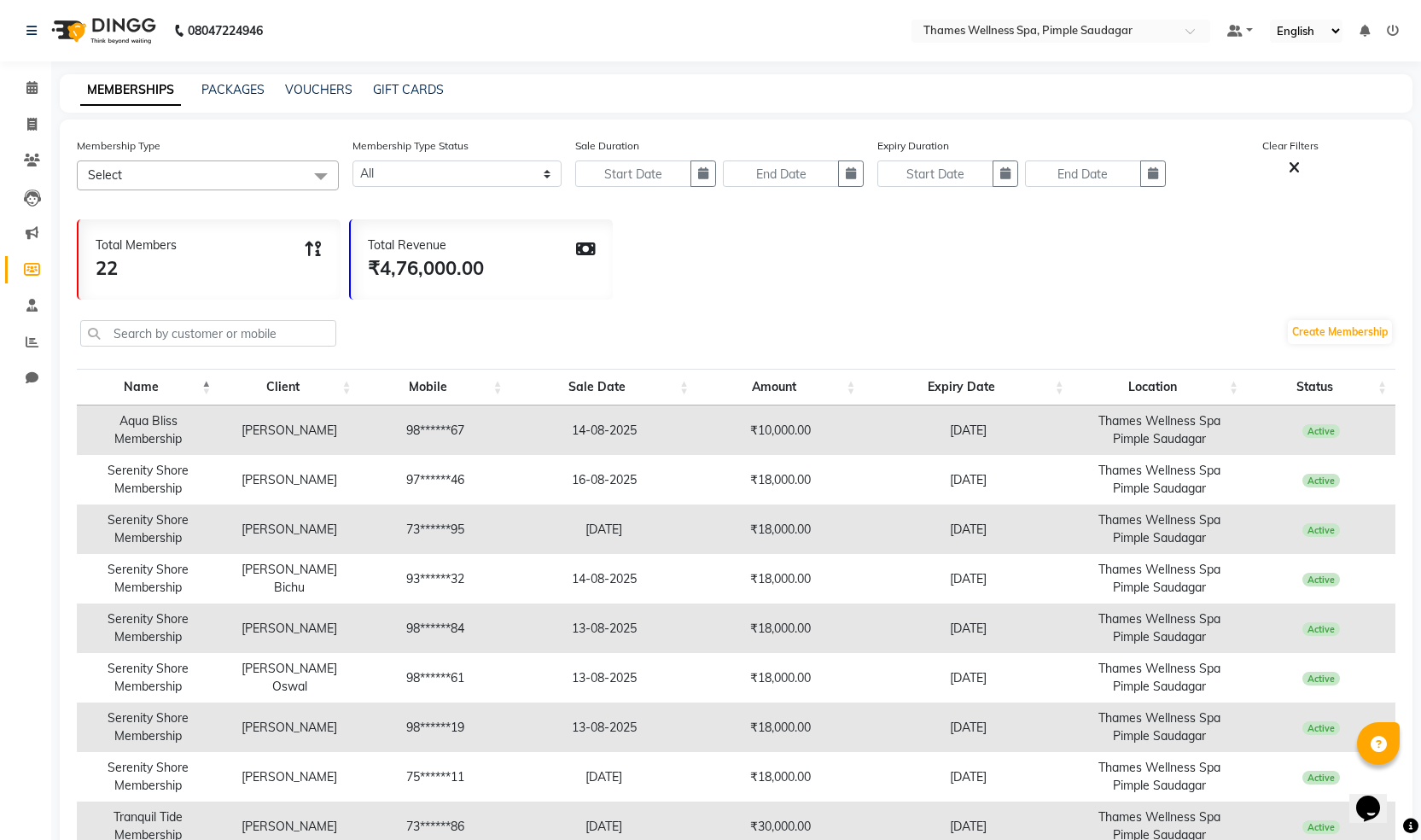
click at [104, 548] on td "Serenity Shore Membership" at bounding box center [148, 530] width 142 height 50
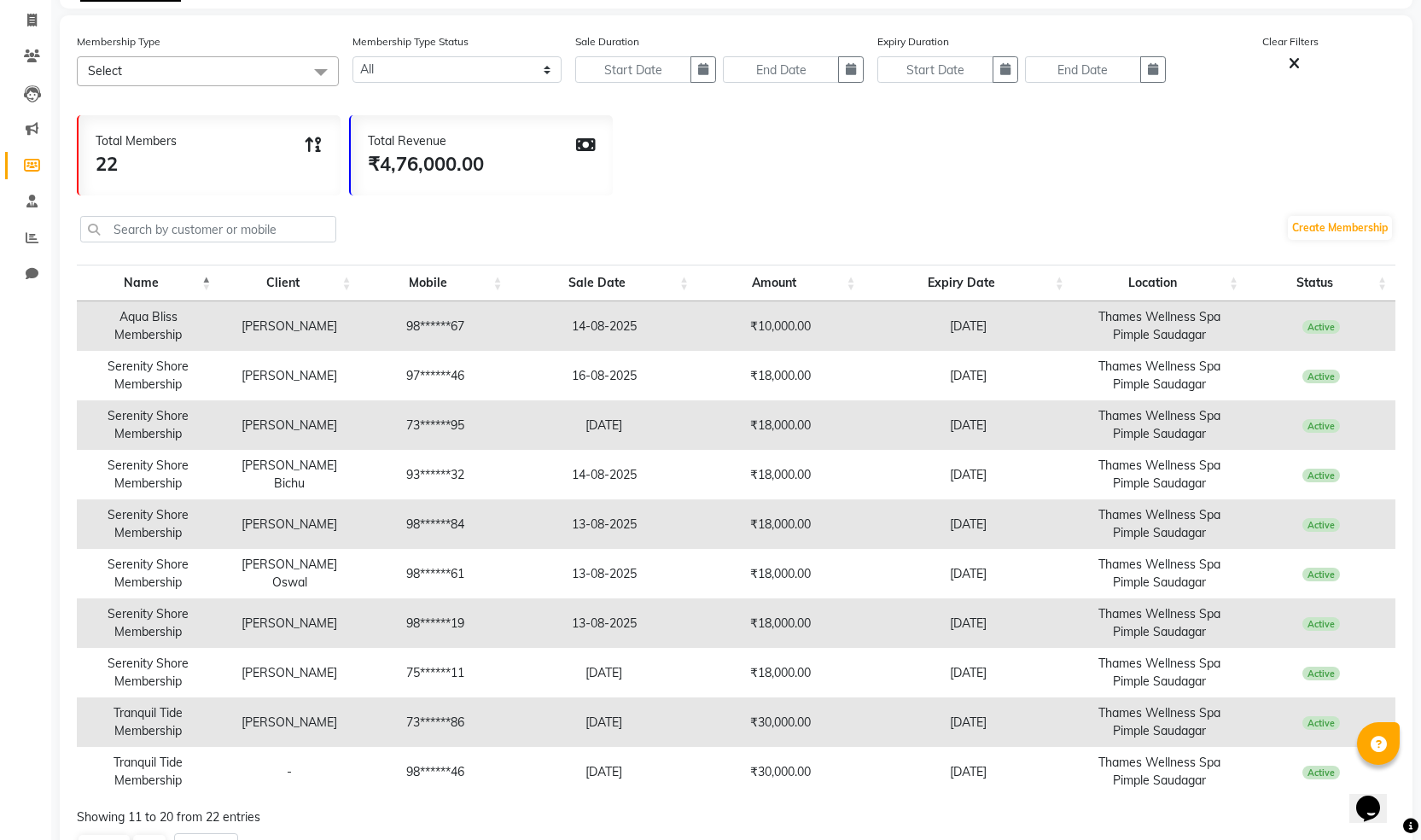
scroll to position [174, 0]
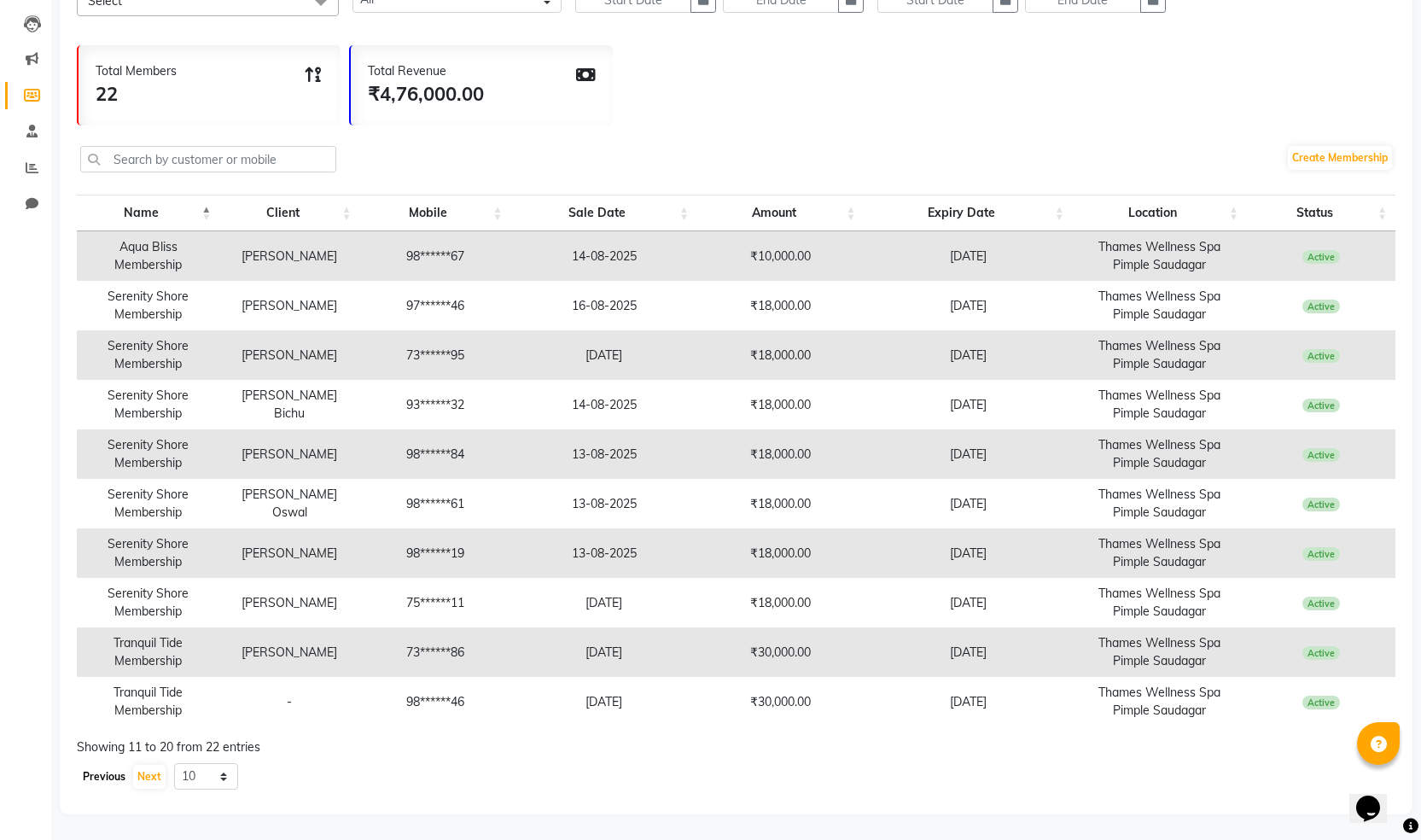
click at [92, 771] on button "Previous" at bounding box center [105, 777] width 51 height 24
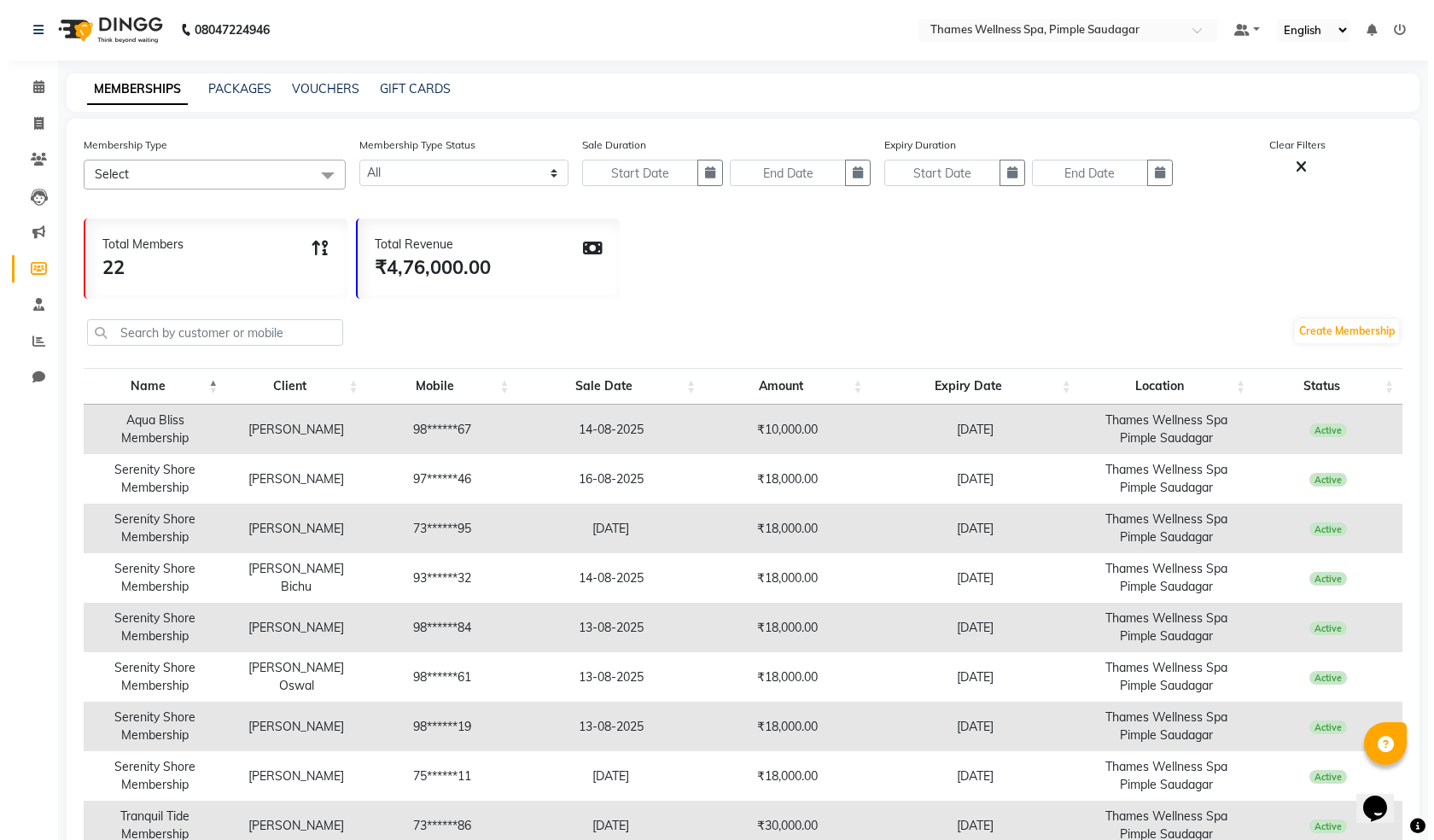
scroll to position [0, 0]
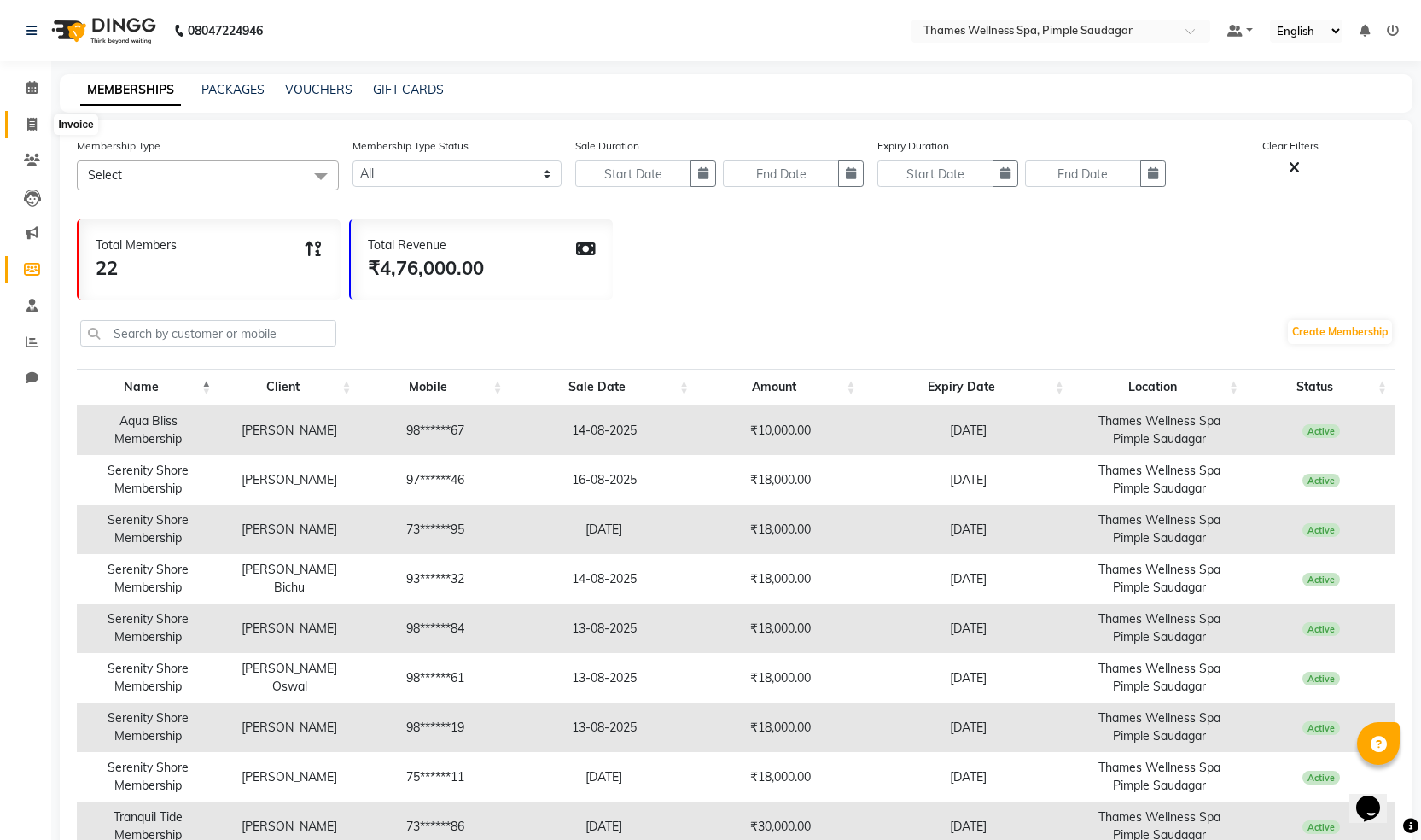
click at [44, 119] on span at bounding box center [32, 125] width 30 height 19
select select "service"
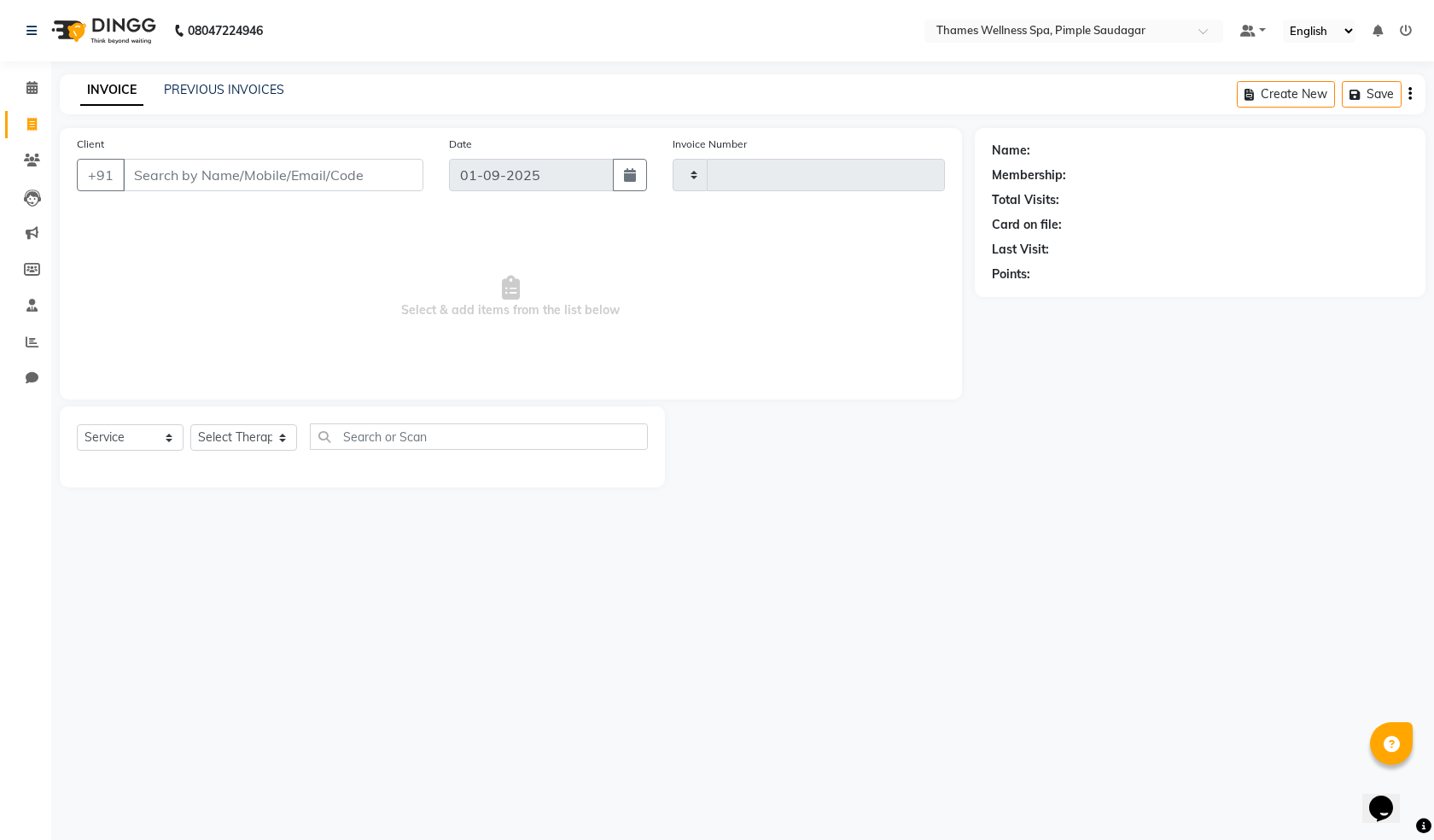
type input "0081"
select select "8709"
type input "8754432276"
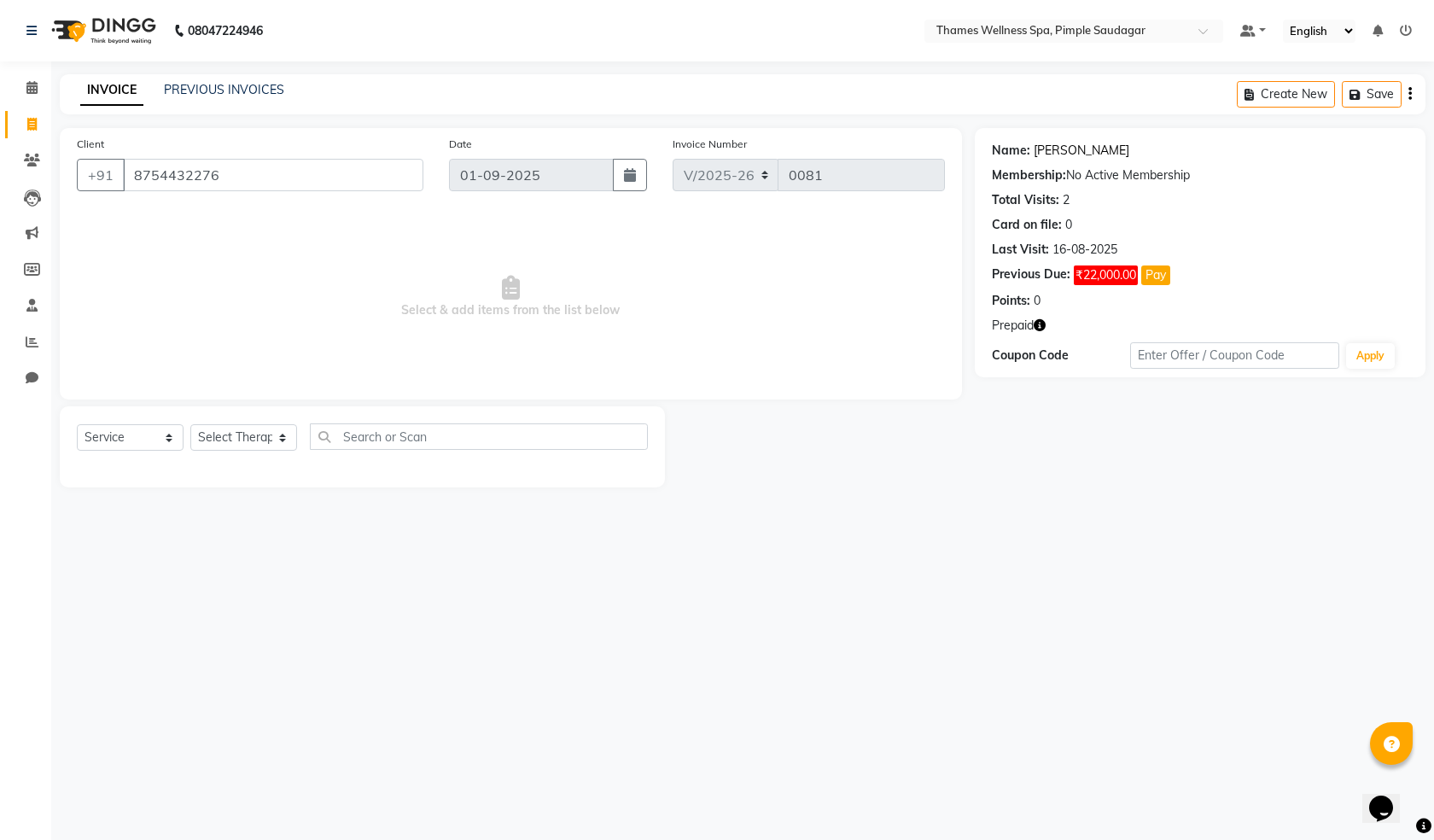
click at [689, 151] on link "Jitu Pawar" at bounding box center [1081, 151] width 95 height 18
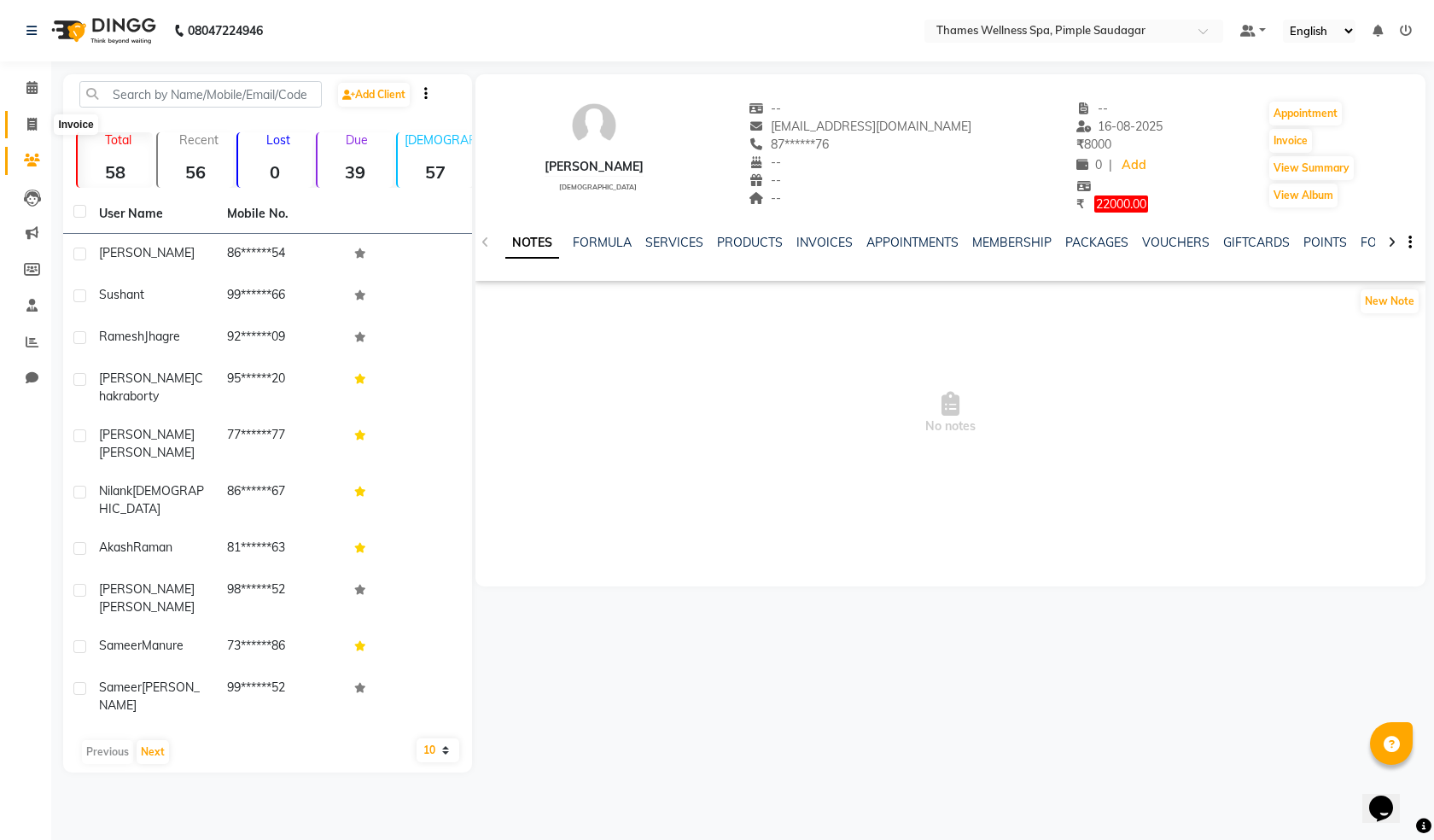
click at [30, 120] on icon at bounding box center [32, 124] width 9 height 13
select select "8709"
select select "service"
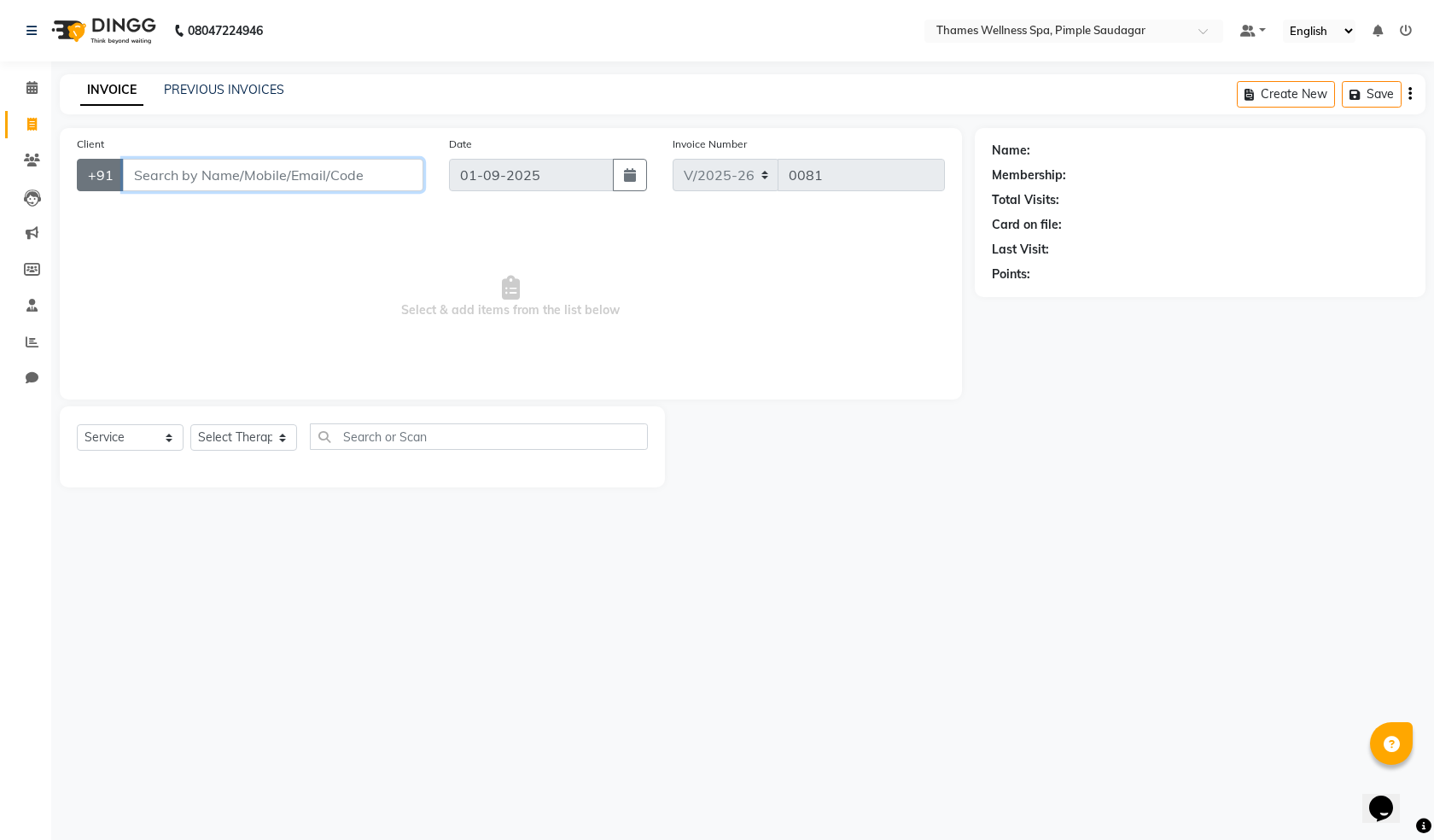
paste input "9822907946"
type input "9822907946"
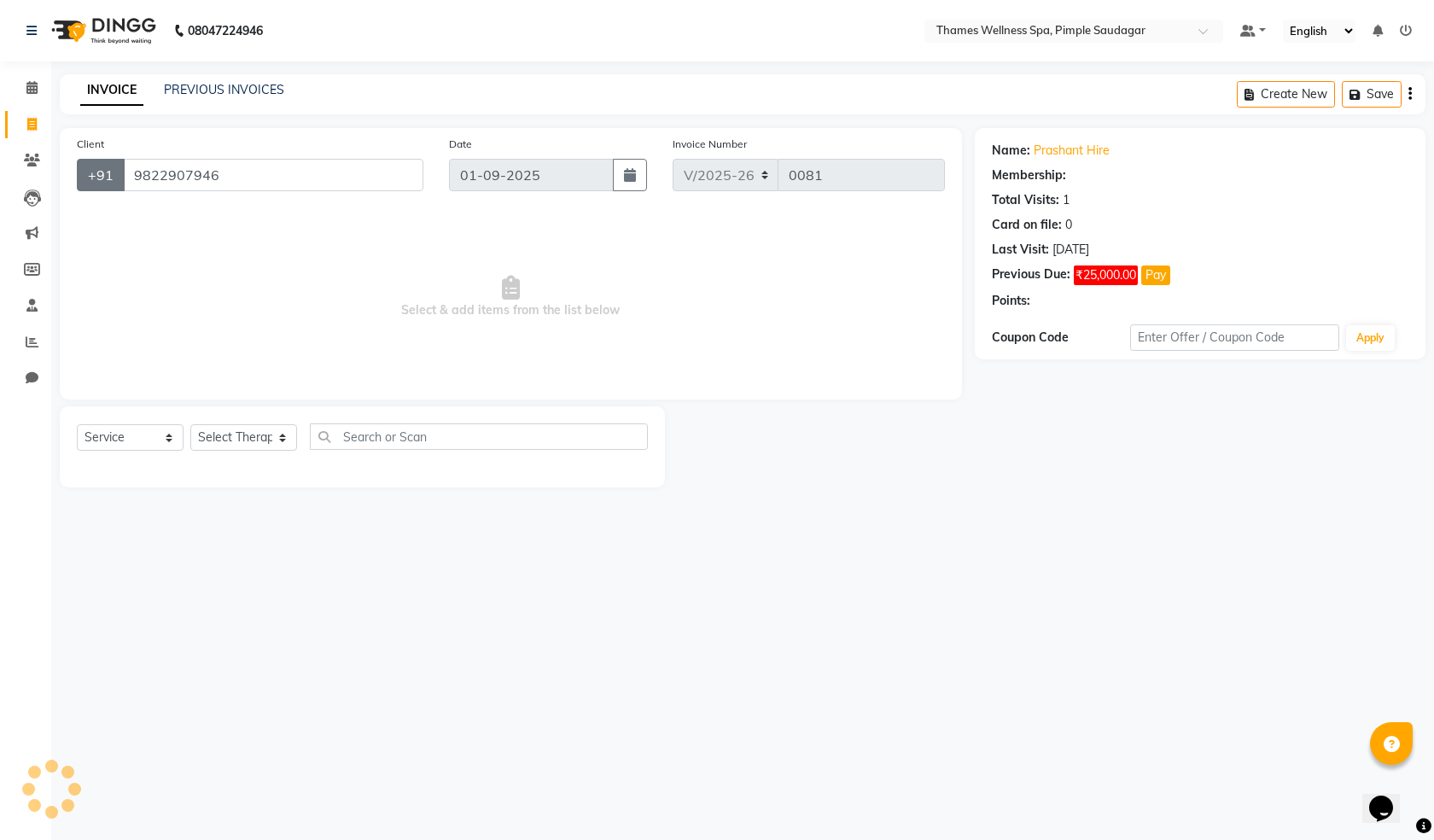
select select "1: Object"
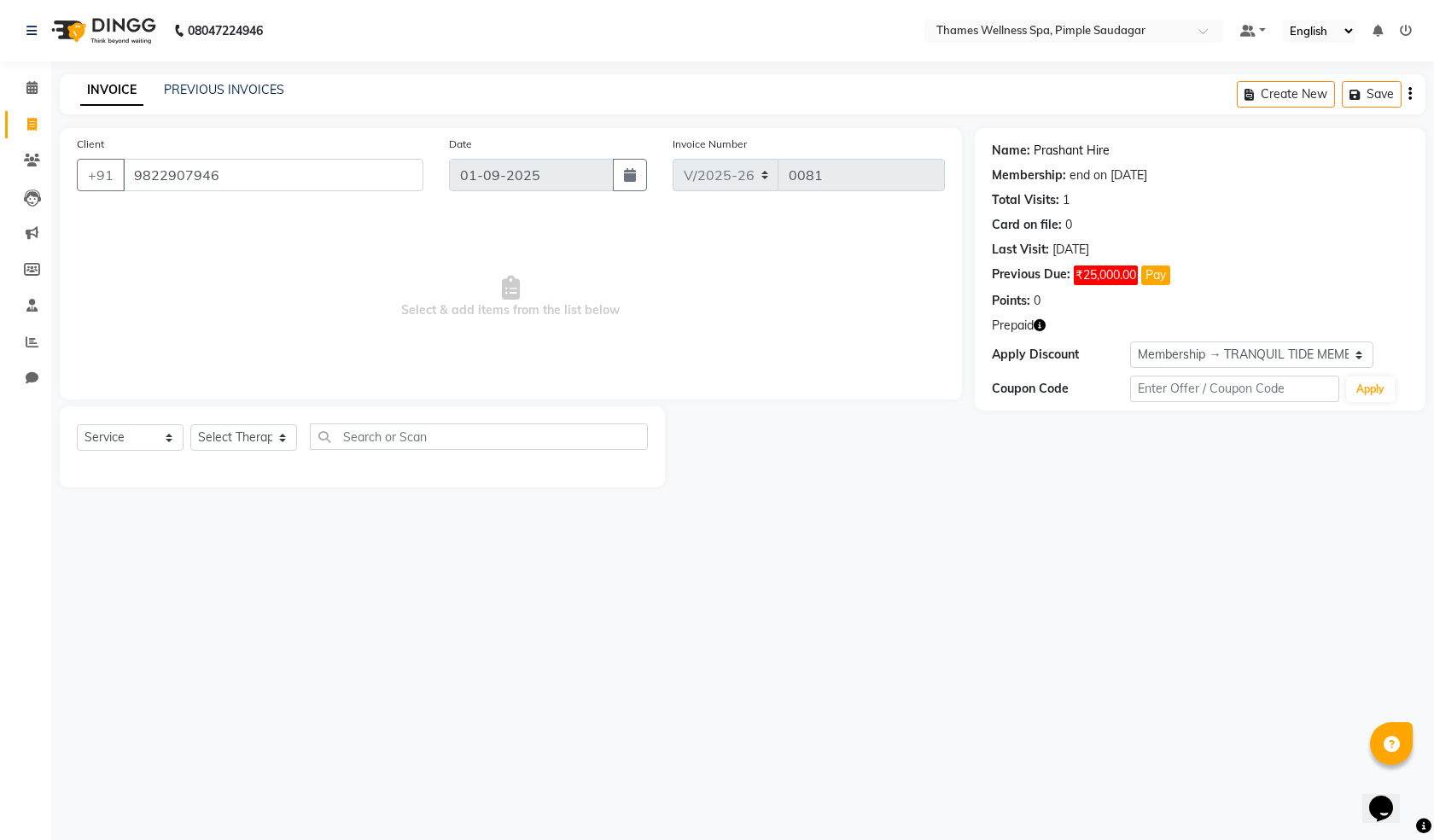
click at [1090, 144] on link "Prashant Hire" at bounding box center [1071, 151] width 76 height 18
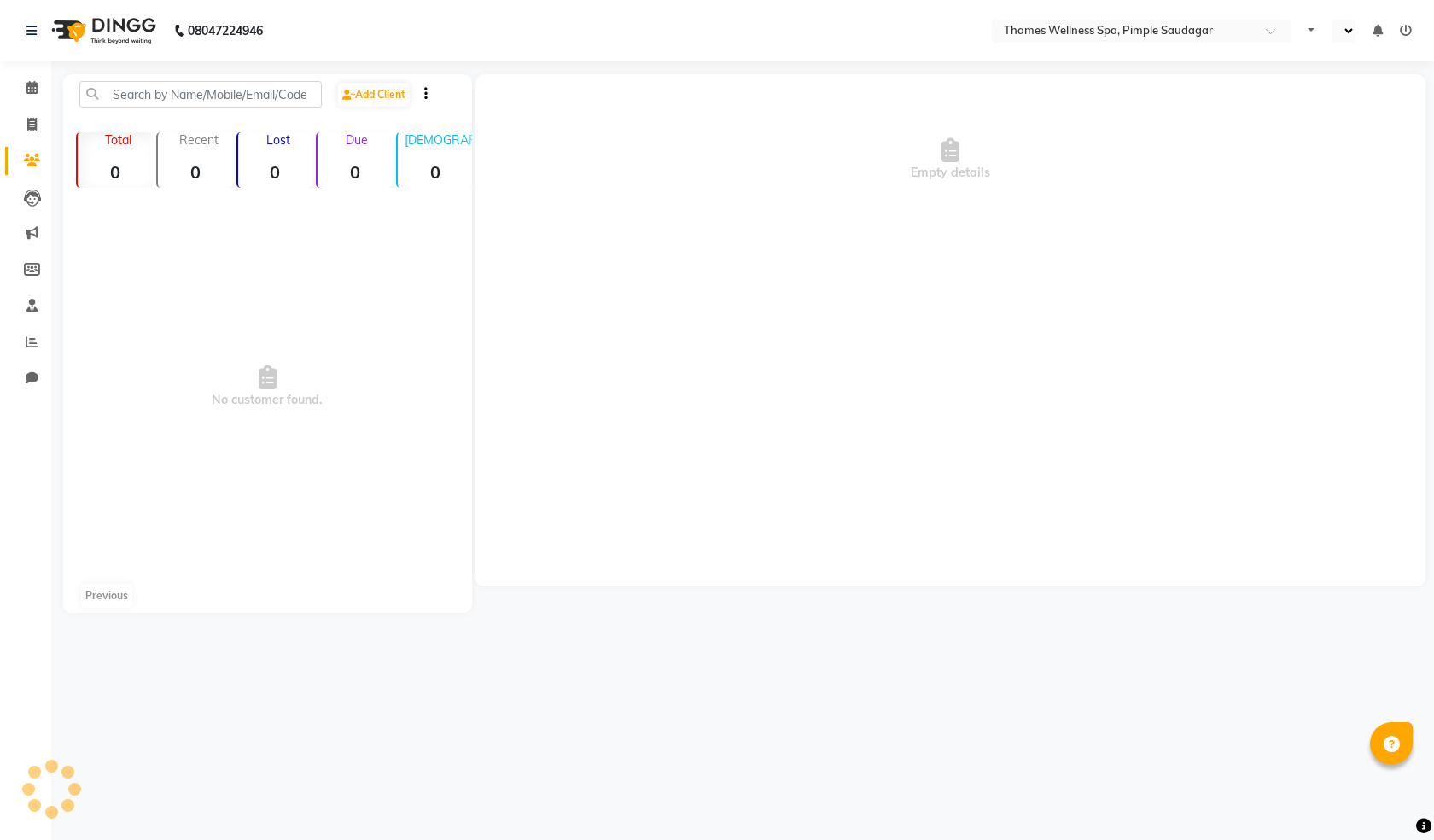
select select "en"
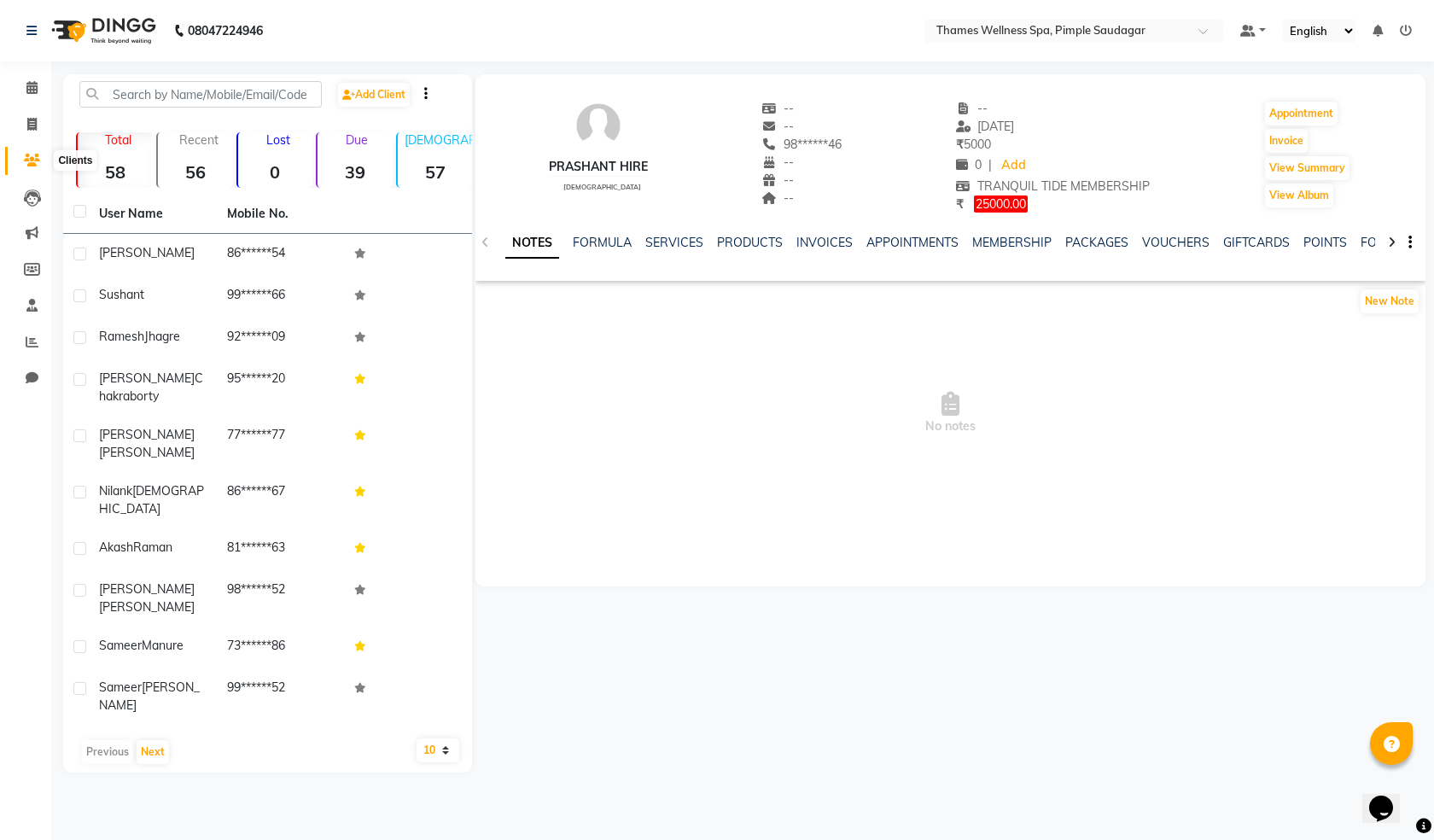
click at [32, 162] on icon at bounding box center [32, 160] width 17 height 13
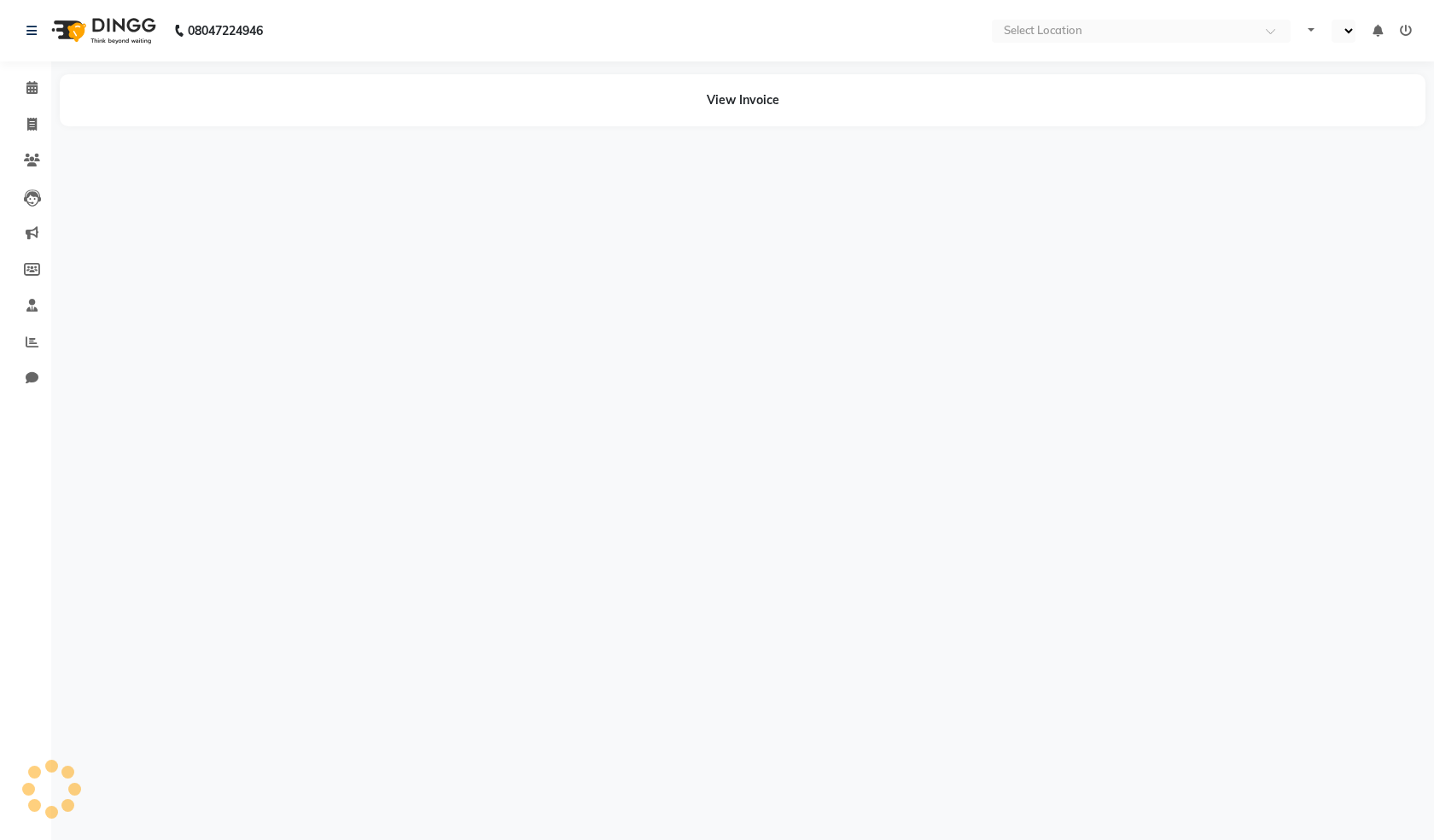
select select "en"
